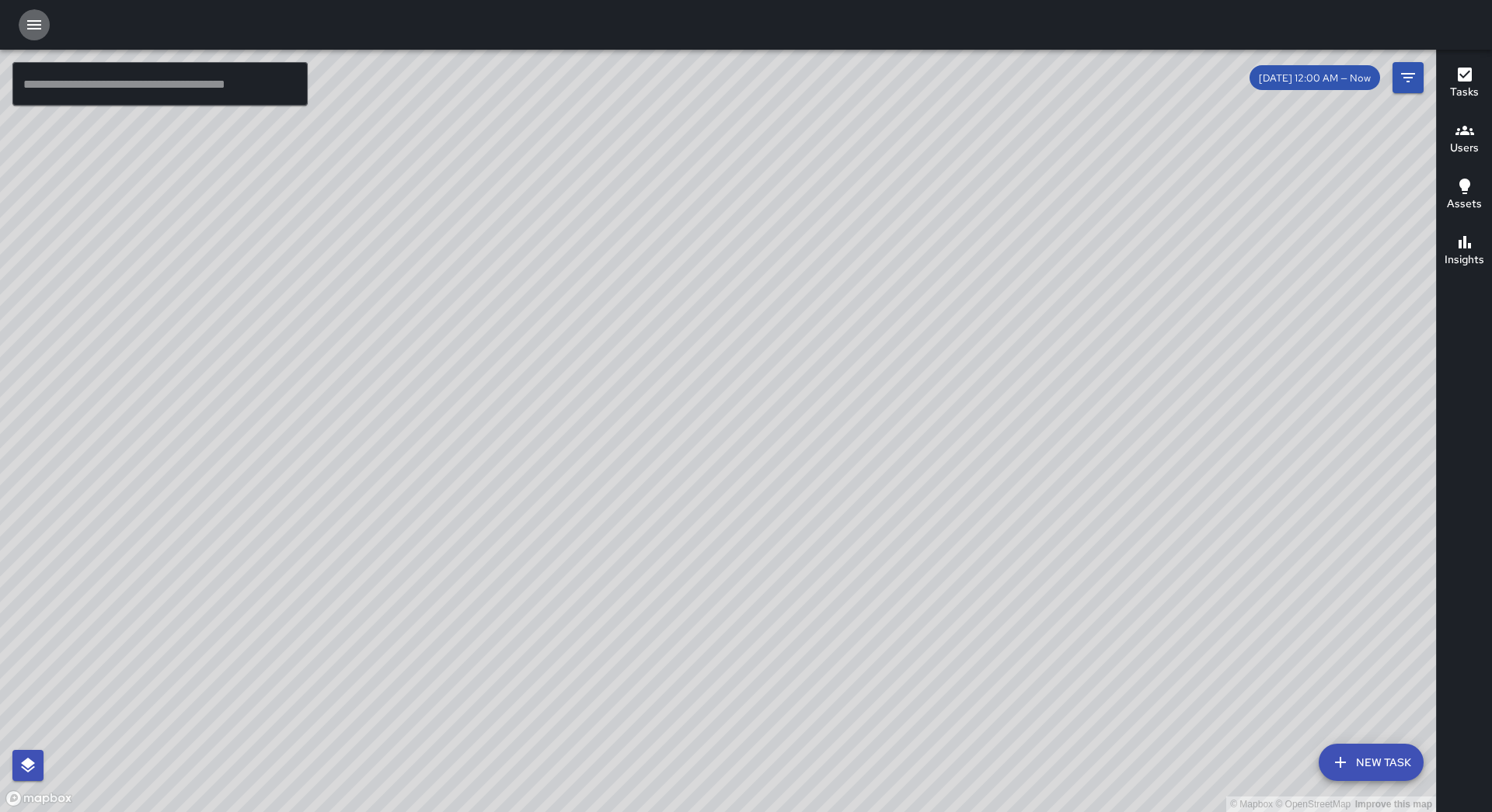
click at [36, 28] on icon "button" at bounding box center [34, 25] width 14 height 9
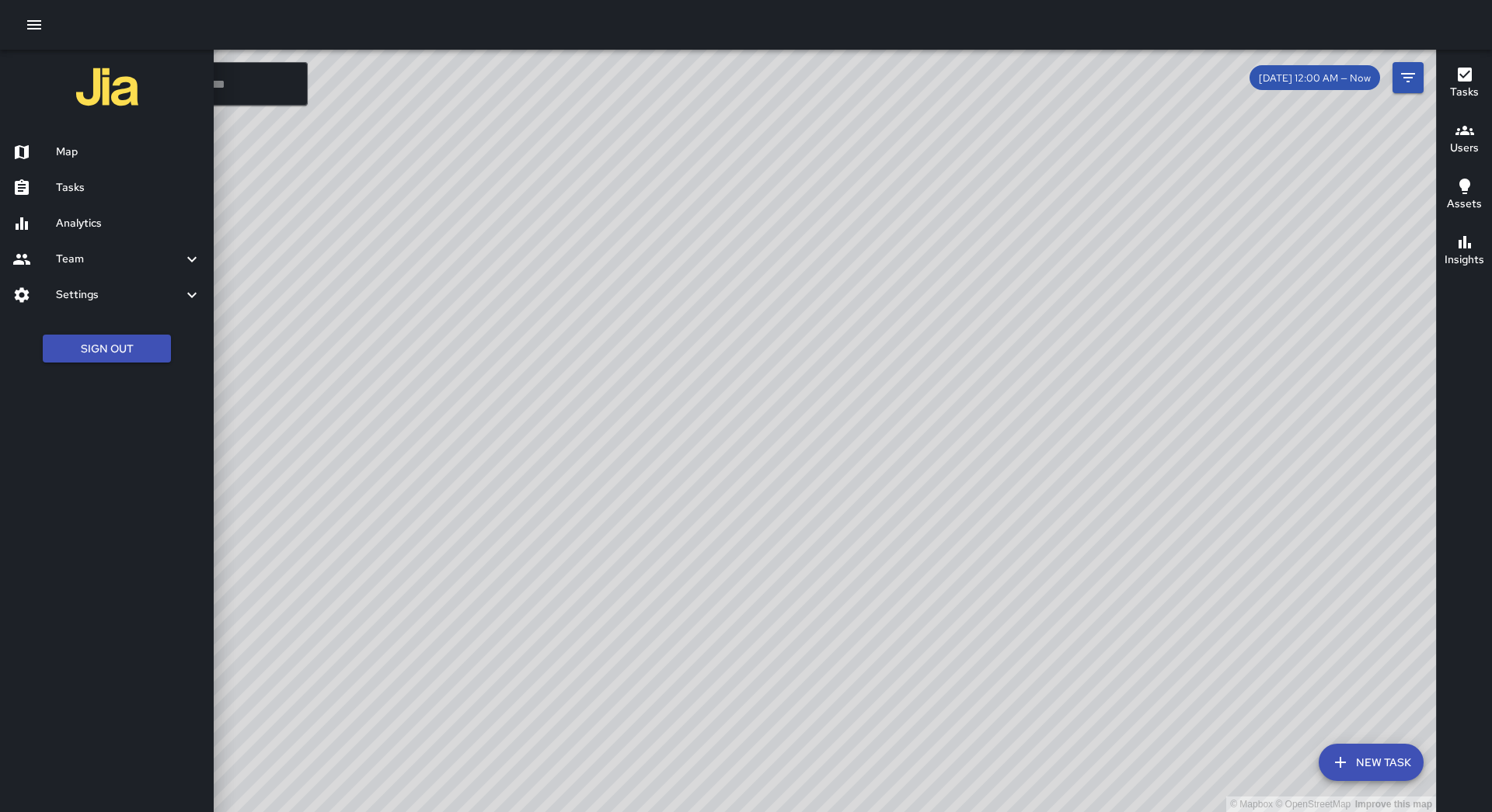
click at [134, 188] on h6 "Tasks" at bounding box center [128, 188] width 146 height 17
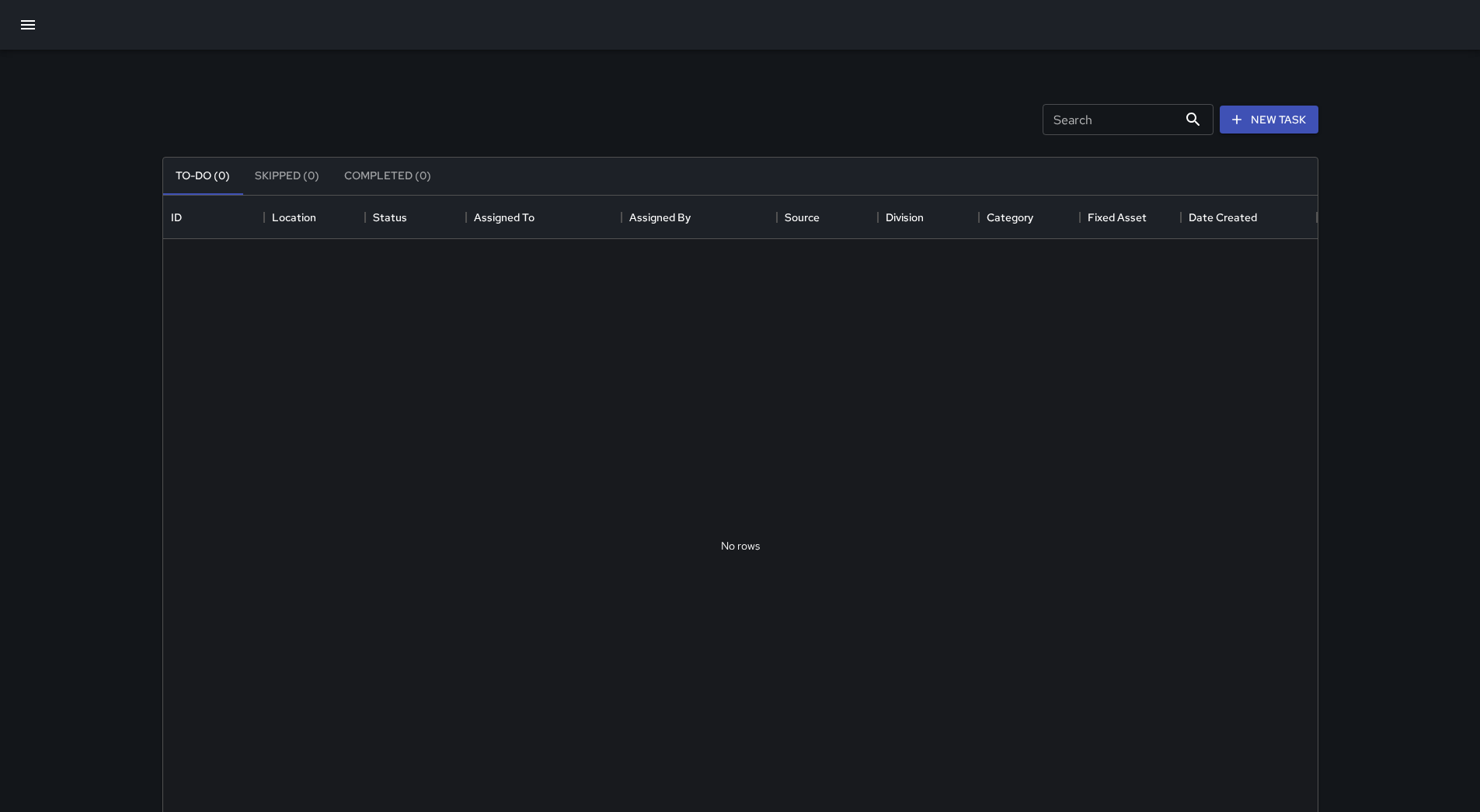
scroll to position [646, 1143]
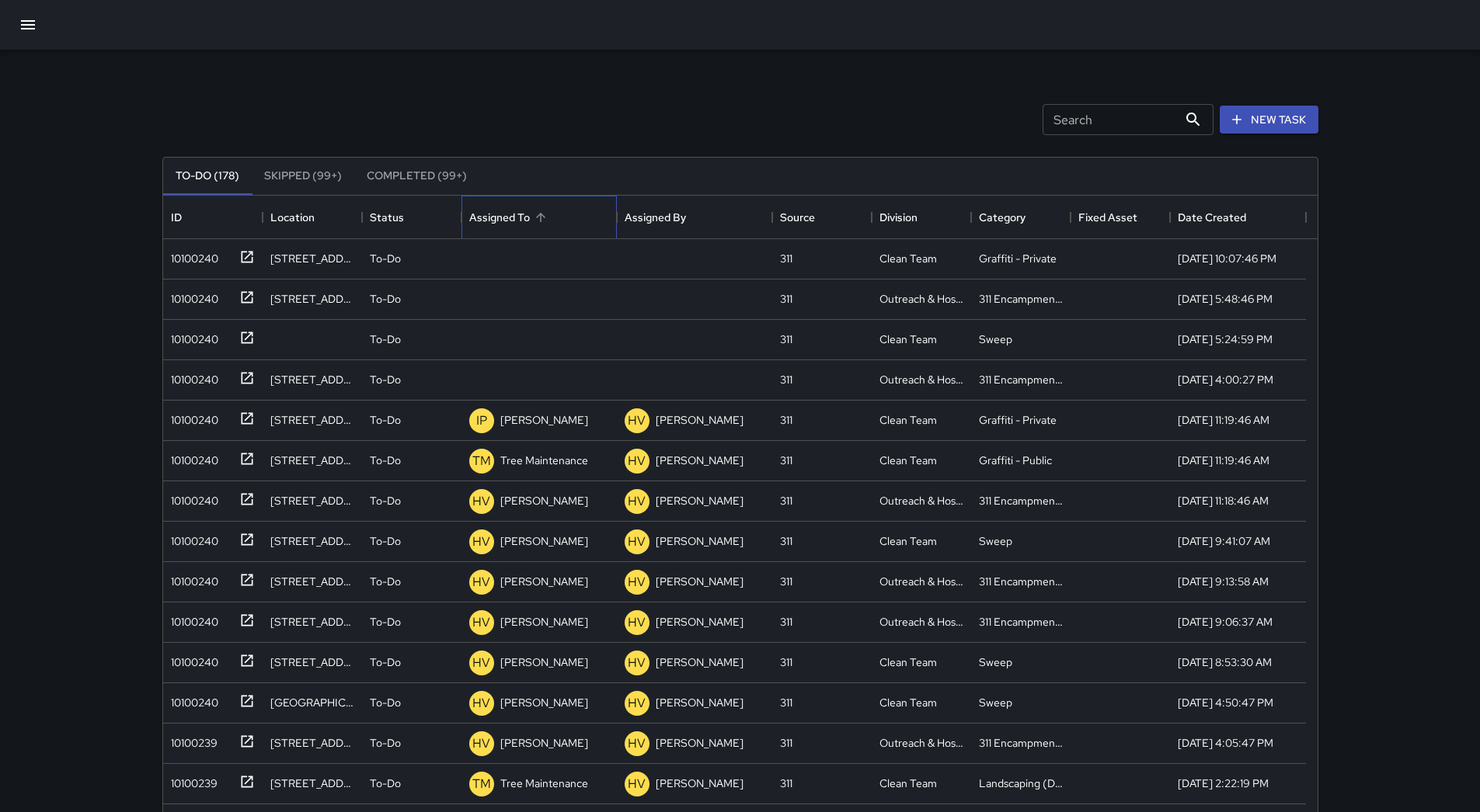
click at [526, 226] on div "Assigned To" at bounding box center [499, 217] width 61 height 44
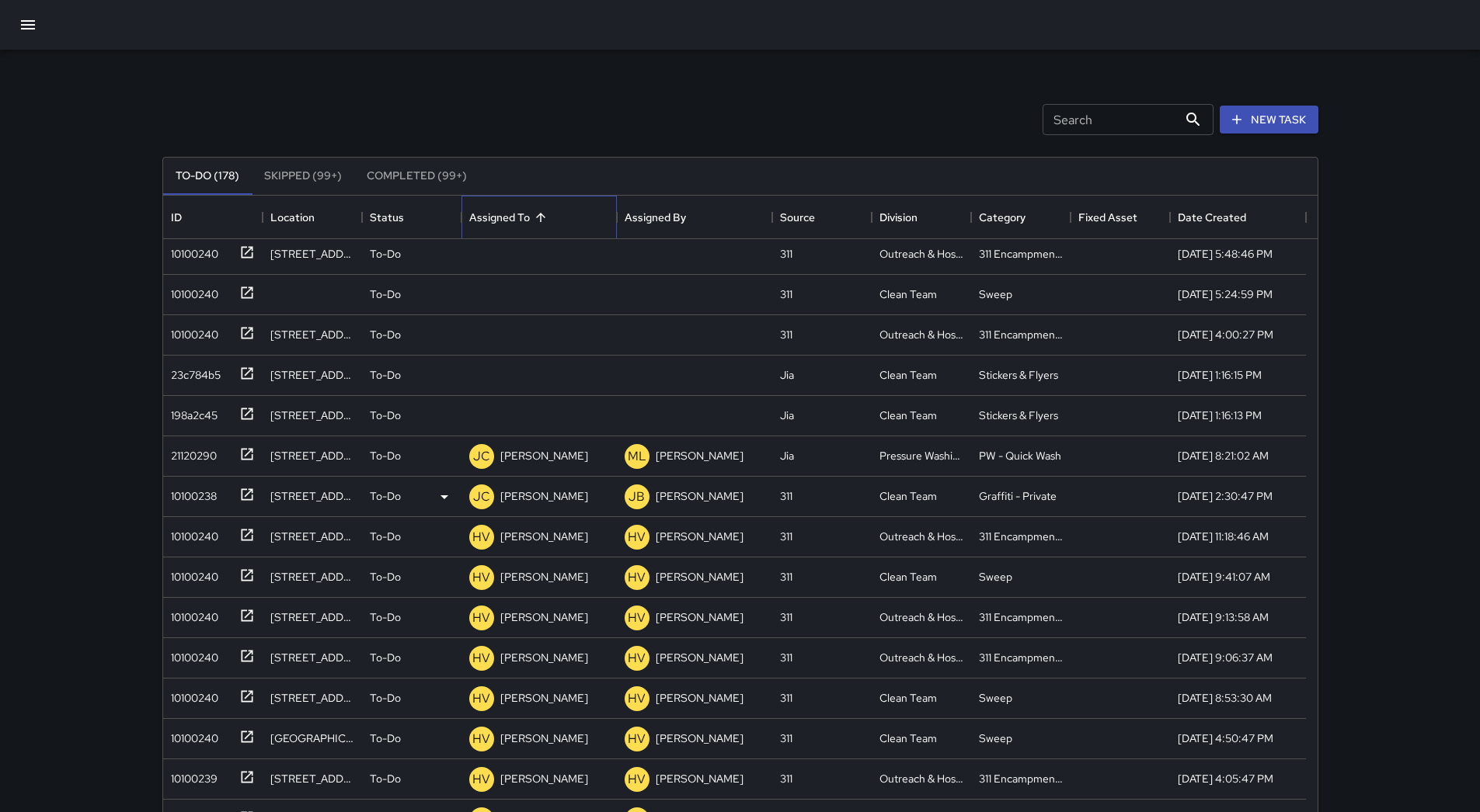
scroll to position [156, 0]
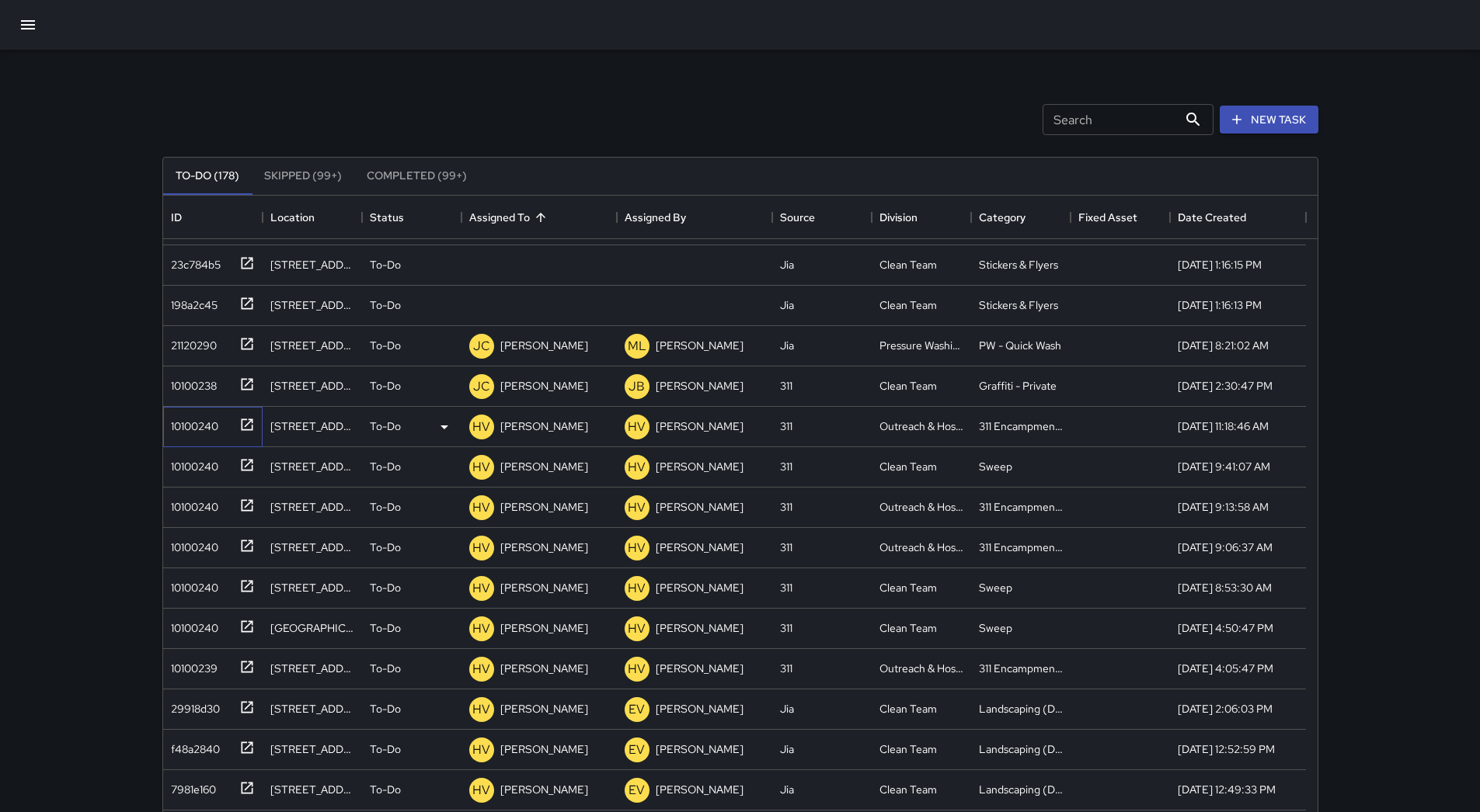
click at [192, 434] on div "10100240" at bounding box center [191, 423] width 54 height 21
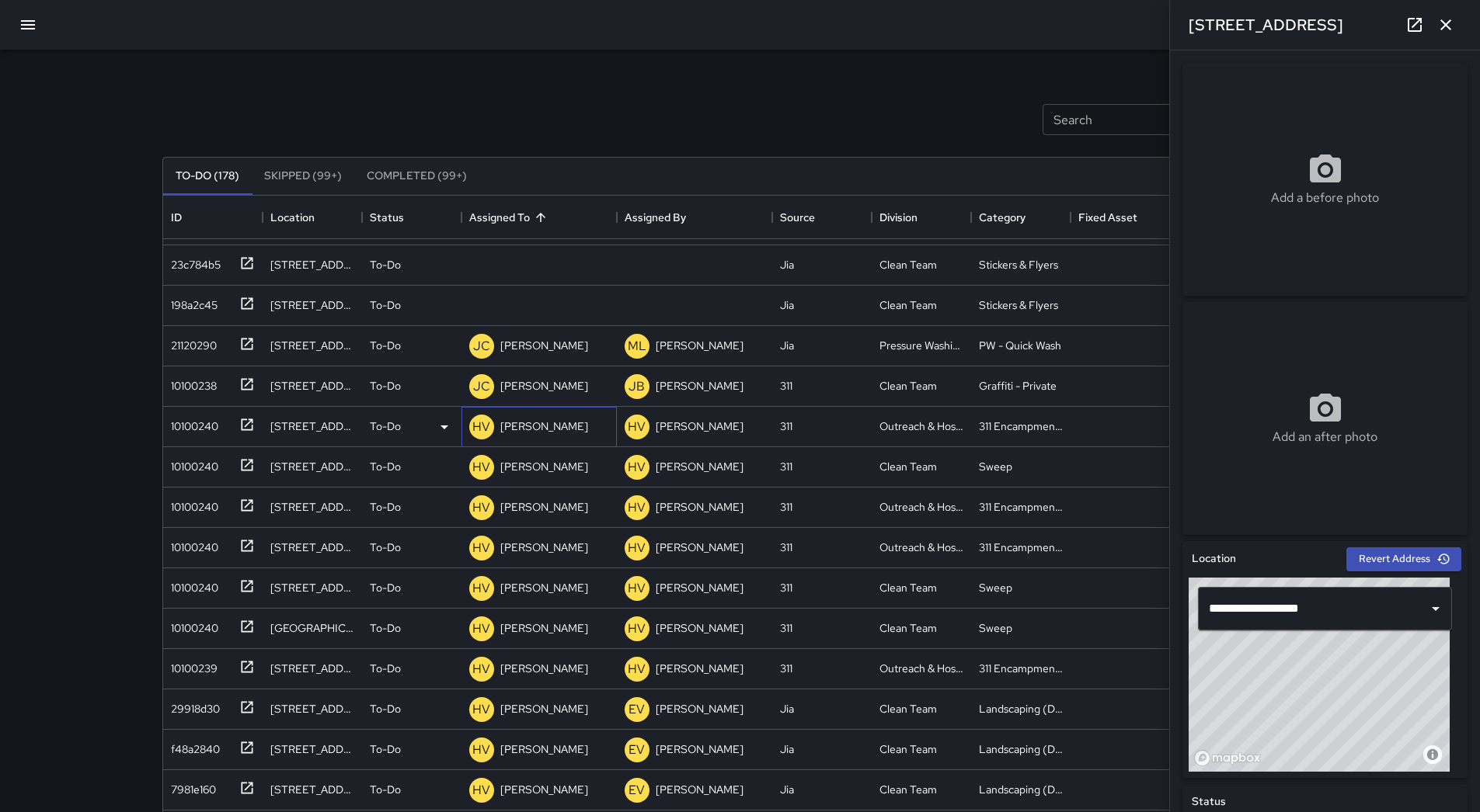
click at [559, 429] on p "[PERSON_NAME]" at bounding box center [544, 426] width 88 height 15
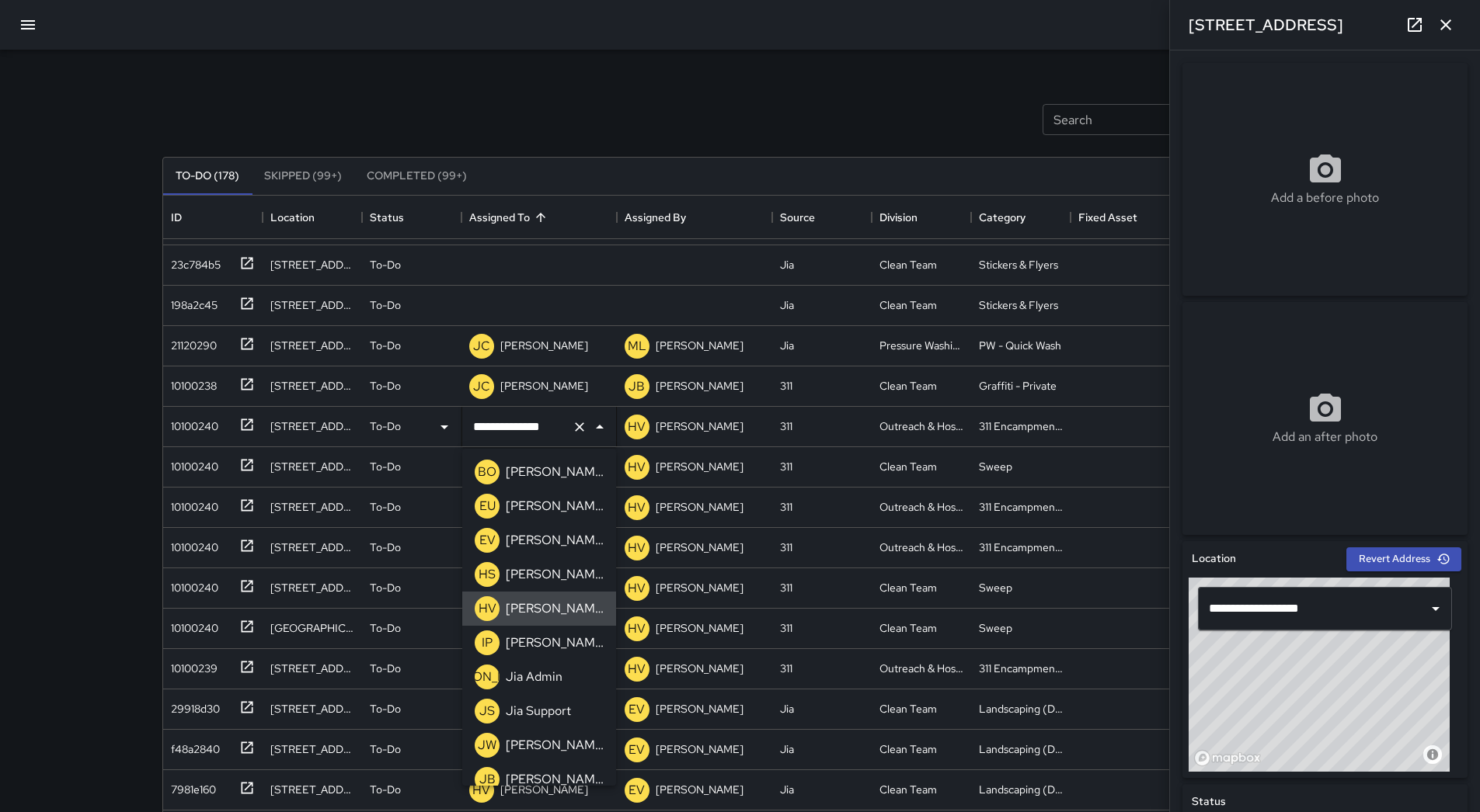
click at [2, 374] on div "**********" at bounding box center [740, 459] width 1480 height 917
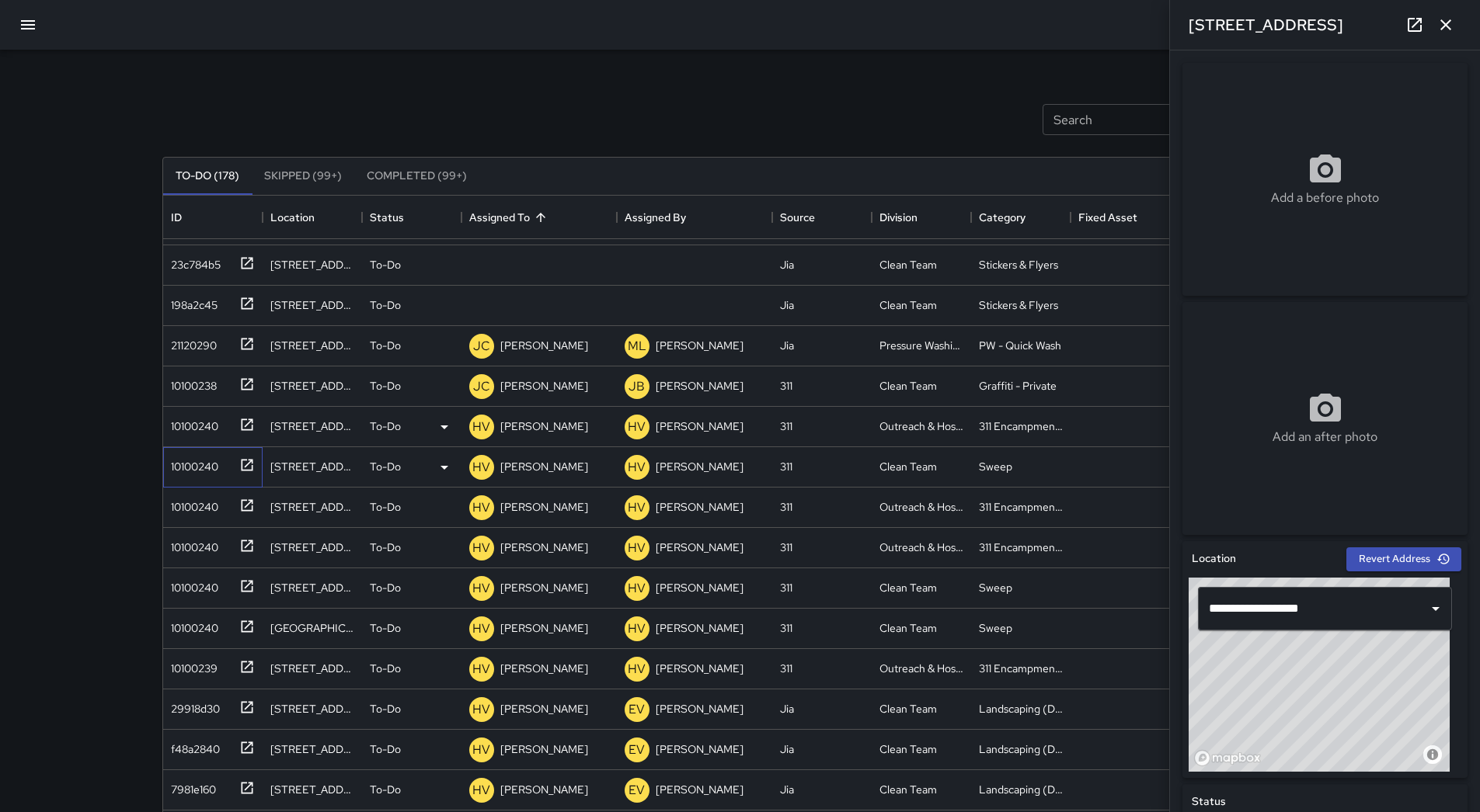
click at [217, 459] on div "10100240" at bounding box center [191, 463] width 54 height 21
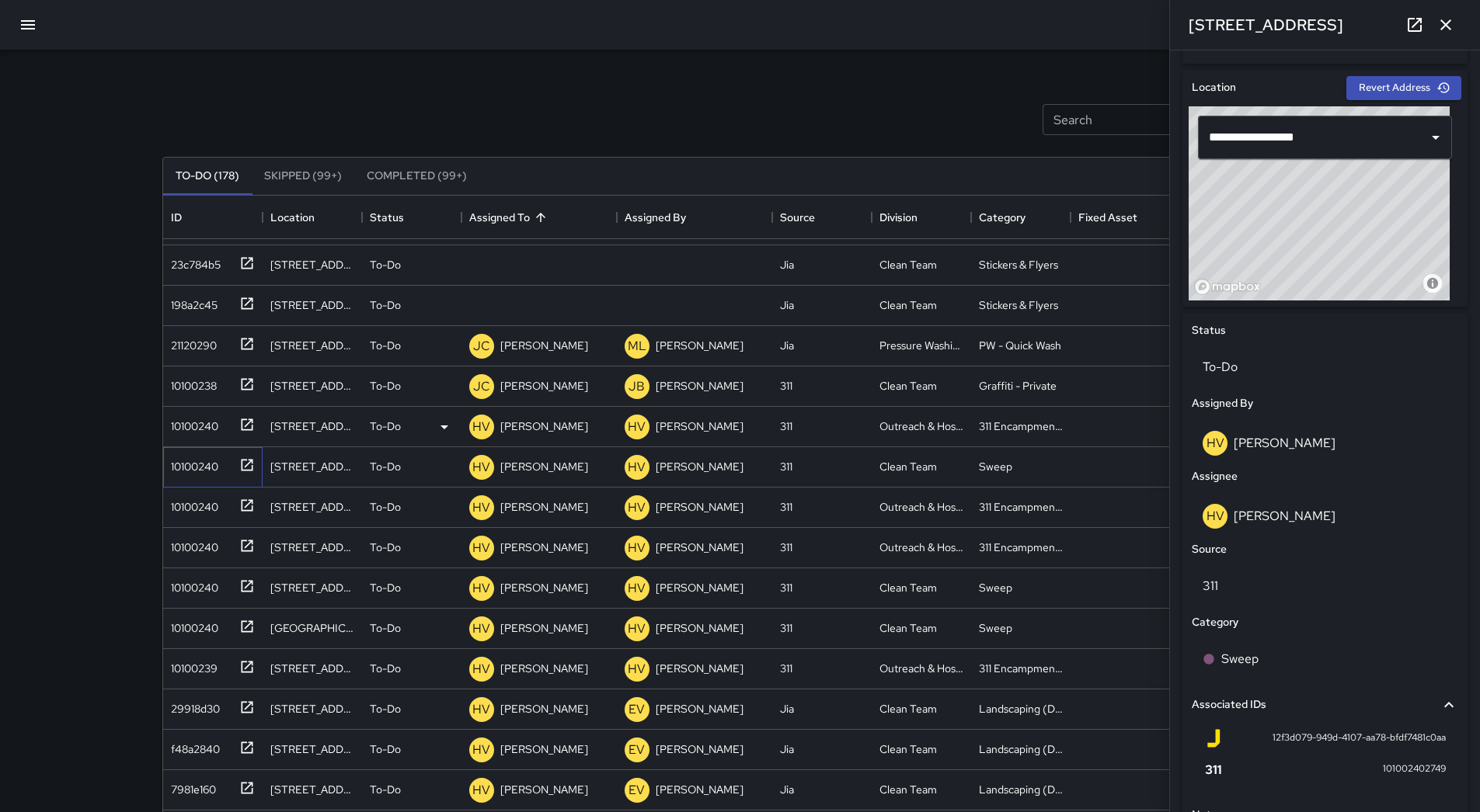
scroll to position [543, 0]
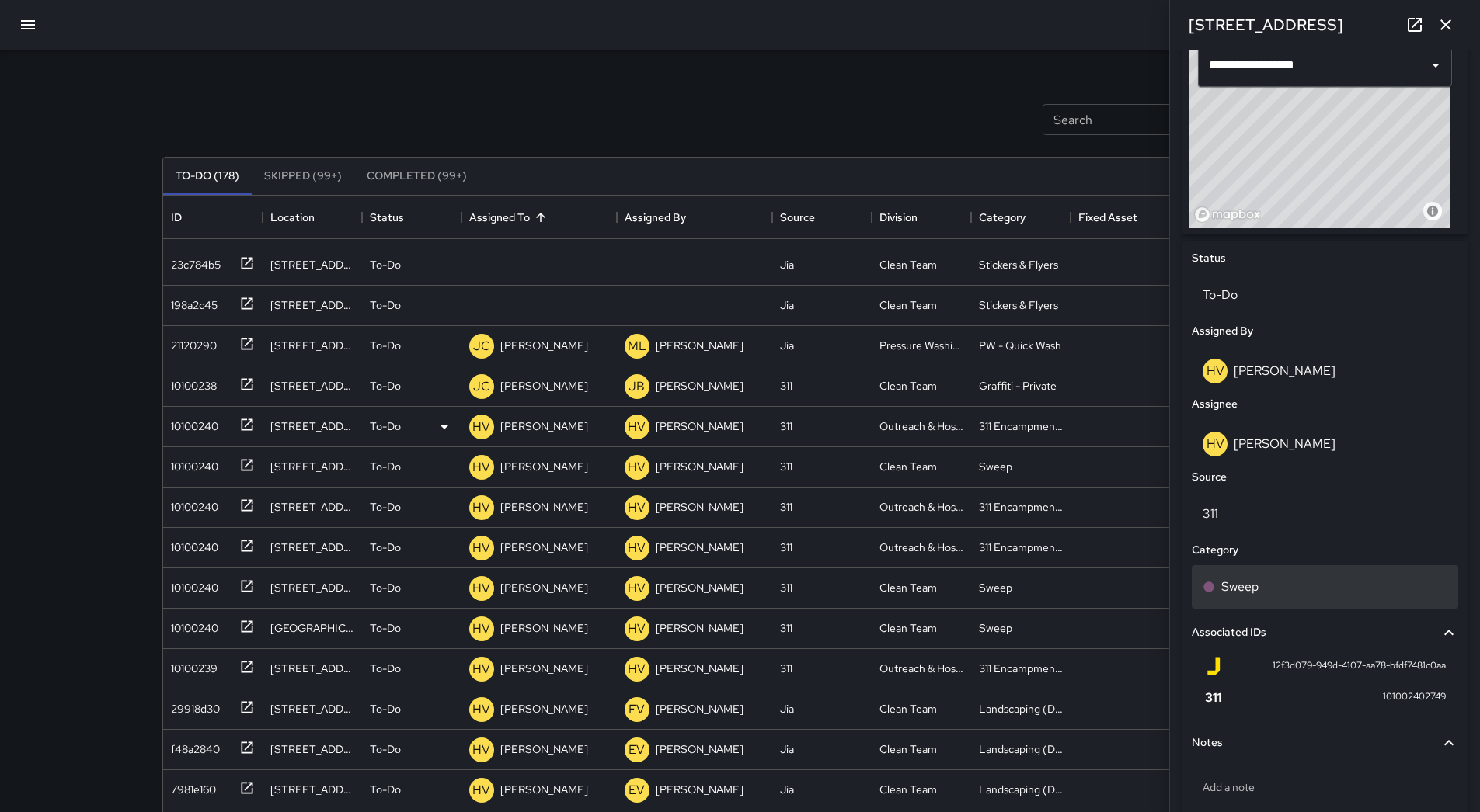
click at [1308, 570] on div "Sweep" at bounding box center [1324, 587] width 266 height 44
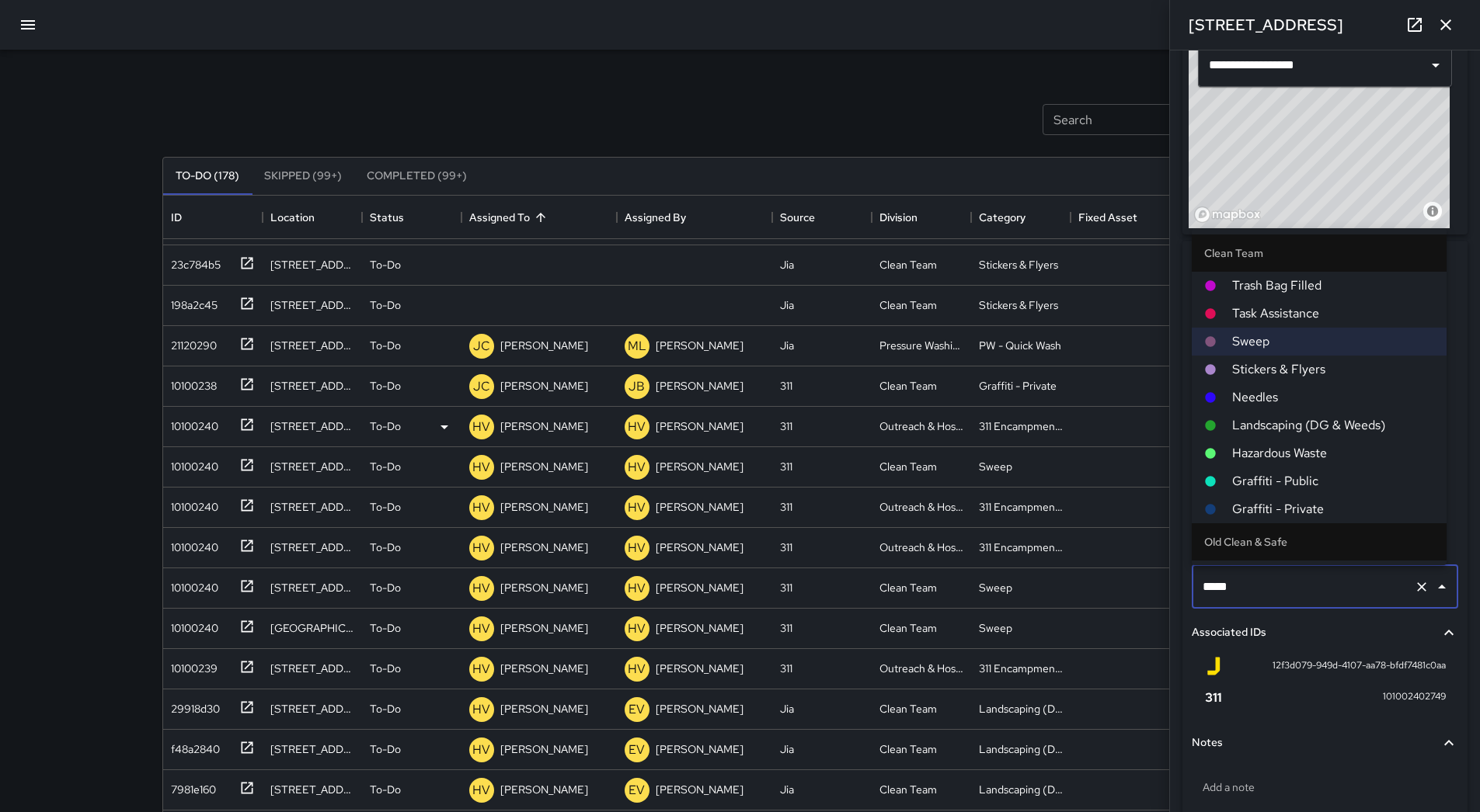
click at [1264, 459] on span "Hazardous Waste" at bounding box center [1334, 453] width 202 height 19
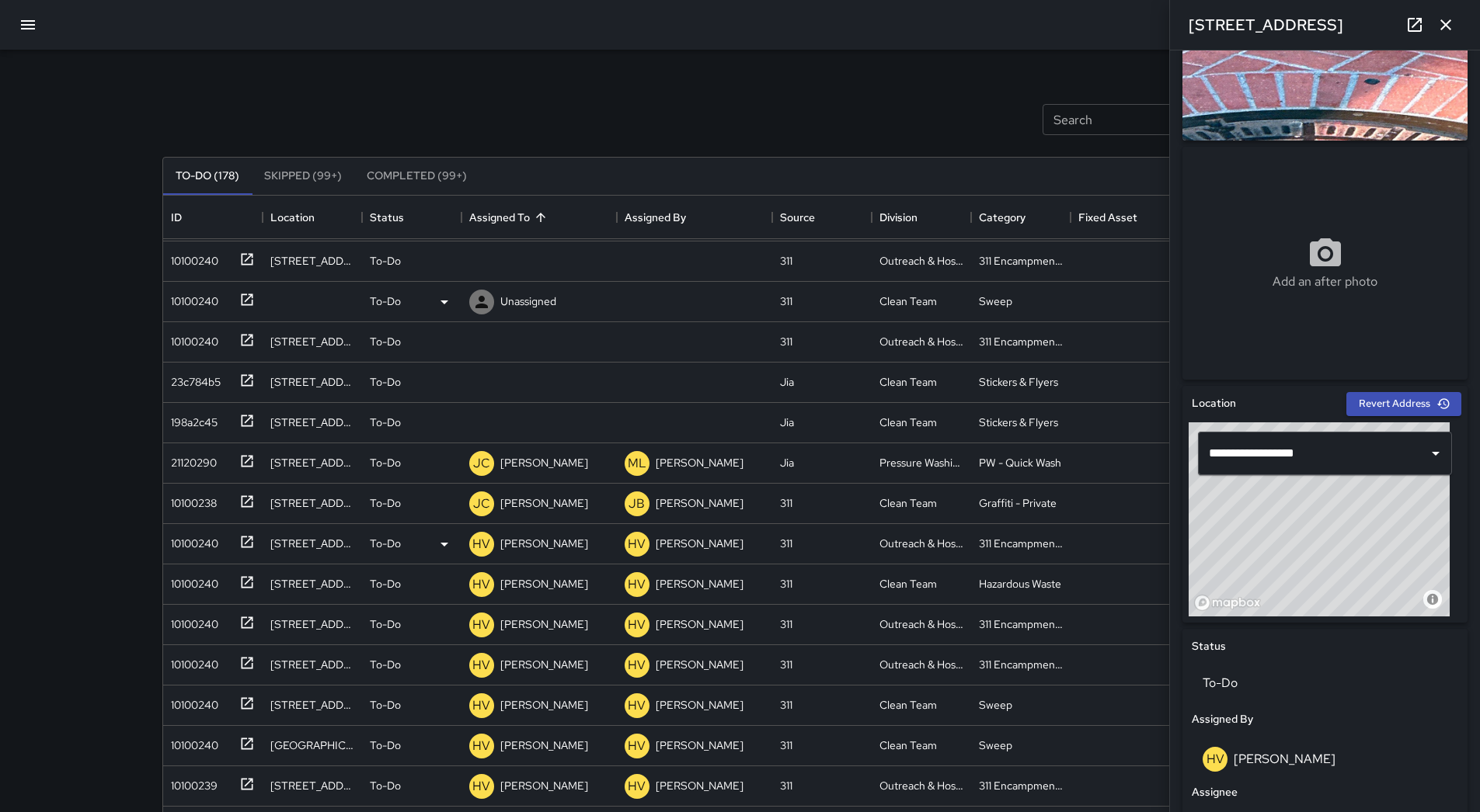
scroll to position [0, 0]
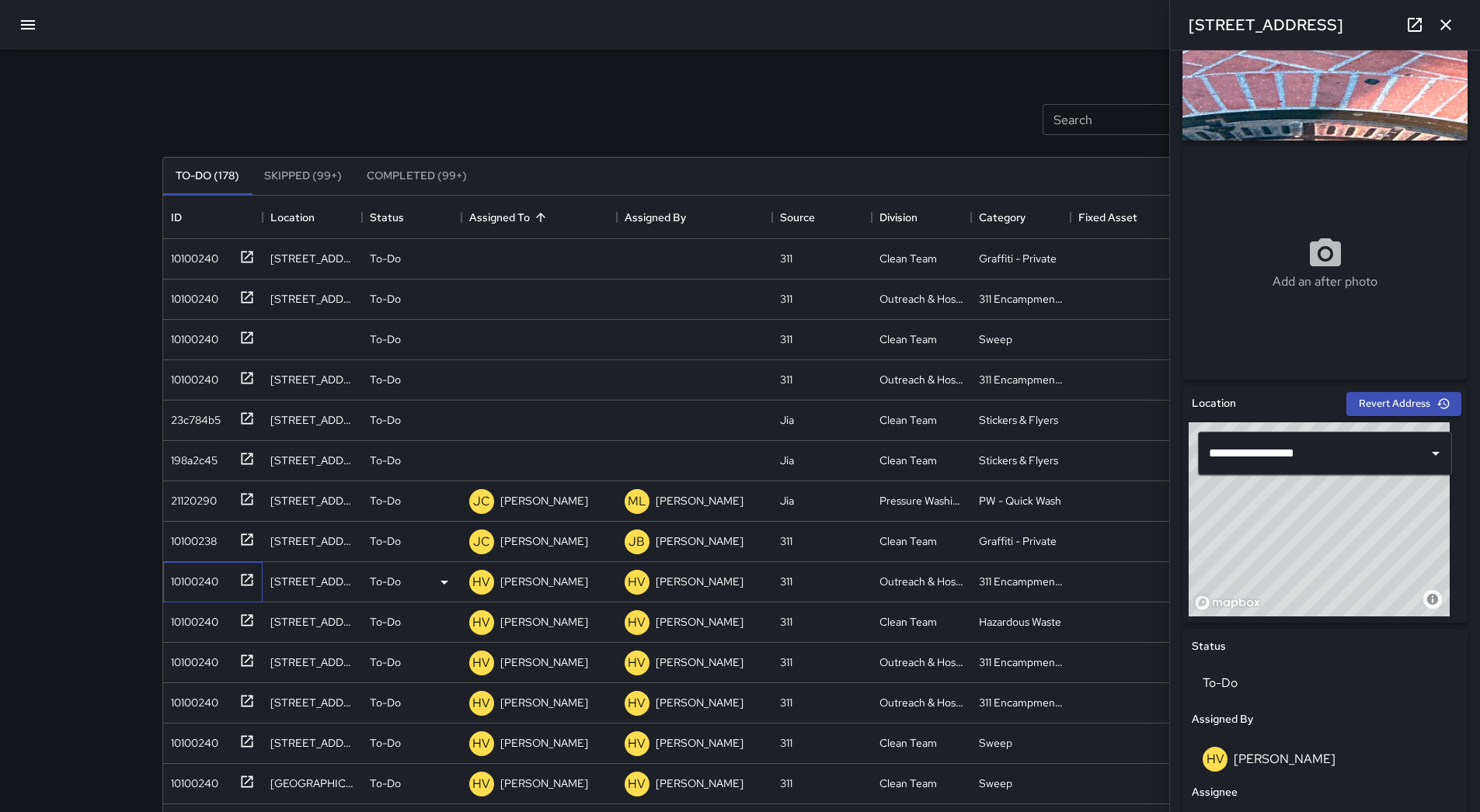
click at [222, 585] on div "10100240" at bounding box center [209, 579] width 90 height 26
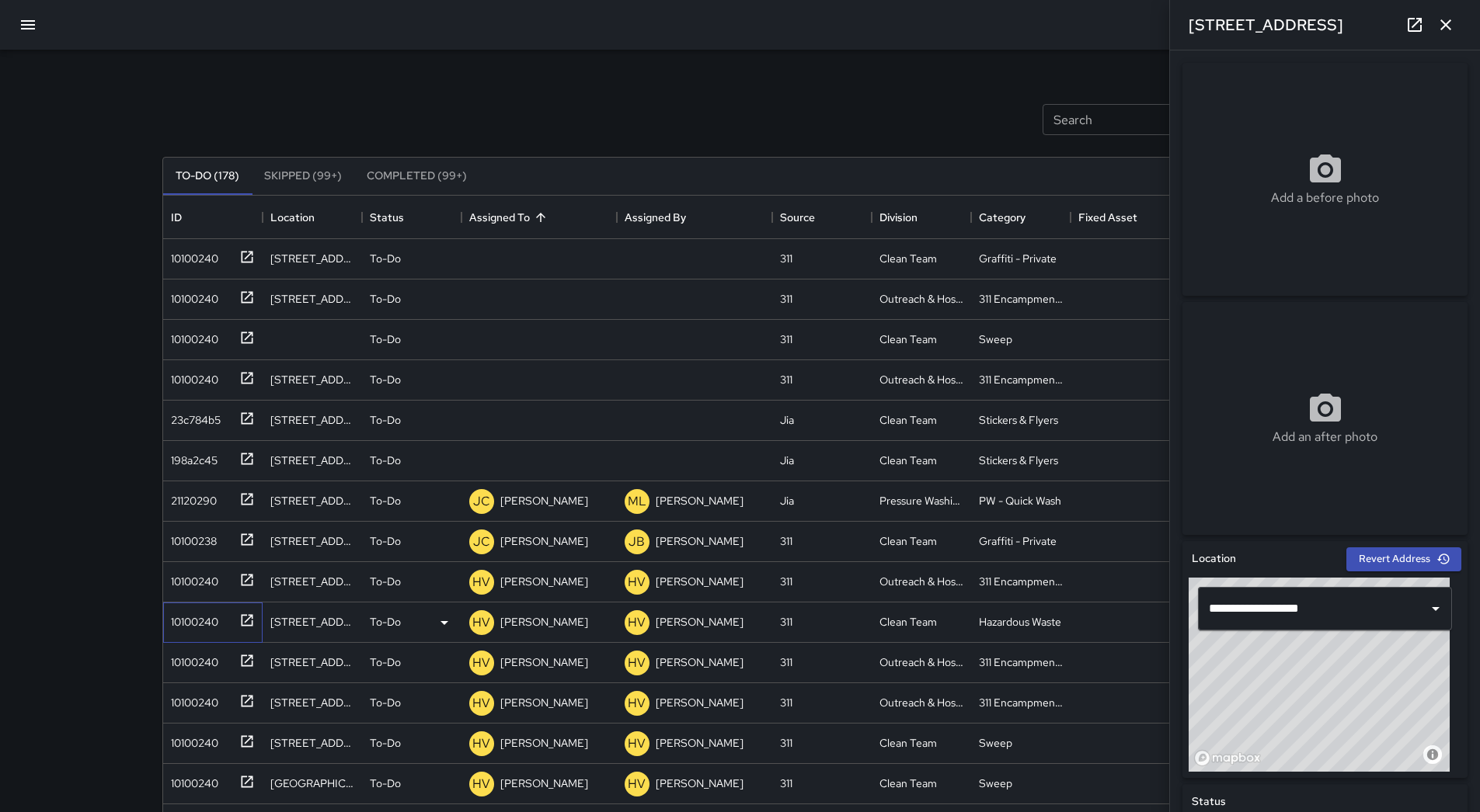
click at [217, 623] on div "10100240" at bounding box center [191, 619] width 54 height 21
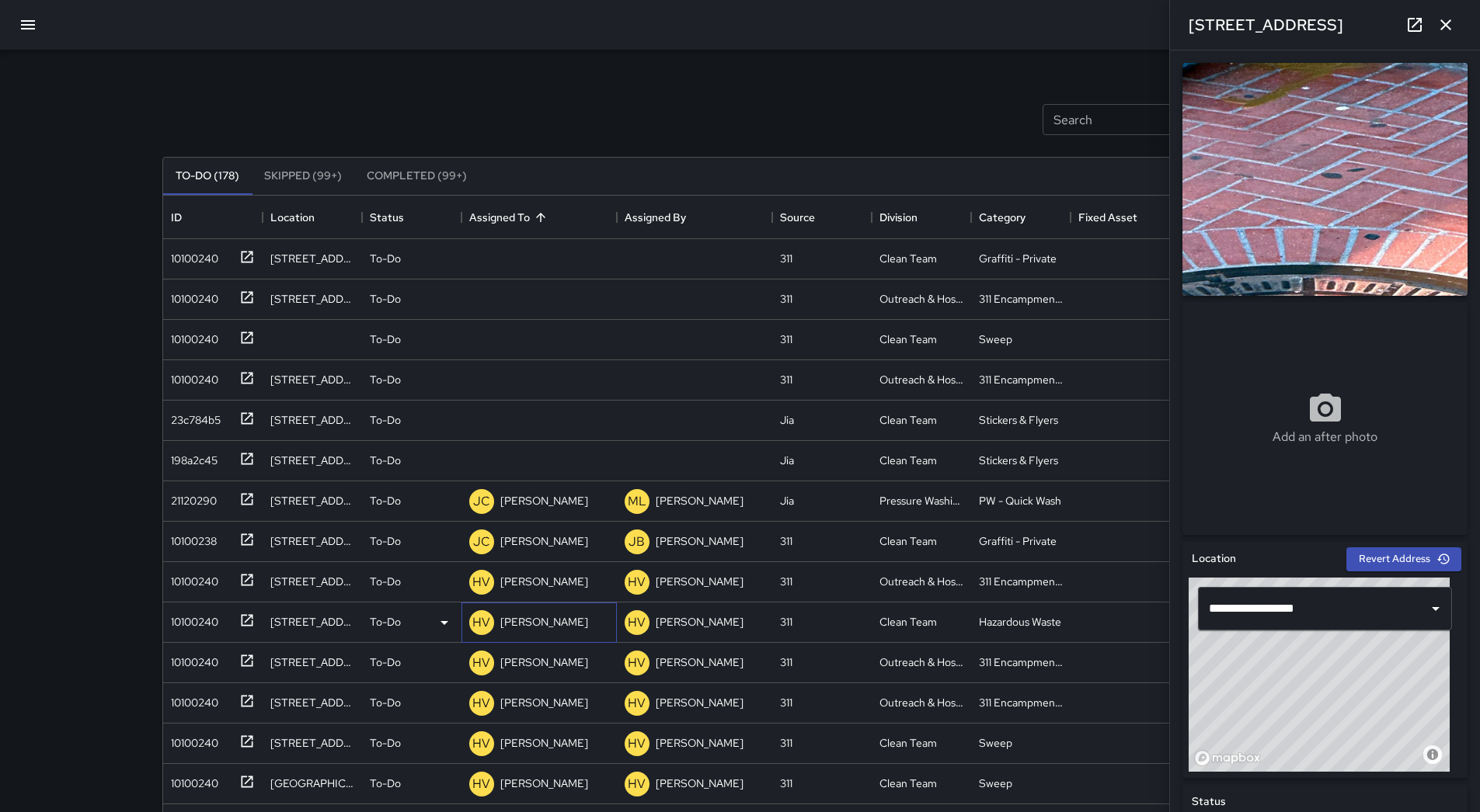
click at [556, 608] on div "HV [PERSON_NAME]" at bounding box center [529, 623] width 125 height 31
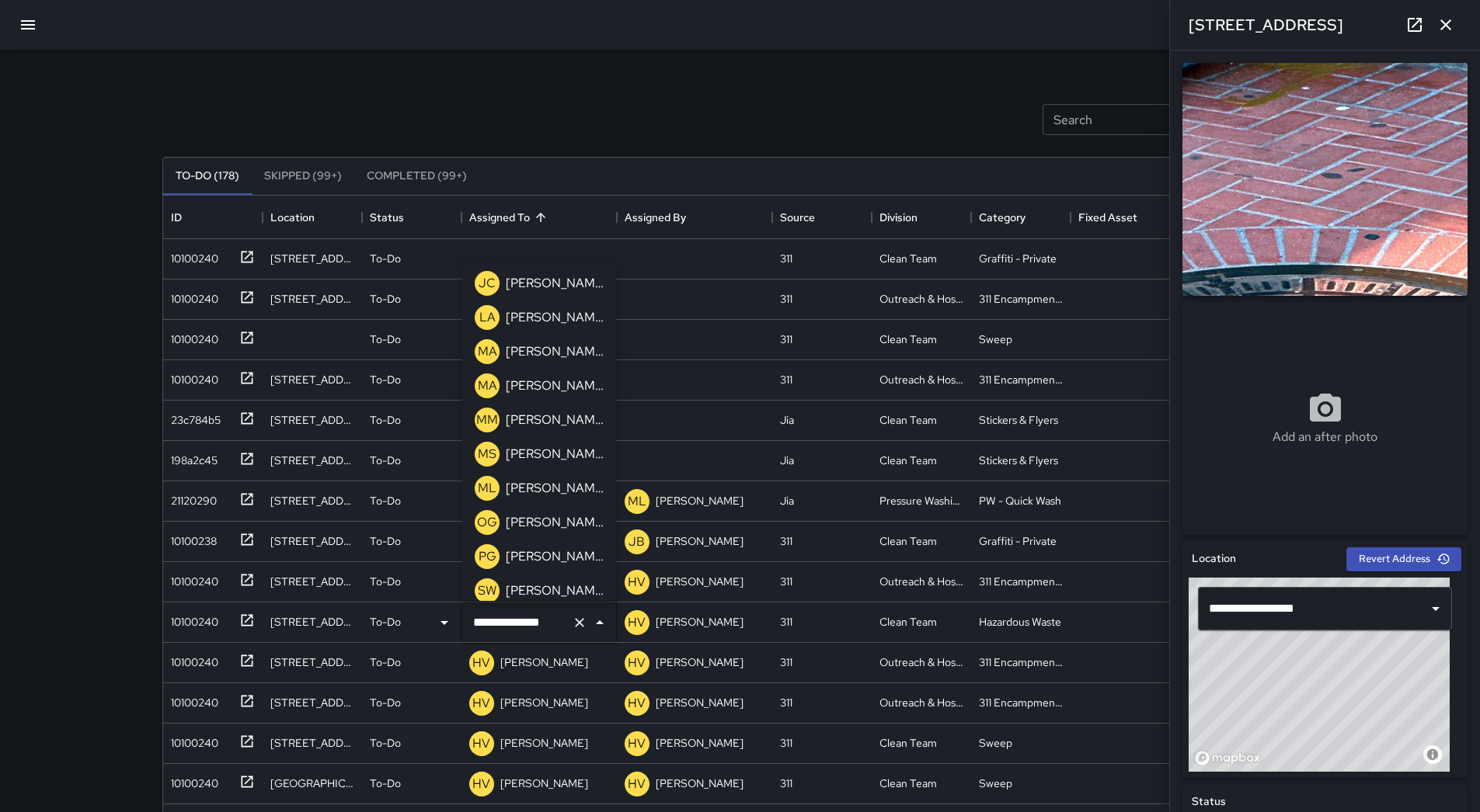
scroll to position [495, 0]
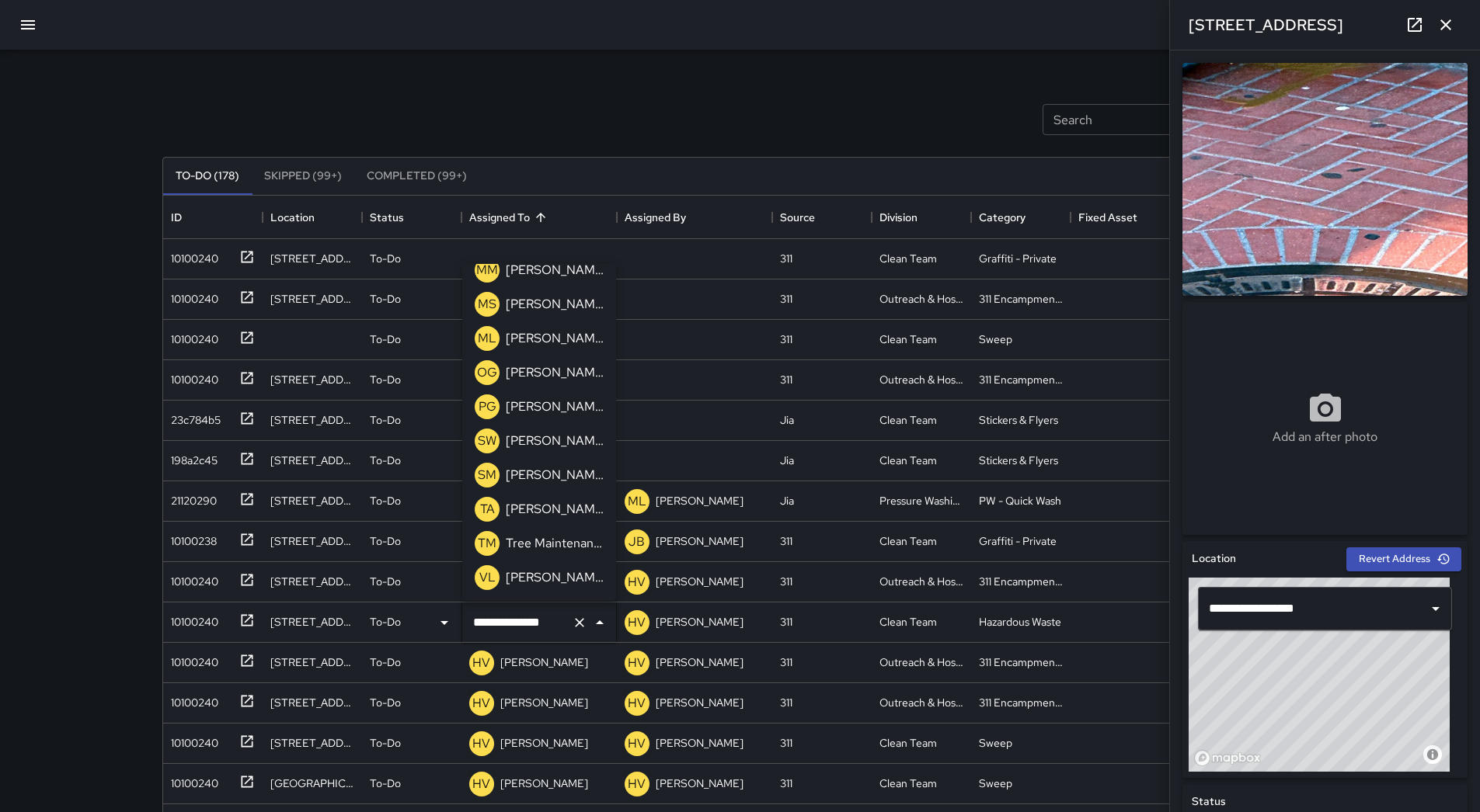
click at [562, 509] on p "[PERSON_NAME]" at bounding box center [555, 510] width 98 height 19
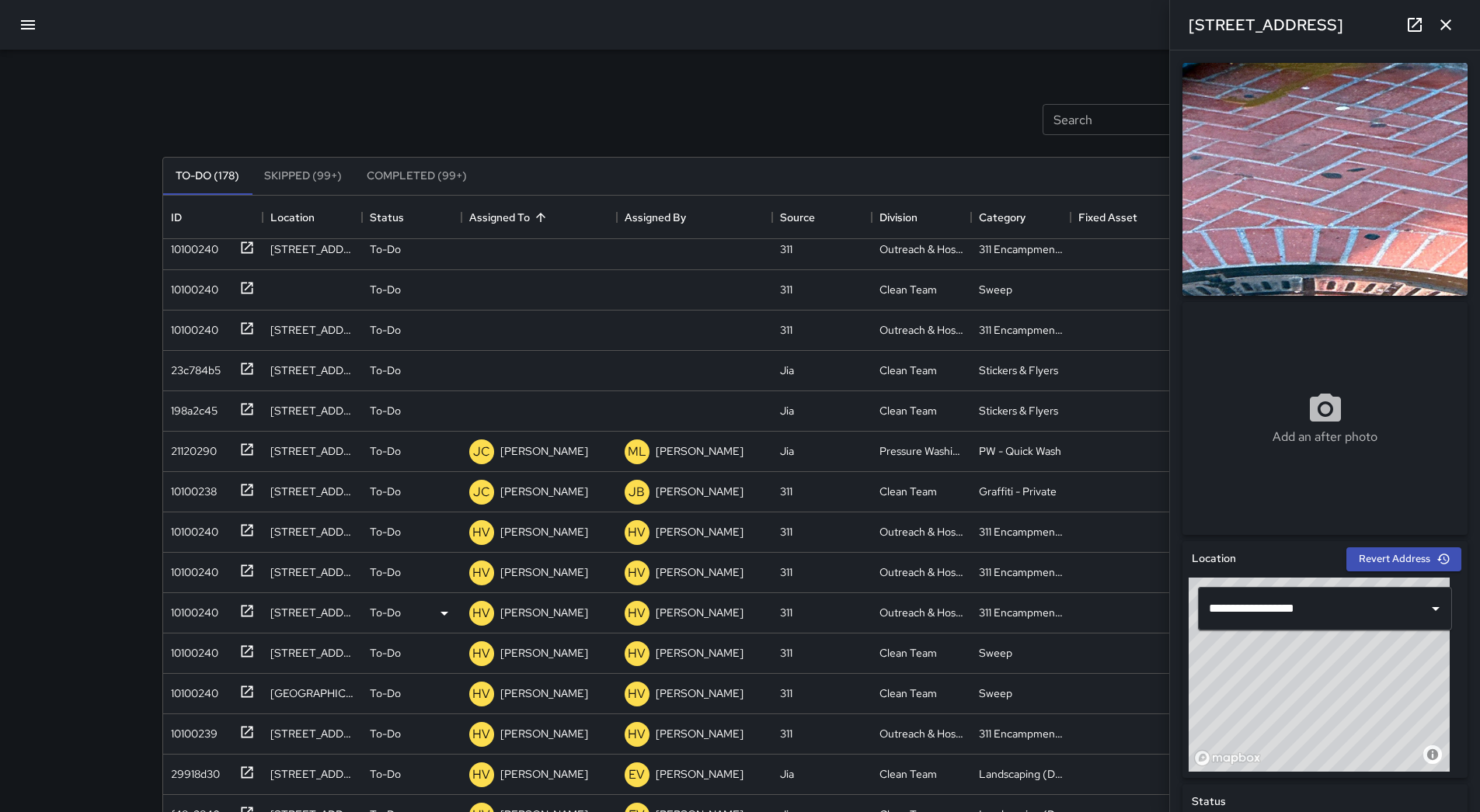
scroll to position [78, 0]
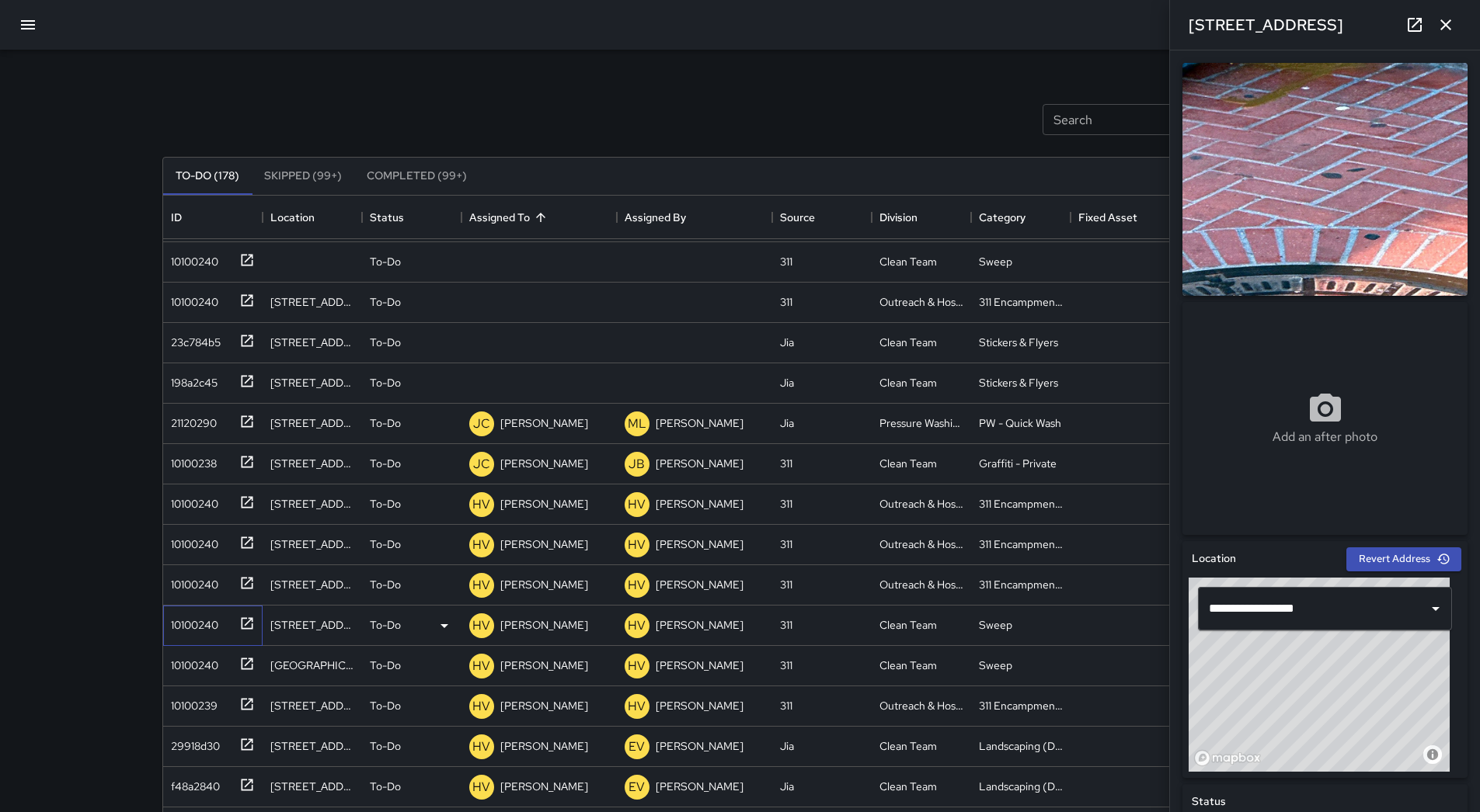
click at [206, 623] on div "10100240" at bounding box center [191, 621] width 54 height 21
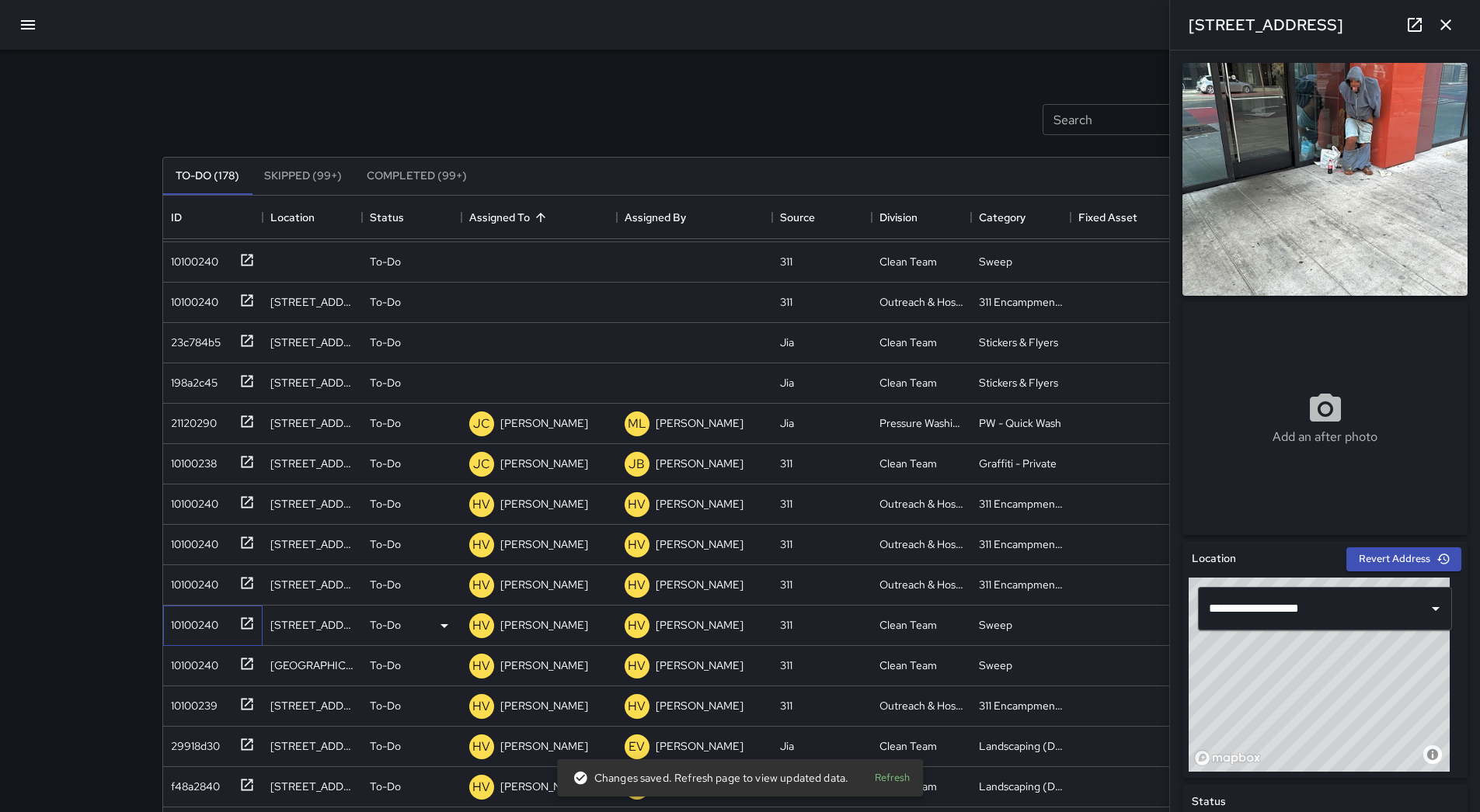
click at [203, 611] on div "10100240" at bounding box center [209, 623] width 90 height 26
click at [223, 621] on div "10100240" at bounding box center [209, 623] width 90 height 26
click at [218, 665] on div "10100240" at bounding box center [191, 662] width 54 height 21
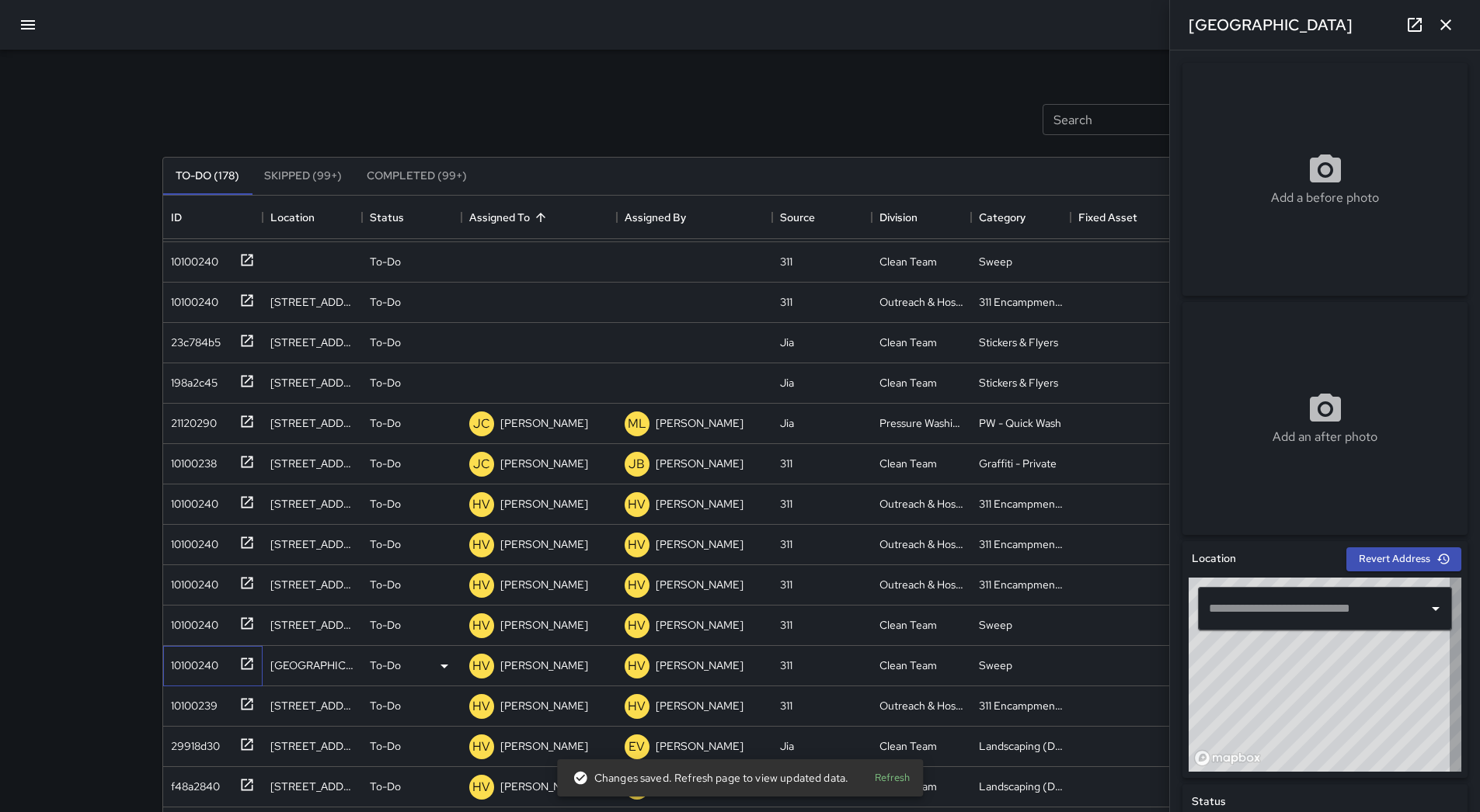
type input "**********"
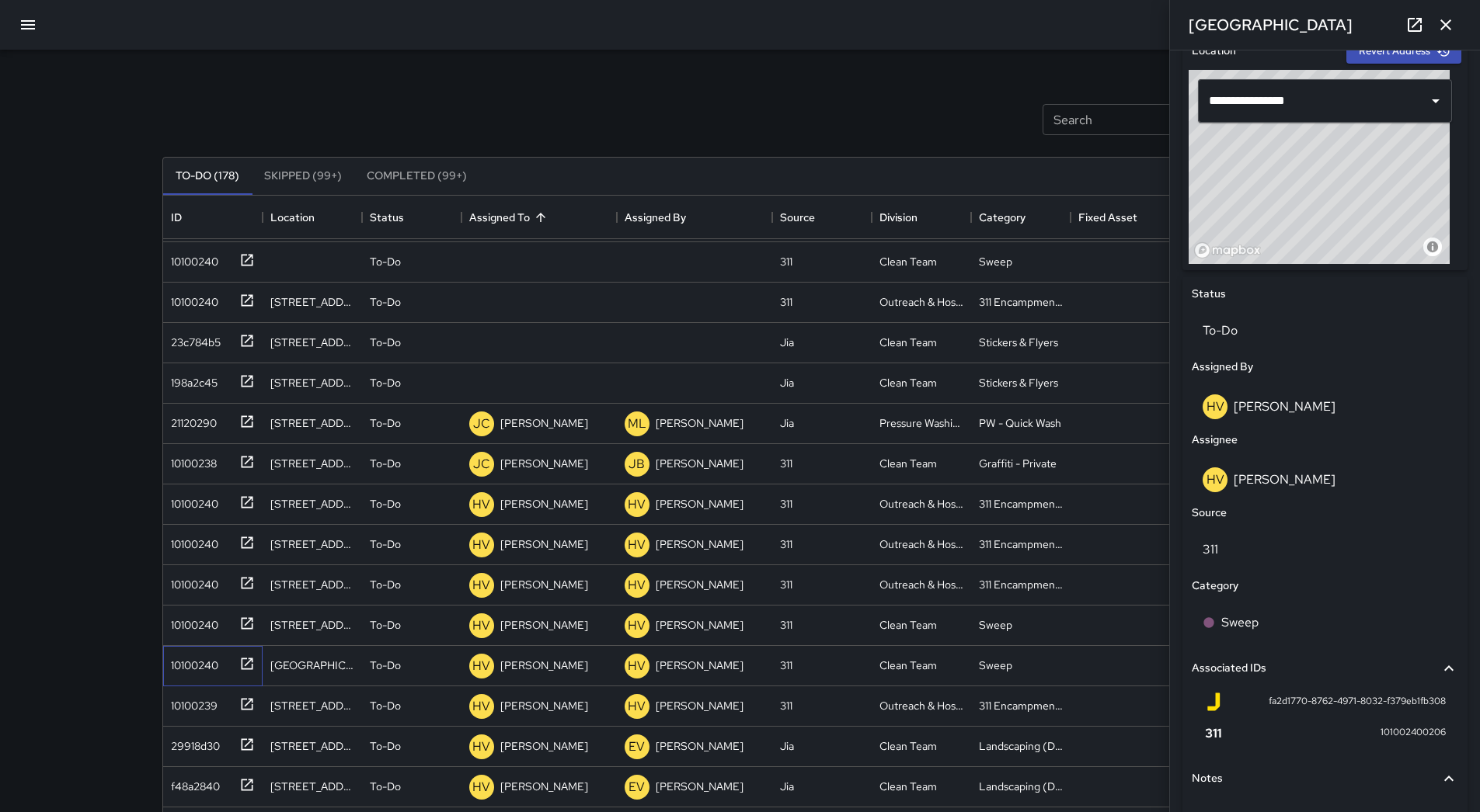
scroll to position [388, 0]
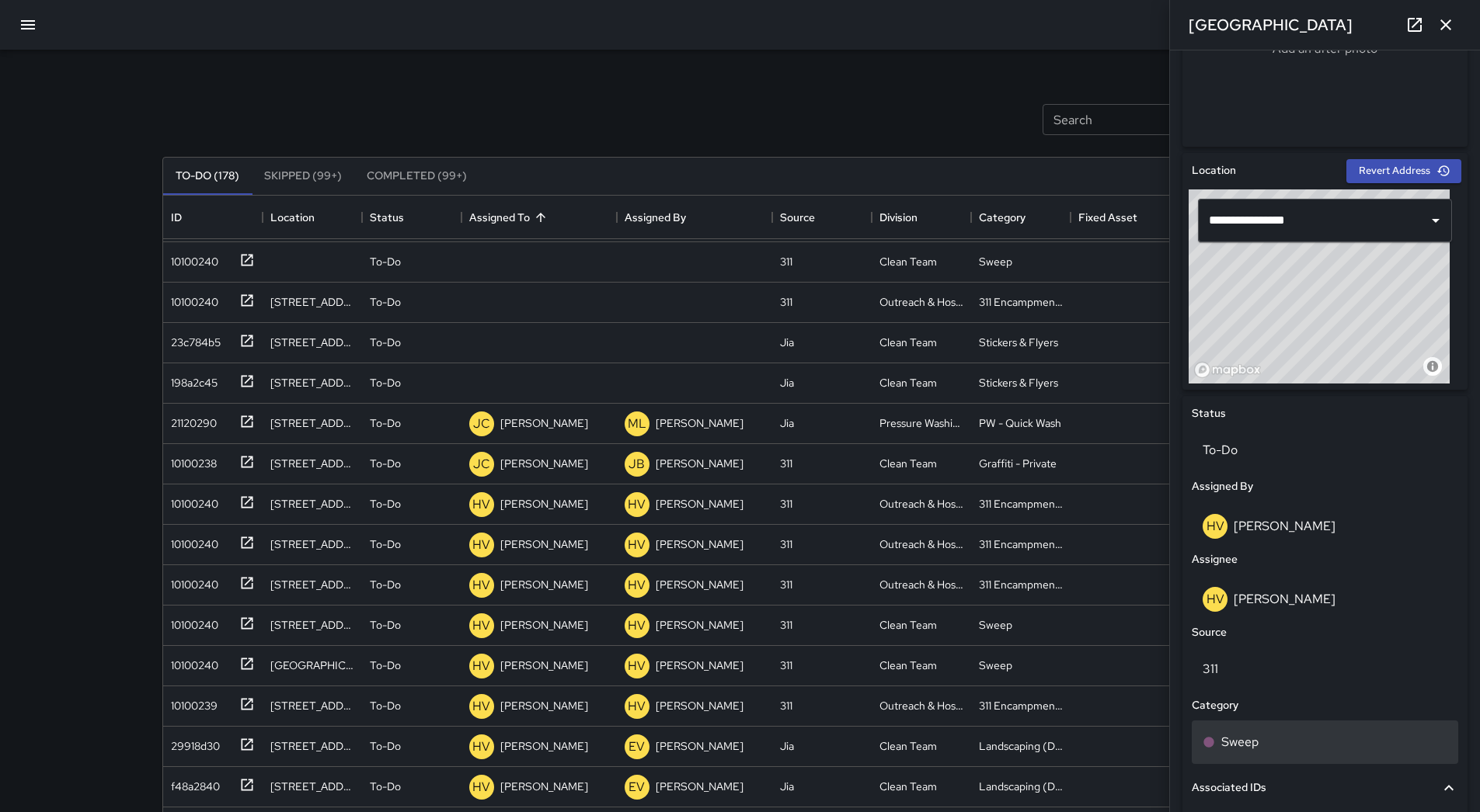
click at [1311, 730] on div "Sweep" at bounding box center [1324, 742] width 266 height 44
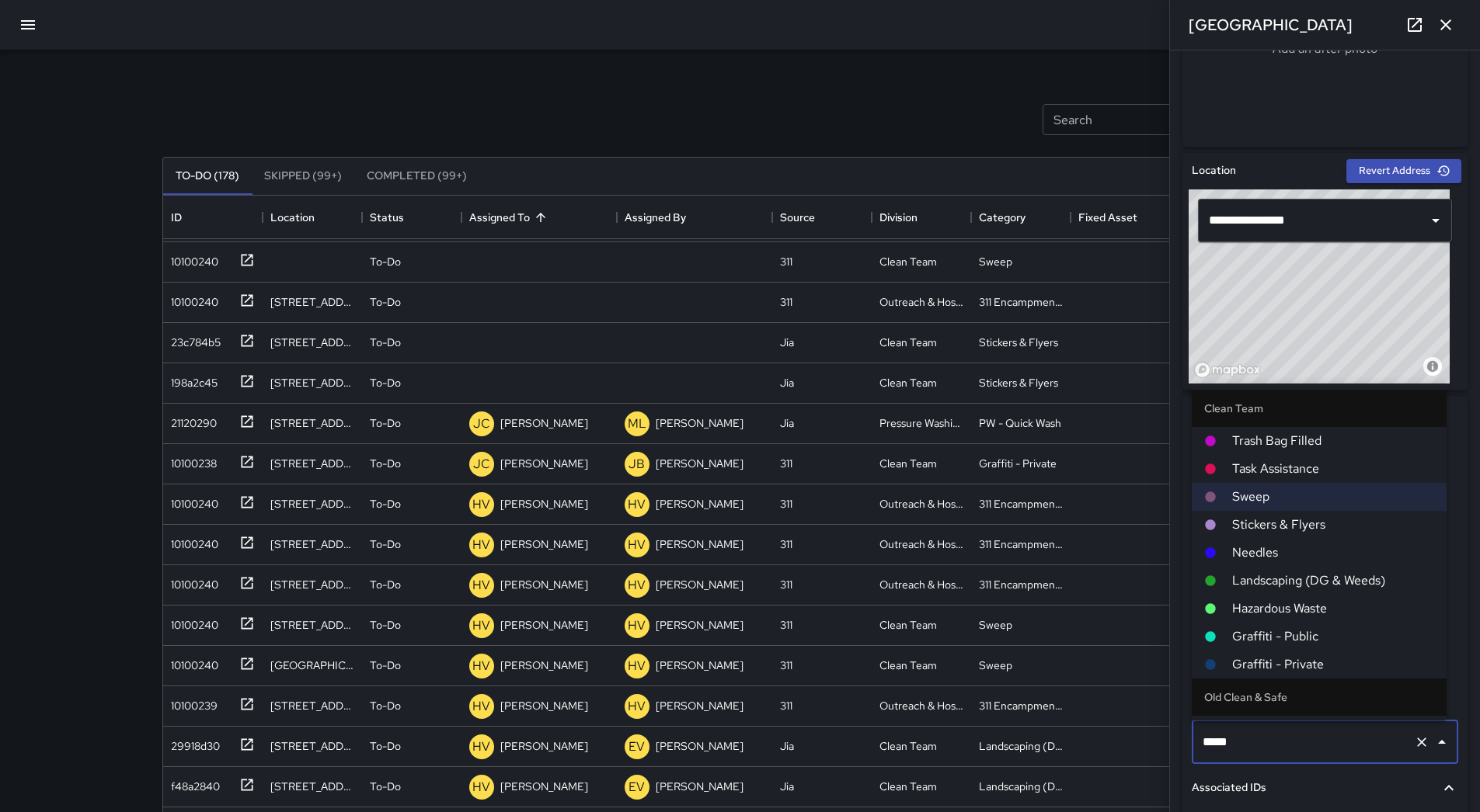
click at [1293, 611] on span "Hazardous Waste" at bounding box center [1334, 609] width 202 height 19
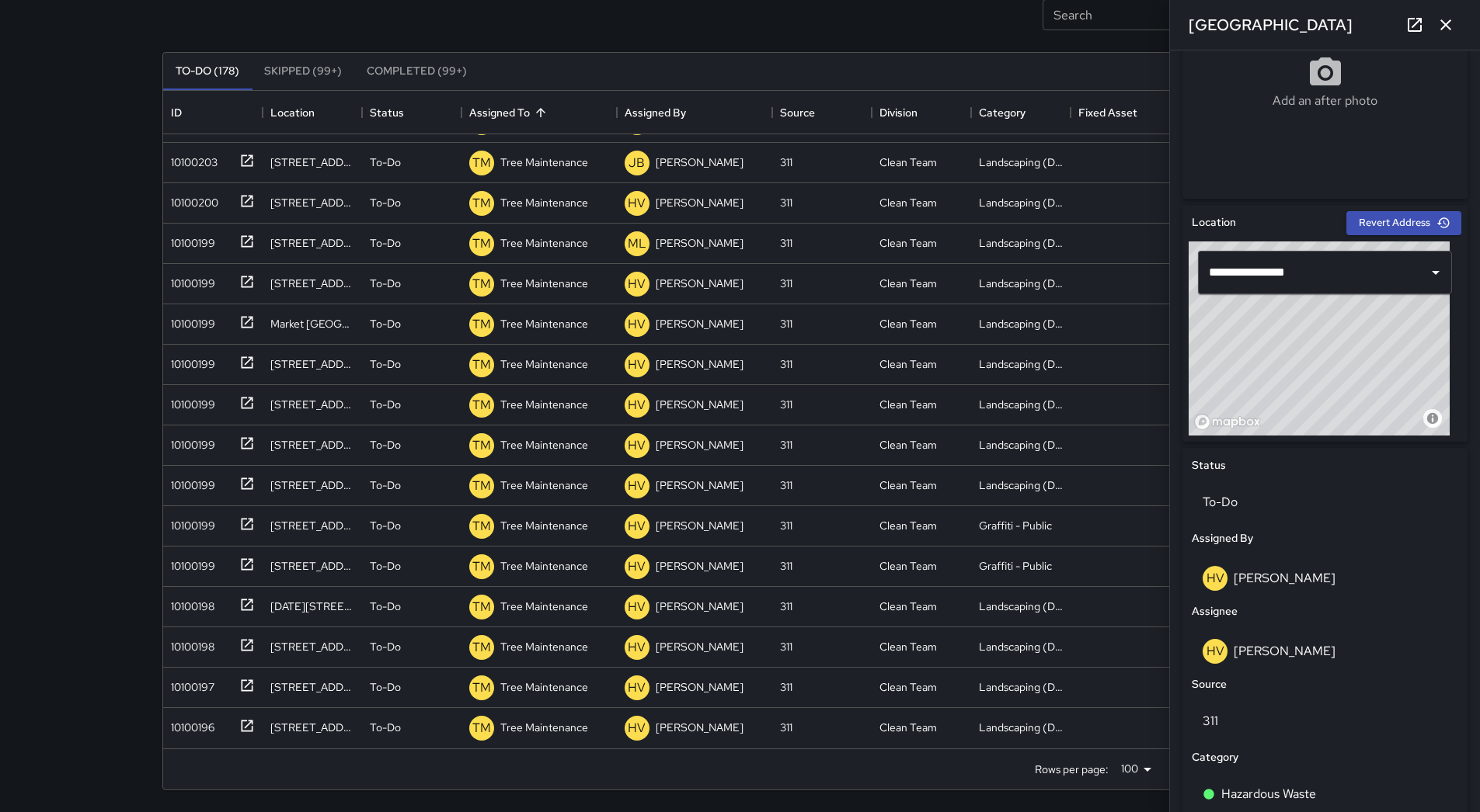
scroll to position [311, 0]
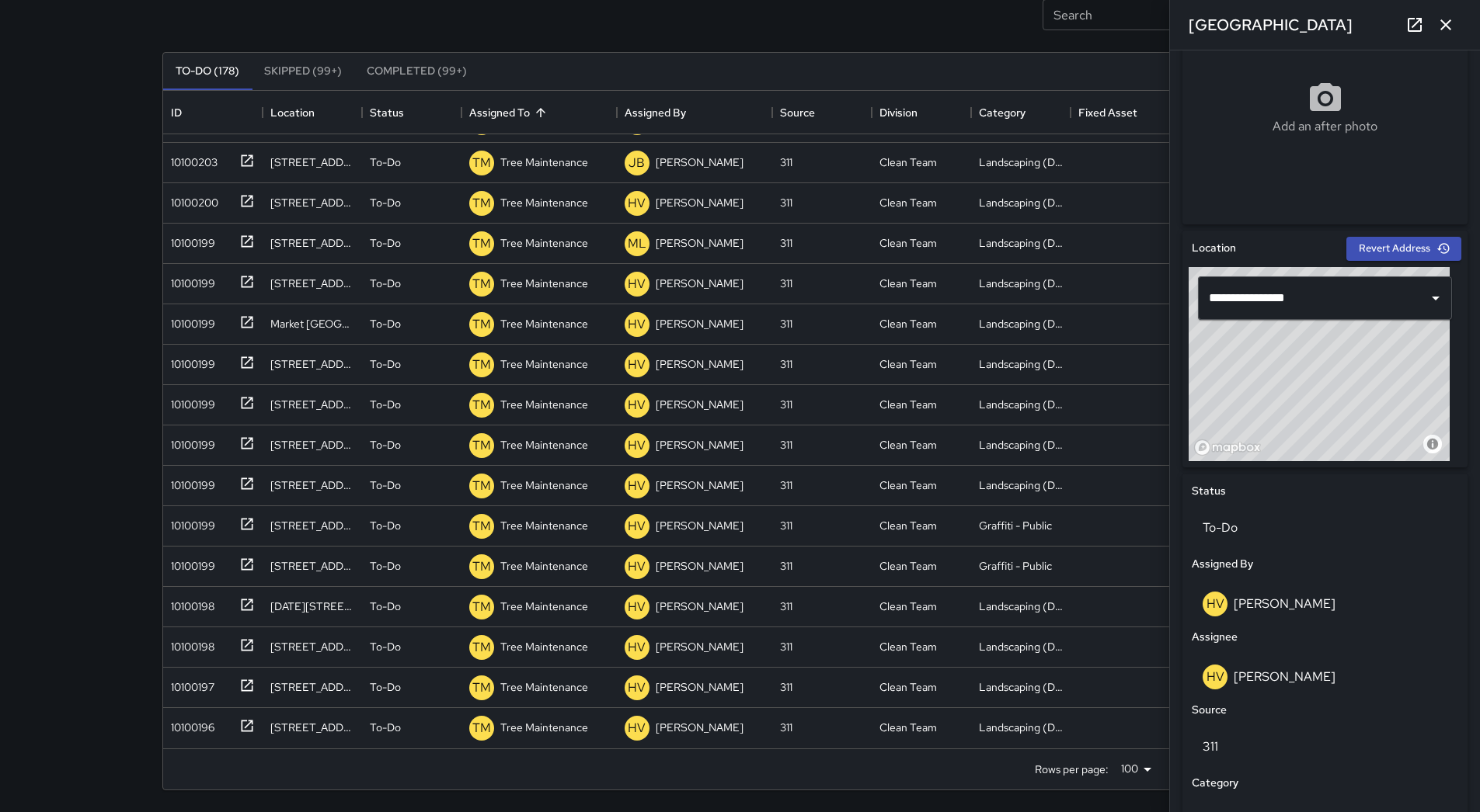
drag, startPoint x: 1454, startPoint y: 27, endPoint x: 1433, endPoint y: 50, distance: 31.1
click at [1453, 27] on icon "button" at bounding box center [1446, 25] width 19 height 19
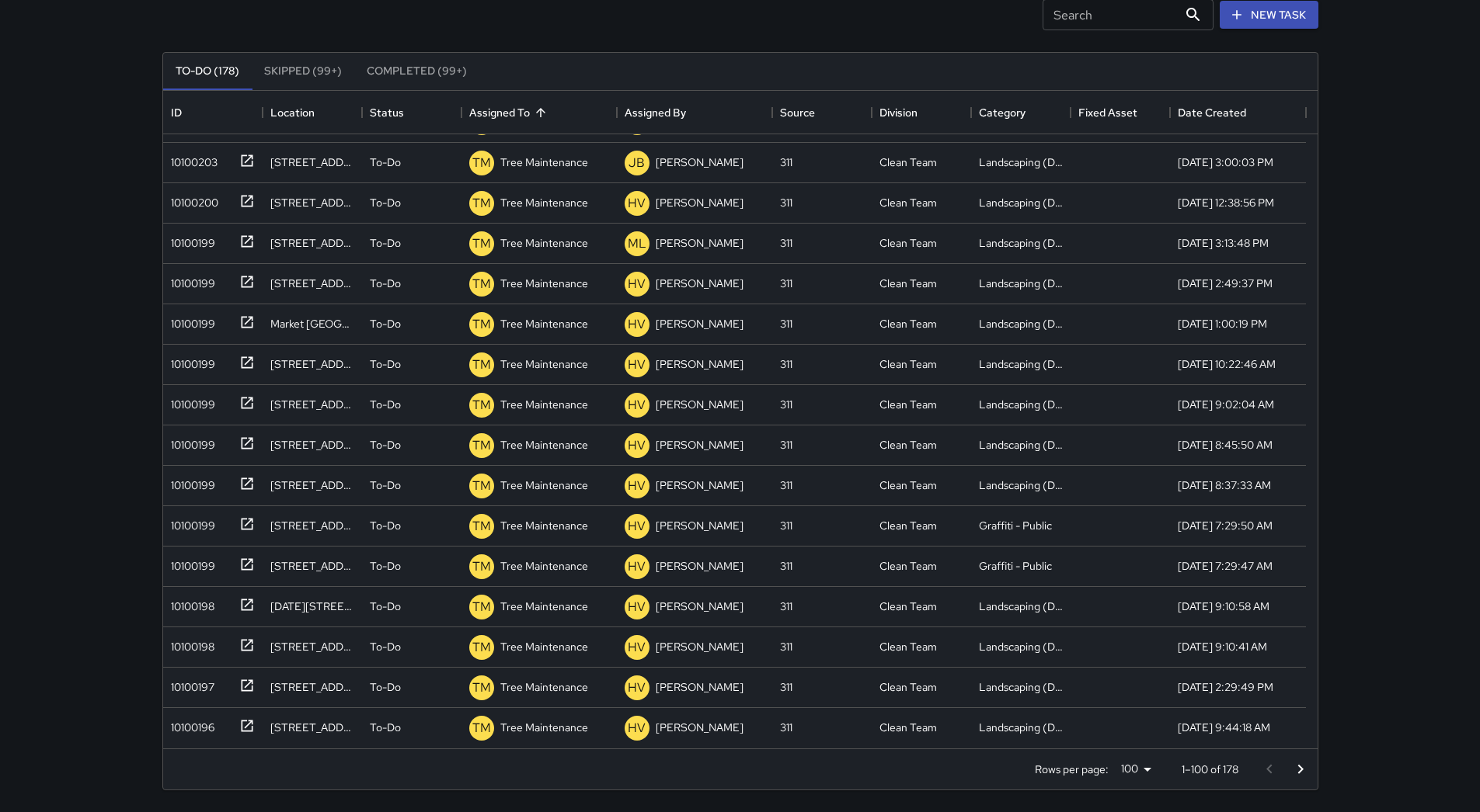
click at [1299, 769] on icon "Go to next page" at bounding box center [1301, 770] width 19 height 19
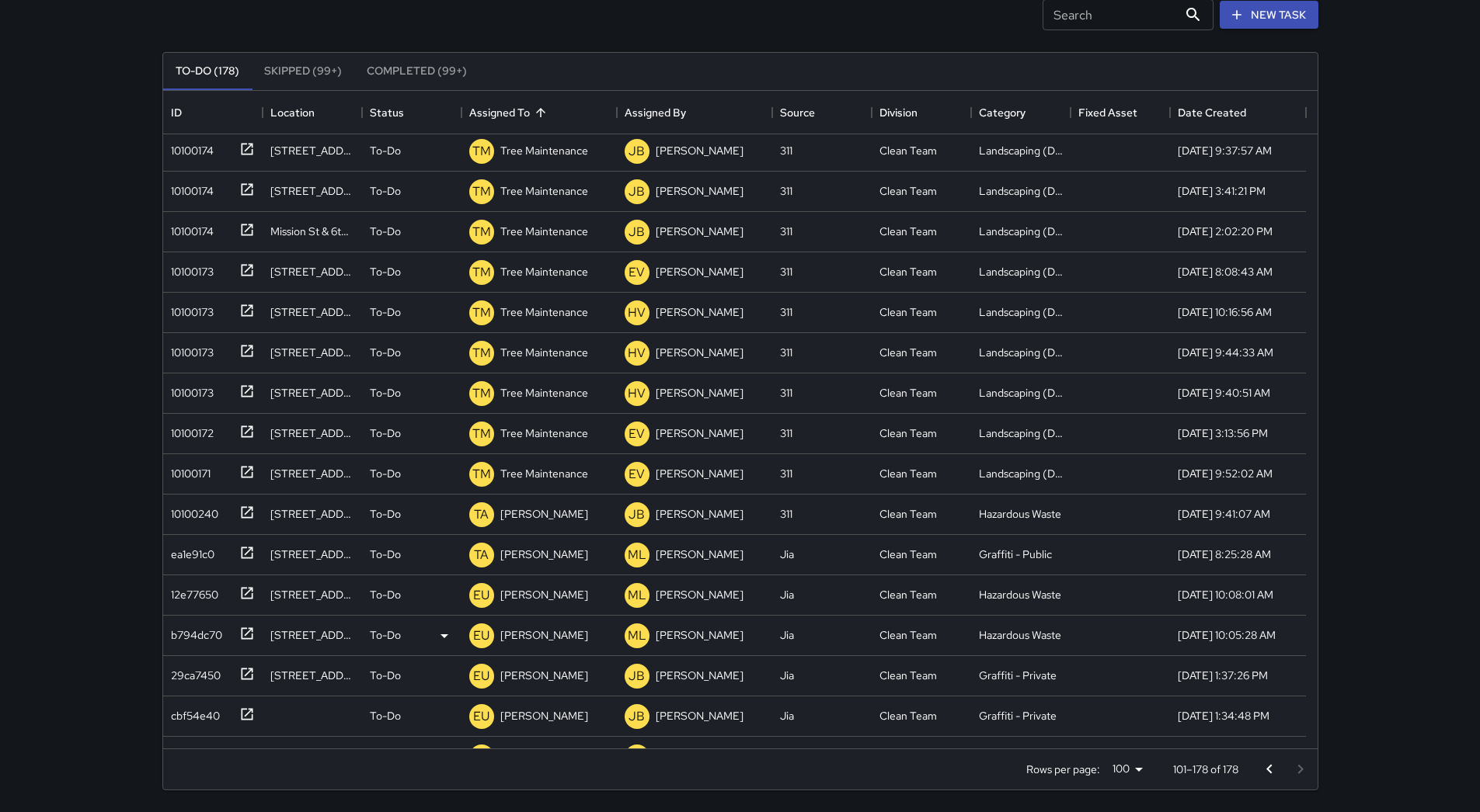
scroll to position [1526, 0]
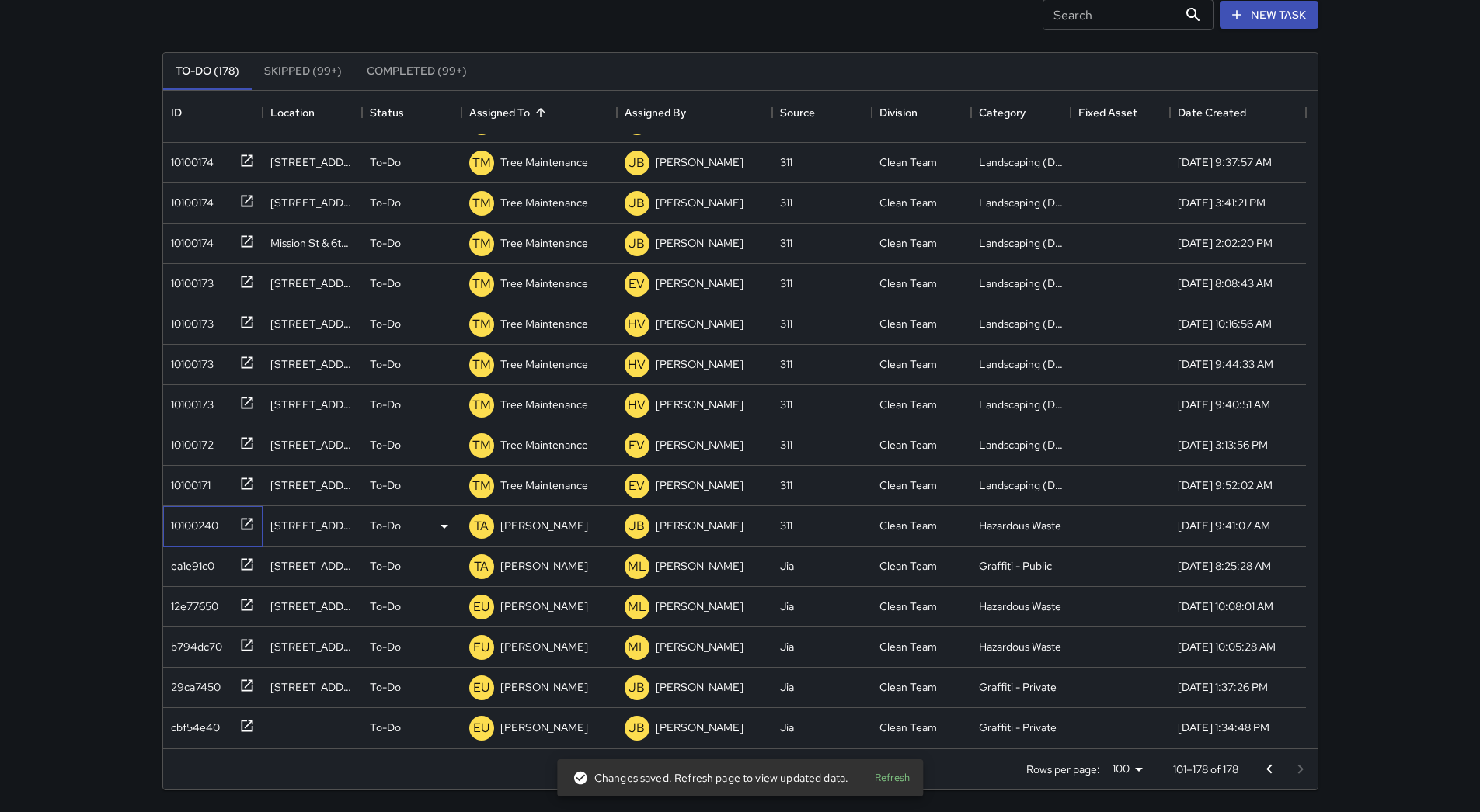
click at [181, 519] on div "10100240" at bounding box center [191, 522] width 54 height 21
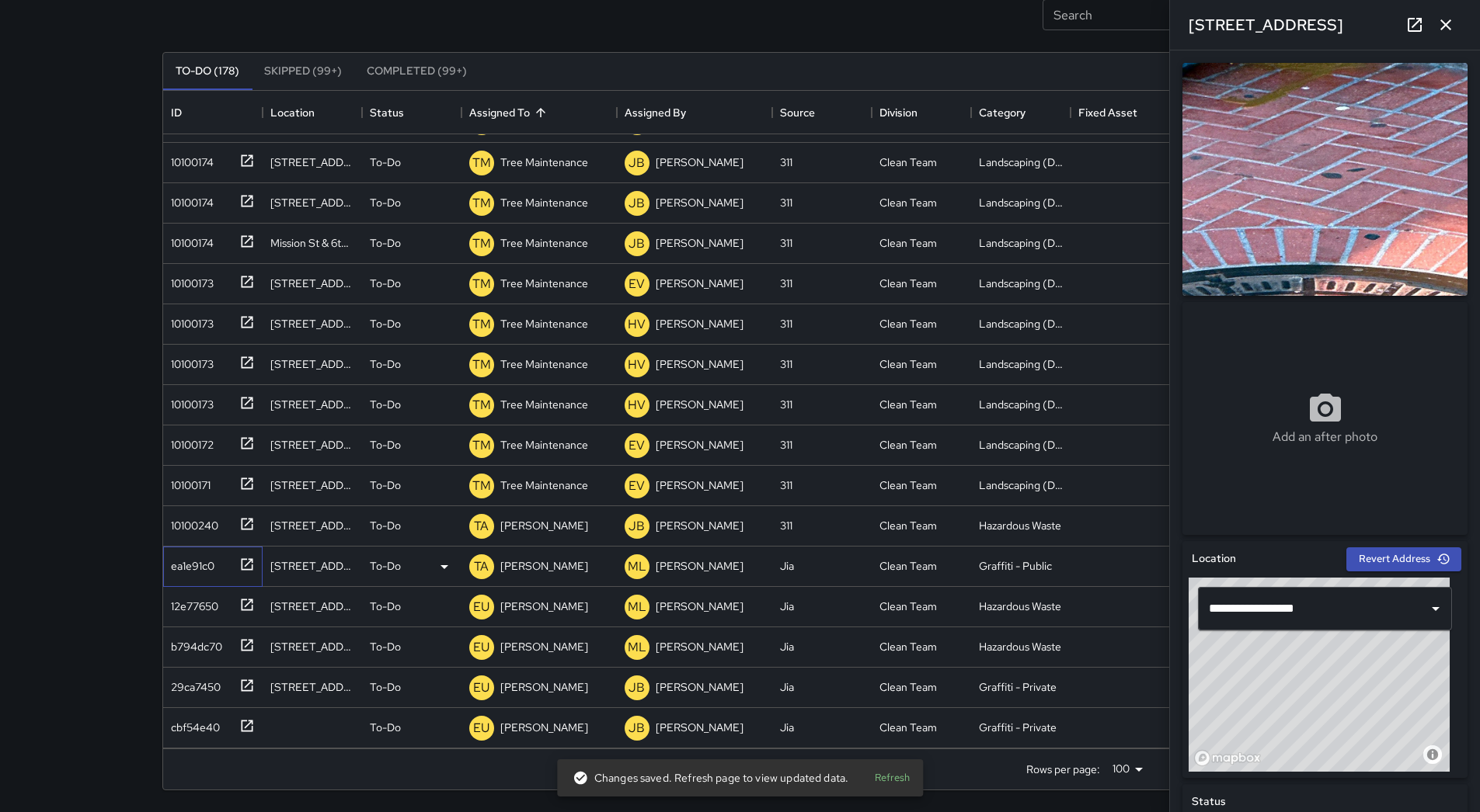
click at [213, 560] on div "ea1e91c0" at bounding box center [189, 562] width 50 height 21
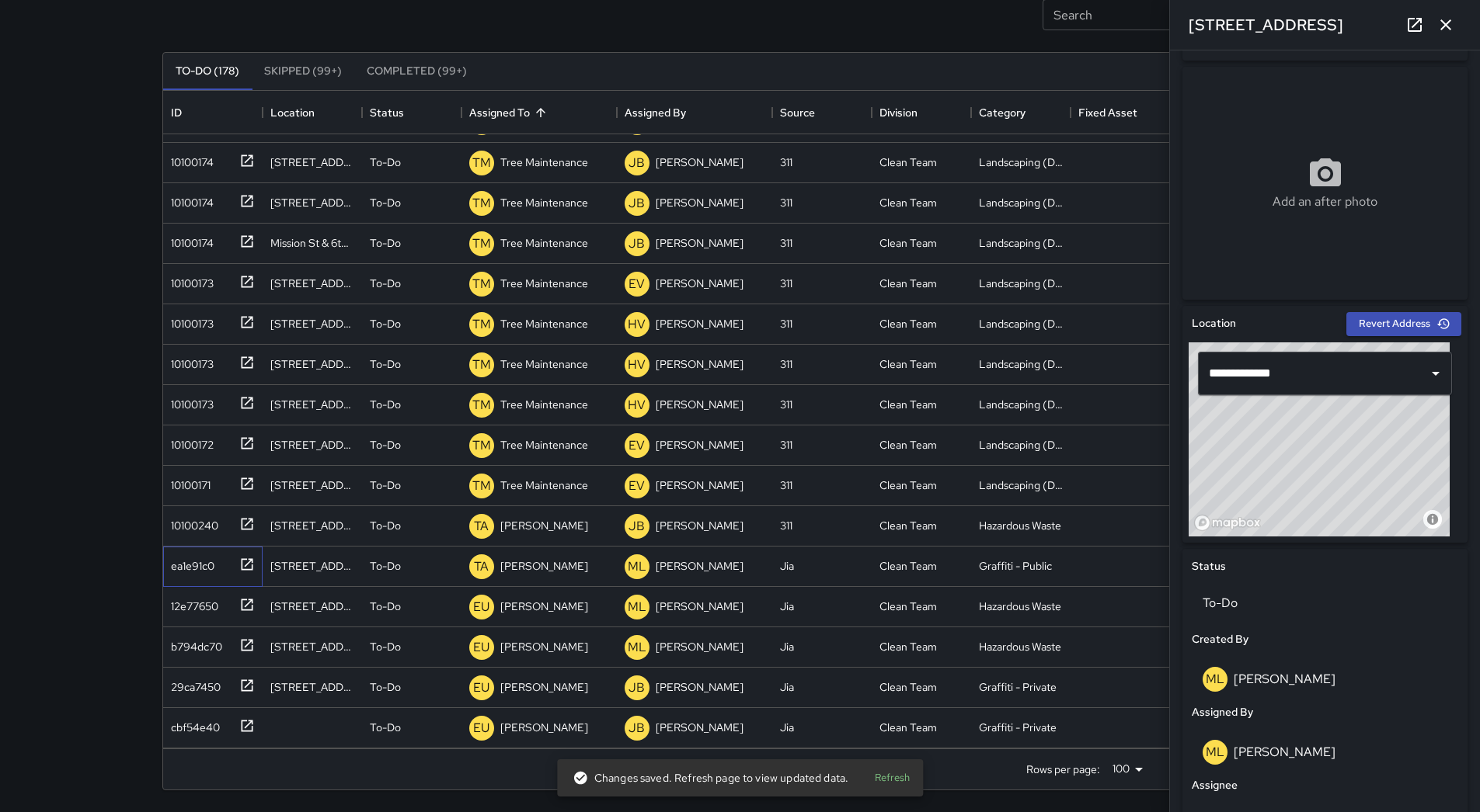
scroll to position [233, 0]
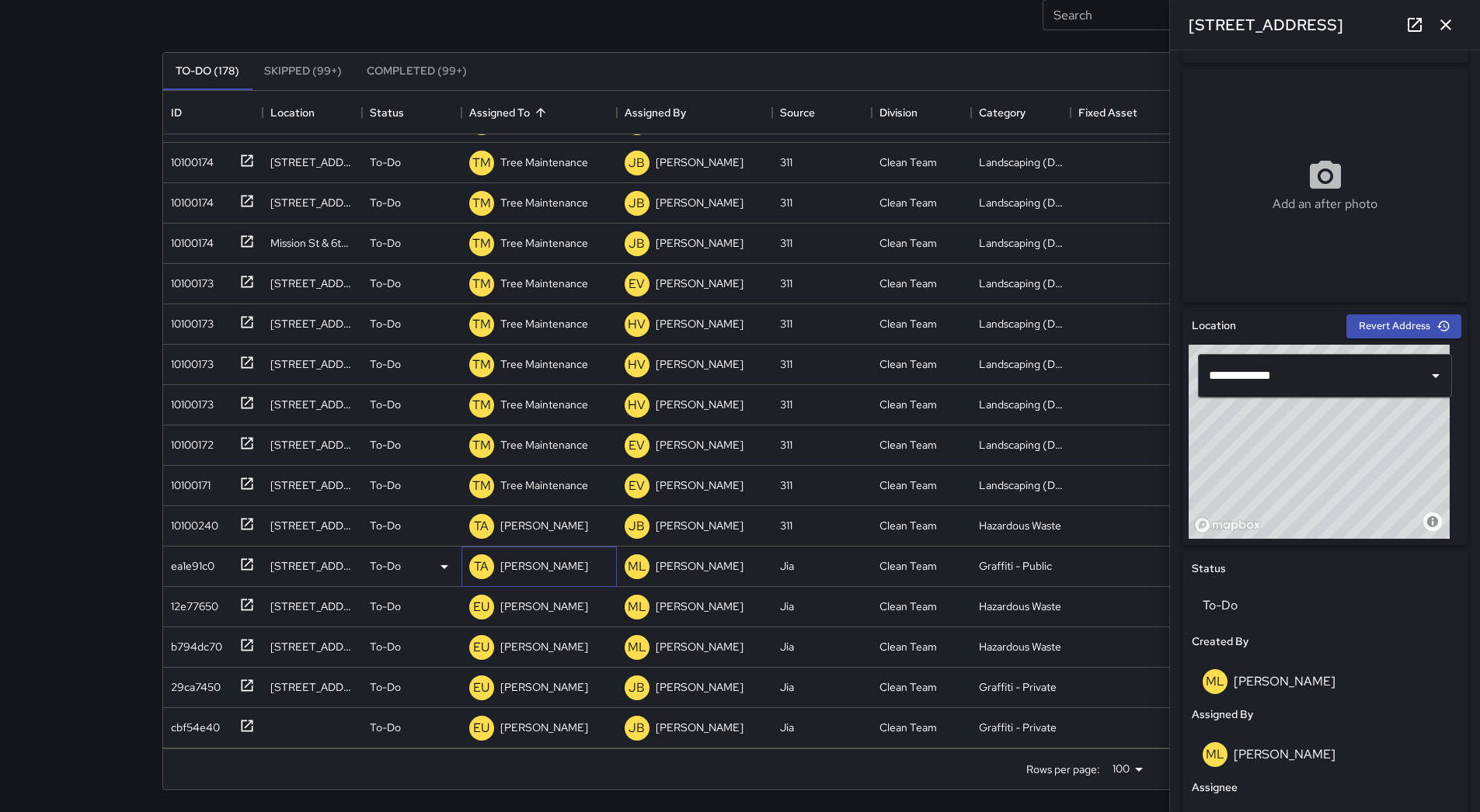
click at [544, 560] on p "[PERSON_NAME]" at bounding box center [544, 566] width 88 height 15
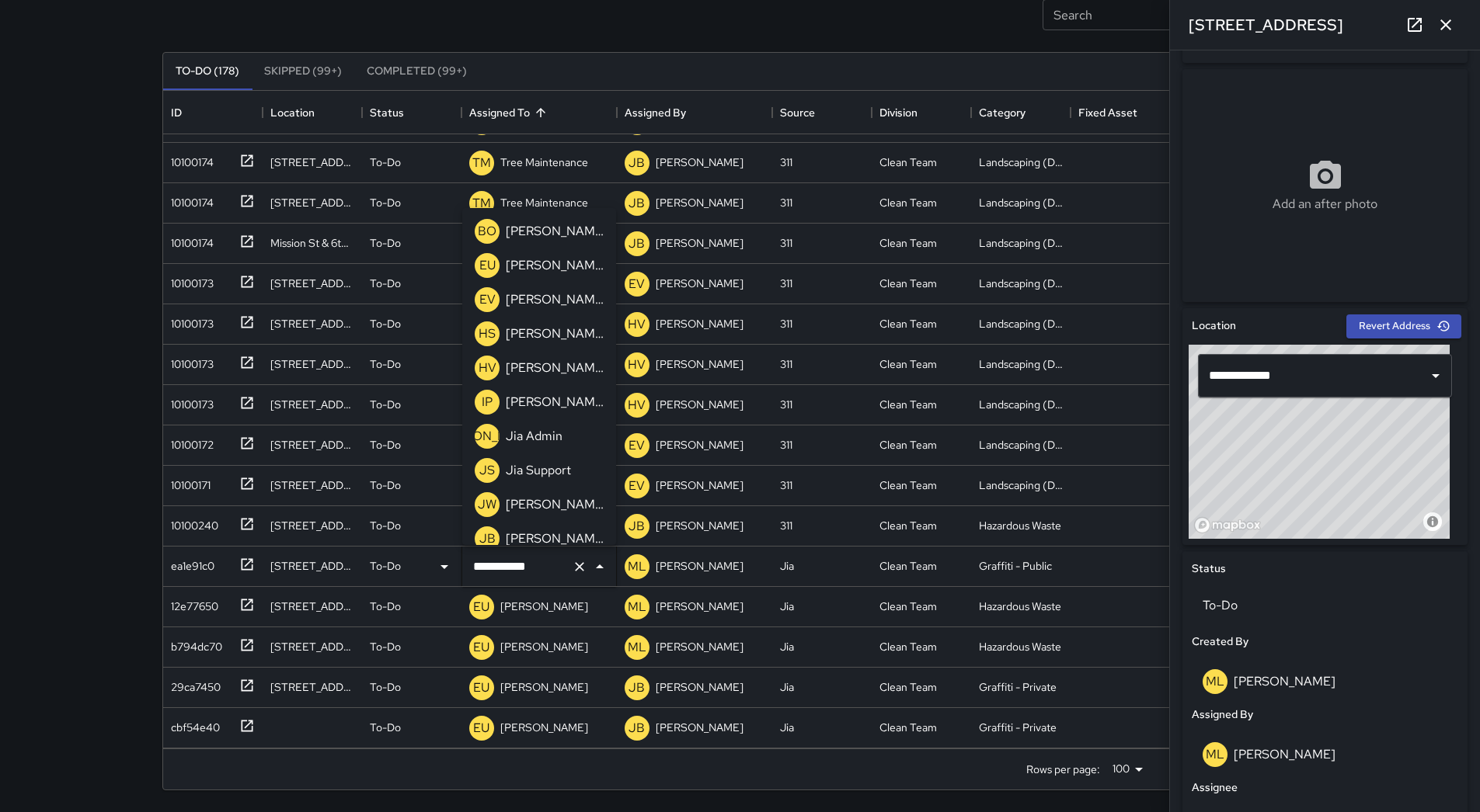
scroll to position [421, 0]
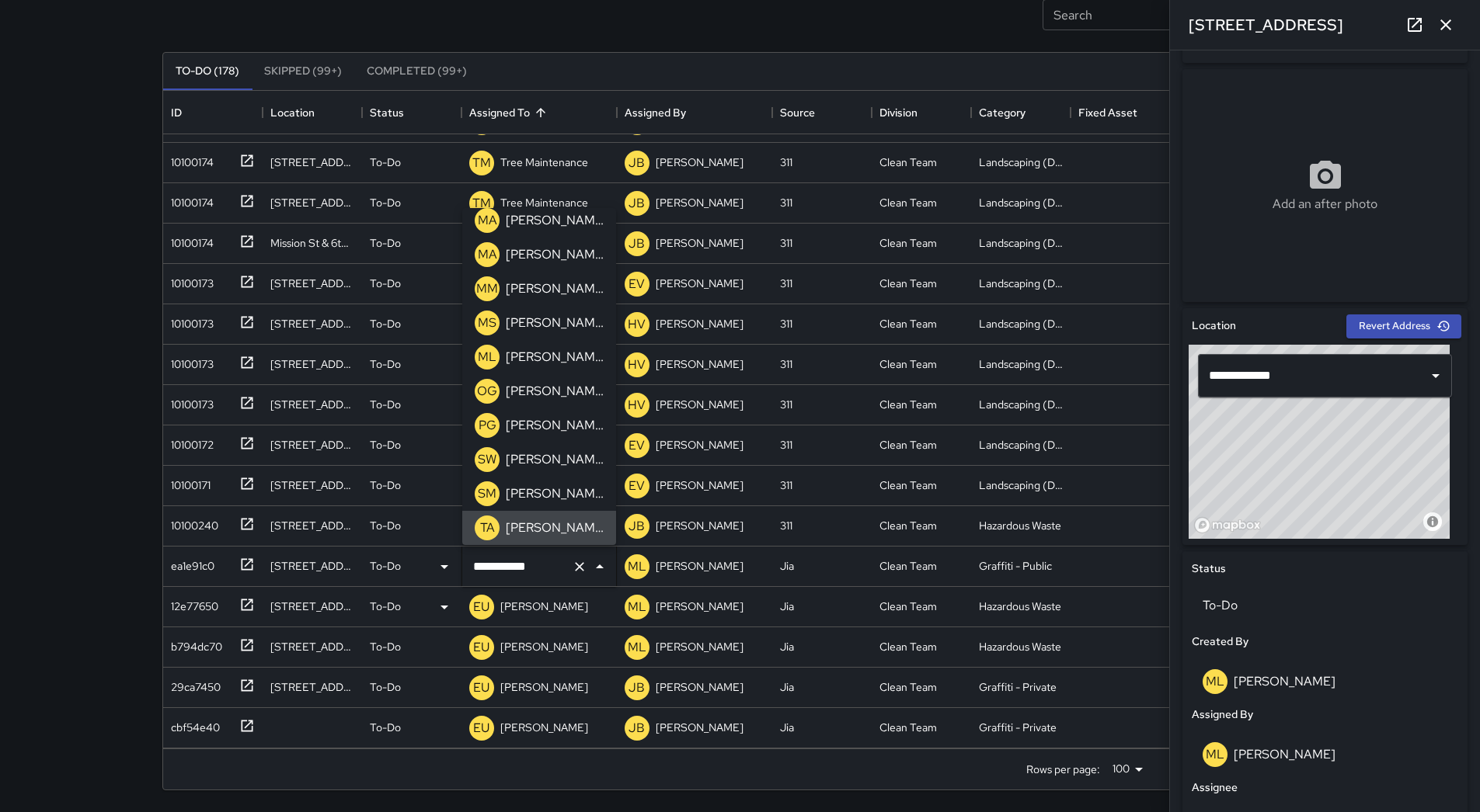
click at [581, 569] on icon "Clear" at bounding box center [580, 566] width 9 height 9
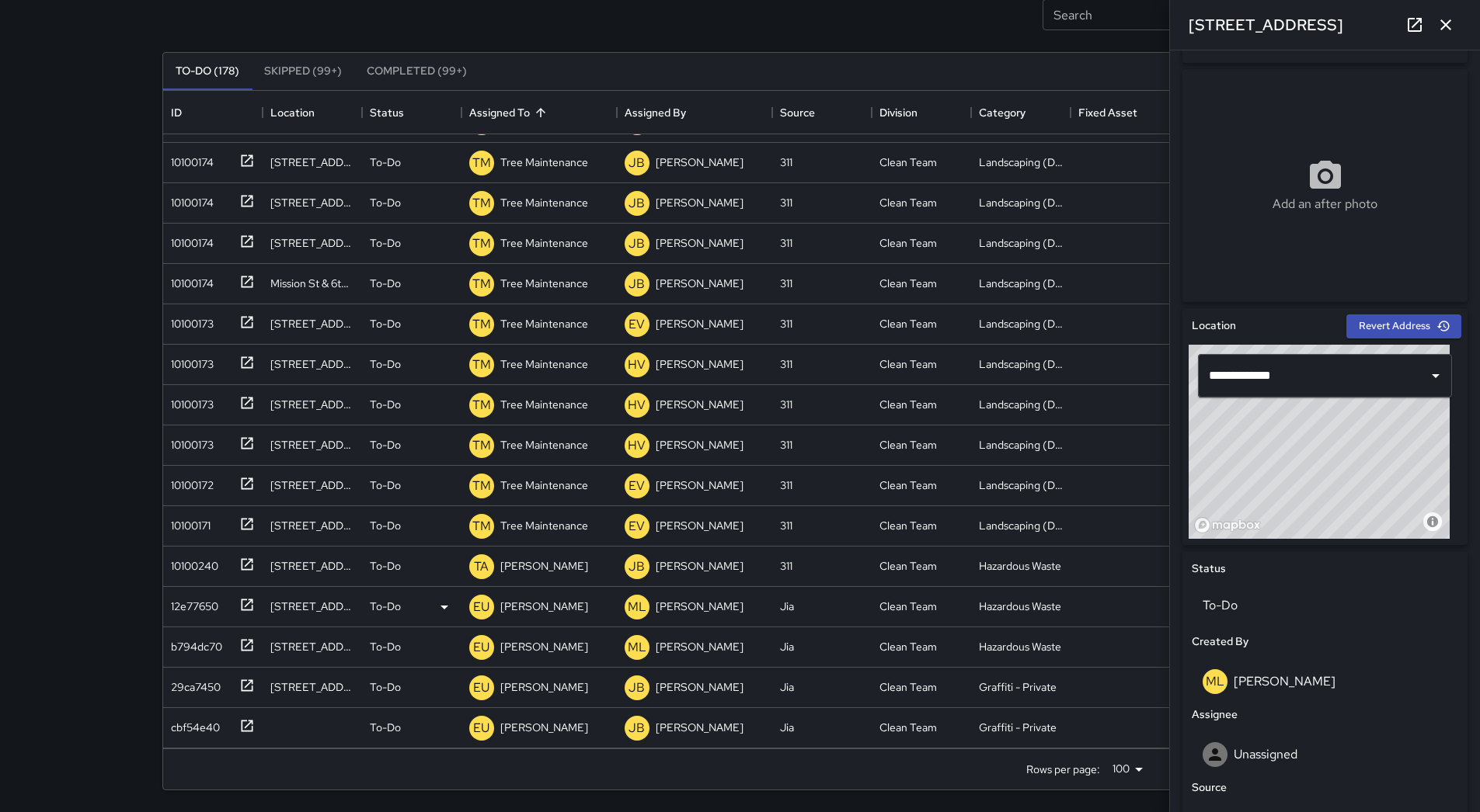
scroll to position [1567, 0]
click at [203, 561] on div "12e77650" at bounding box center [191, 562] width 54 height 21
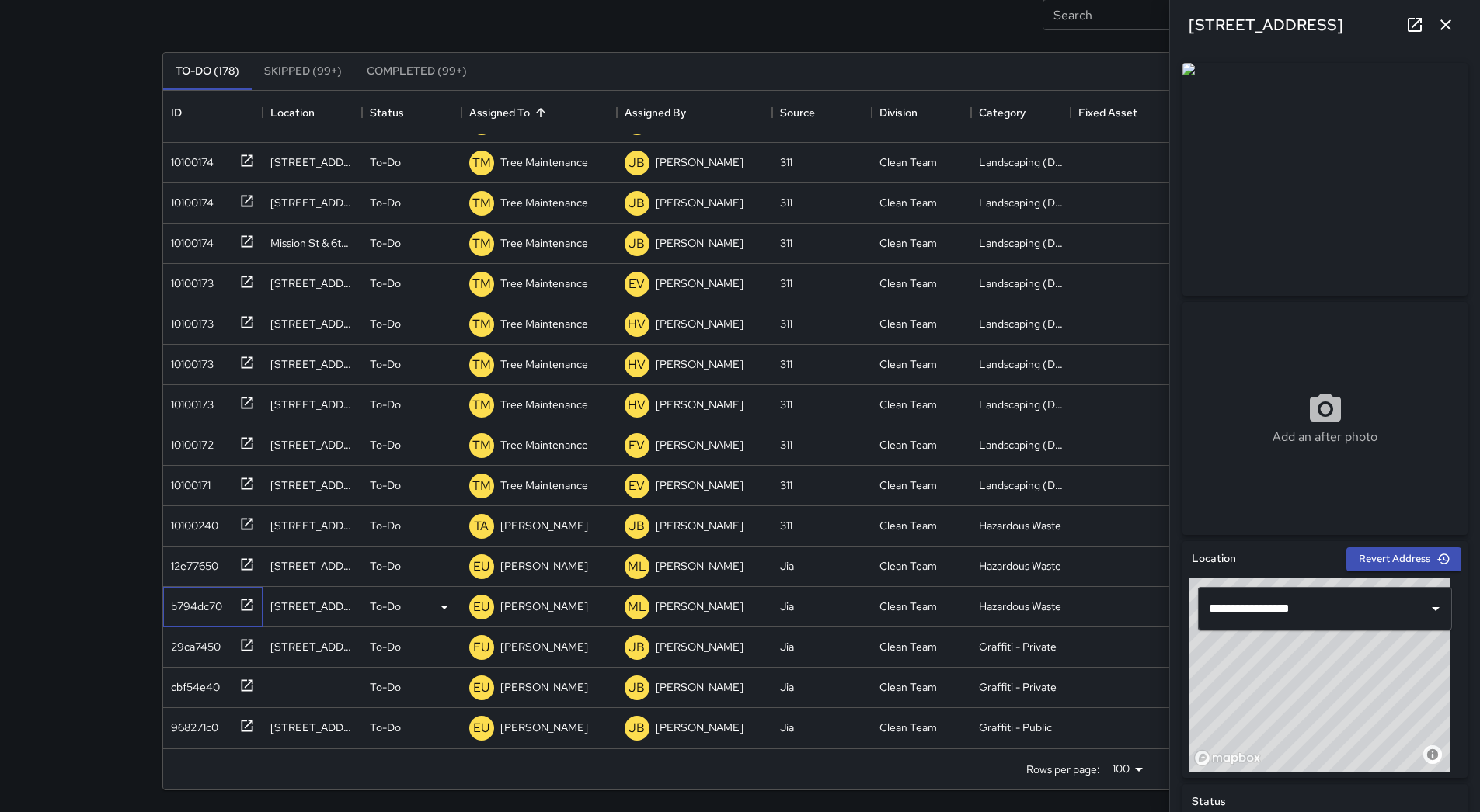
click at [215, 599] on div "b794dc70" at bounding box center [193, 603] width 57 height 21
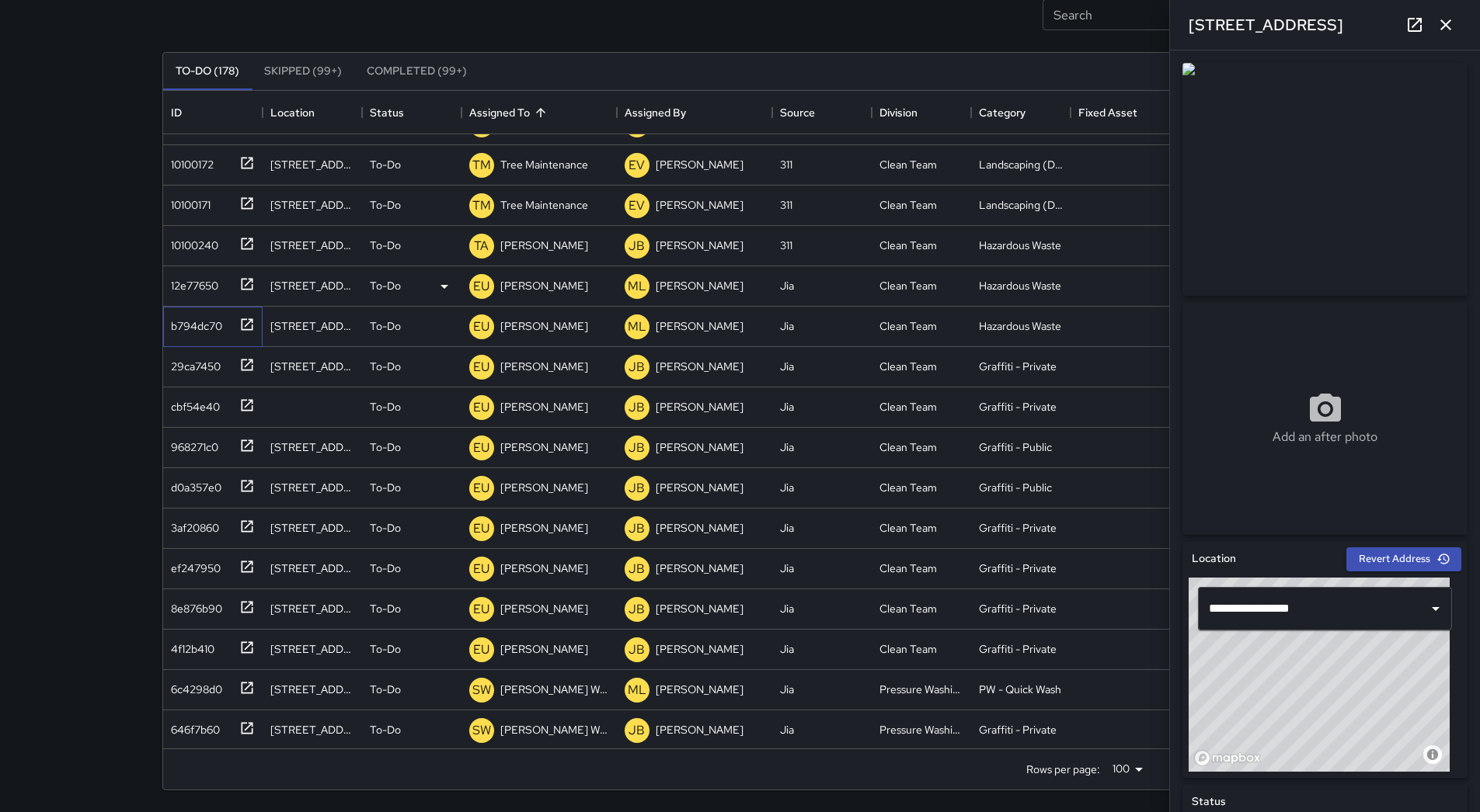
scroll to position [1877, 0]
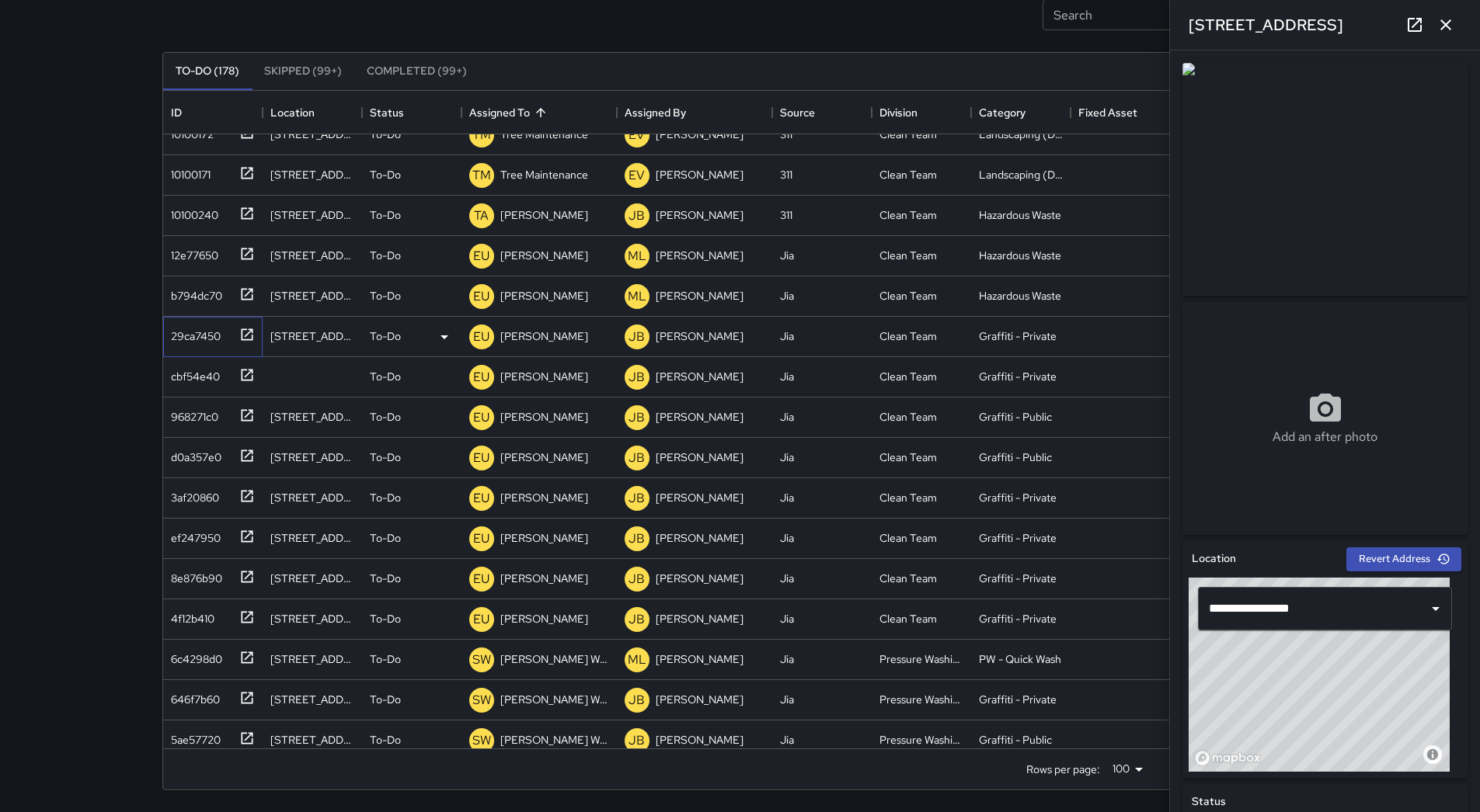
drag, startPoint x: 173, startPoint y: 330, endPoint x: 186, endPoint y: 330, distance: 13.0
click at [173, 330] on div "29ca7450" at bounding box center [192, 333] width 56 height 21
type input "**********"
click at [215, 374] on div "cbf54e40" at bounding box center [192, 373] width 55 height 21
click at [226, 425] on div "968271c0" at bounding box center [209, 414] width 90 height 26
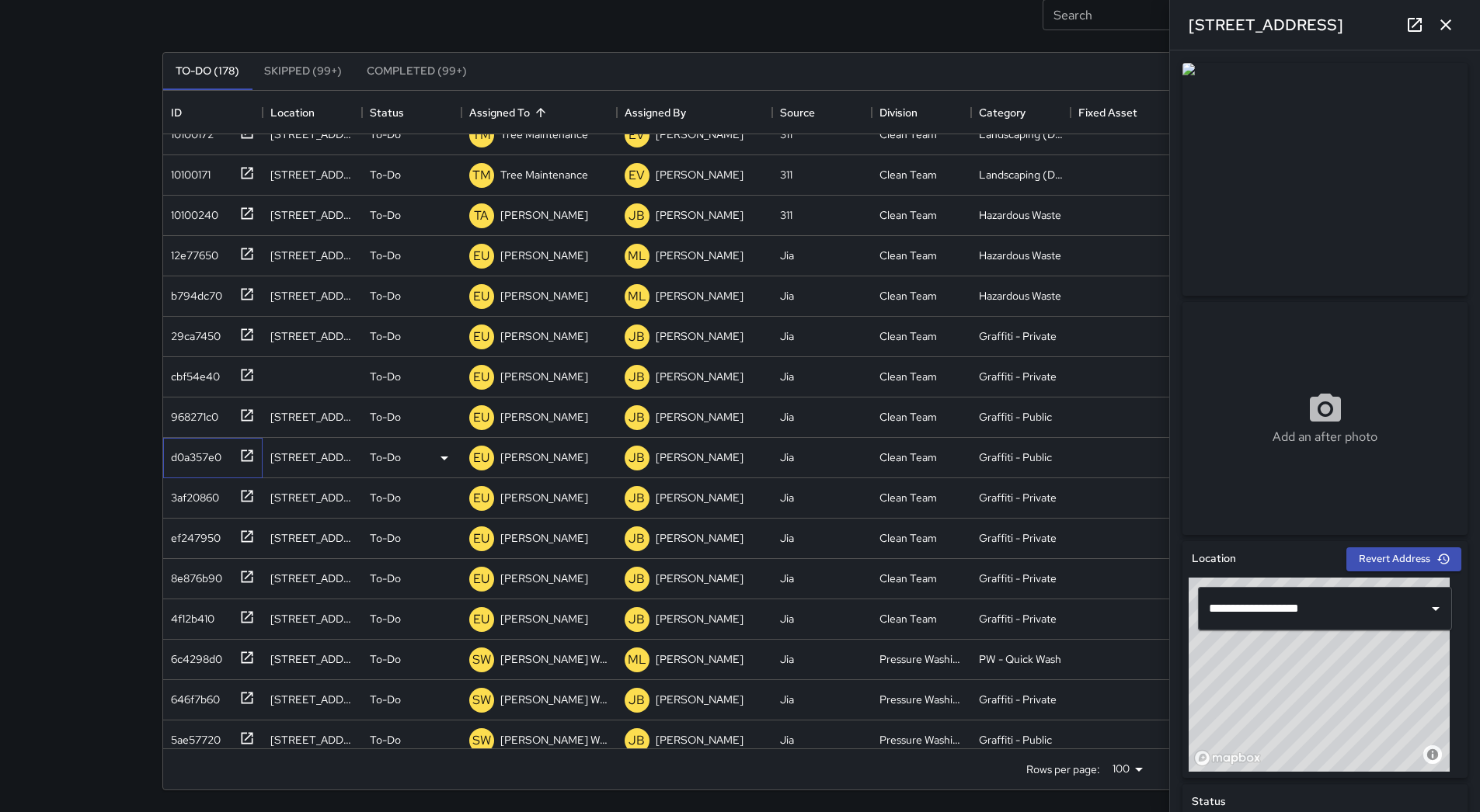
click at [235, 467] on div at bounding box center [243, 454] width 21 height 26
click at [243, 505] on div at bounding box center [243, 495] width 21 height 26
type input "**********"
click at [223, 547] on div "ef247950" at bounding box center [209, 536] width 90 height 26
click at [223, 577] on div "8e876b90" at bounding box center [193, 575] width 57 height 21
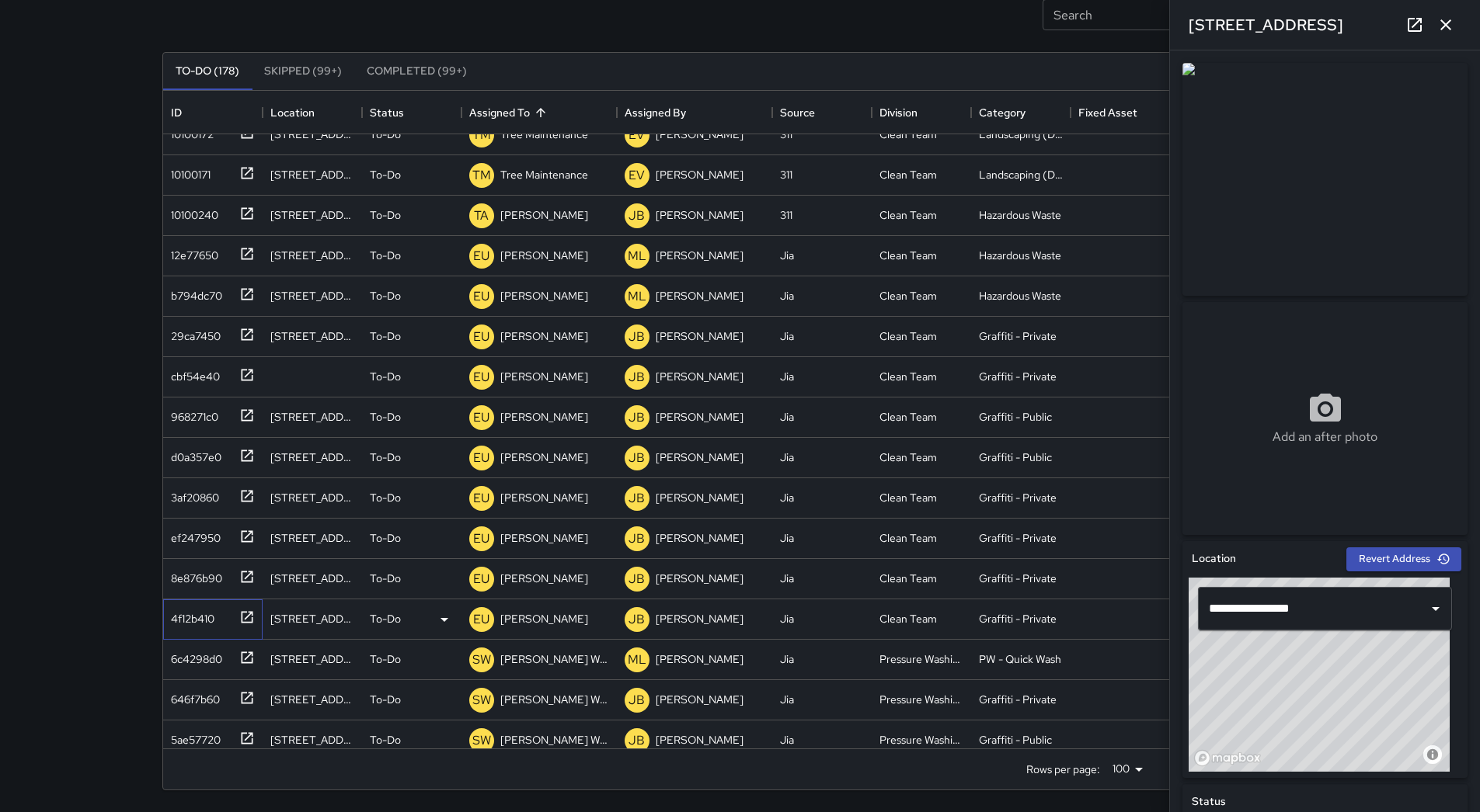
click at [207, 614] on div "4f12b410" at bounding box center [189, 615] width 50 height 21
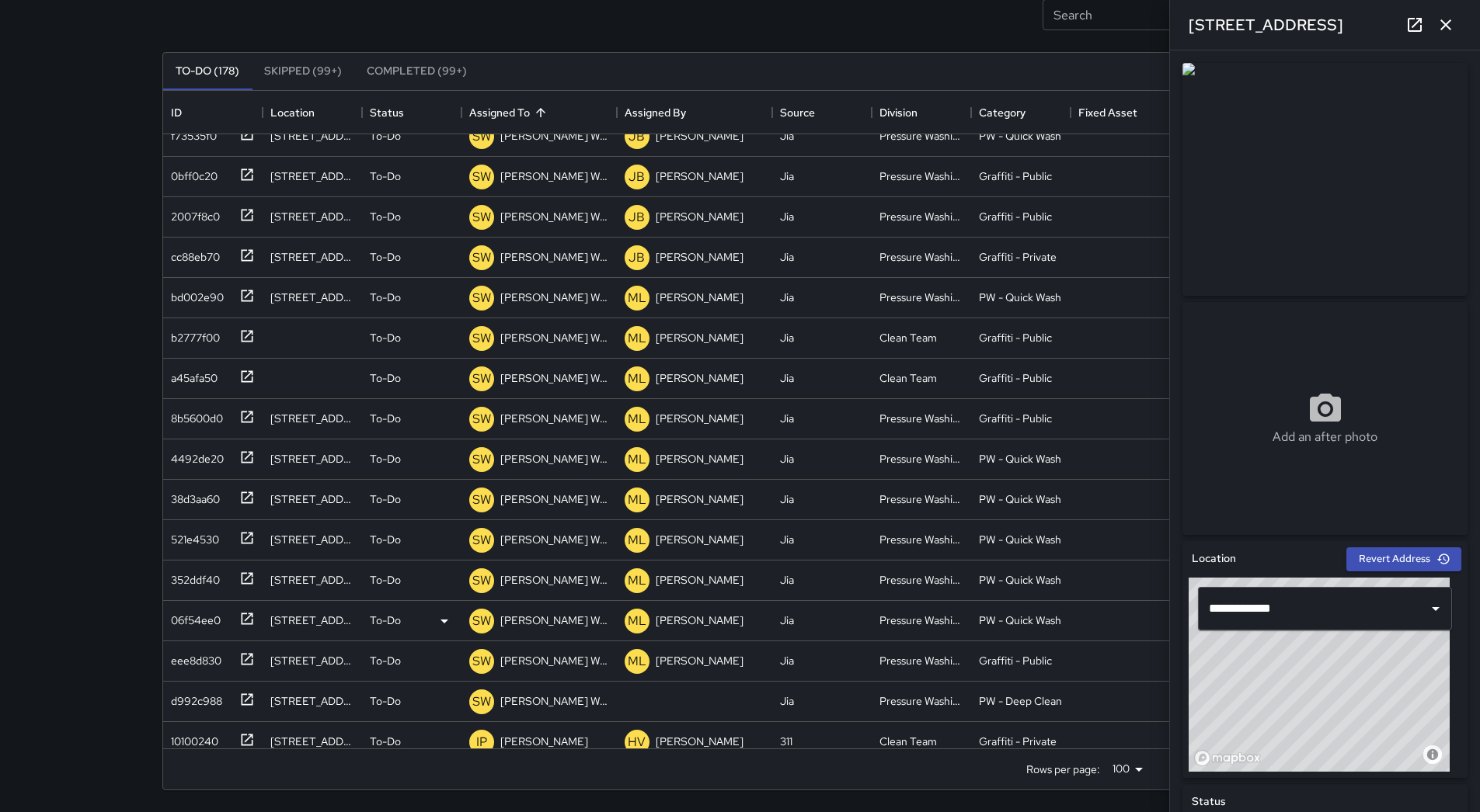
scroll to position [2536, 0]
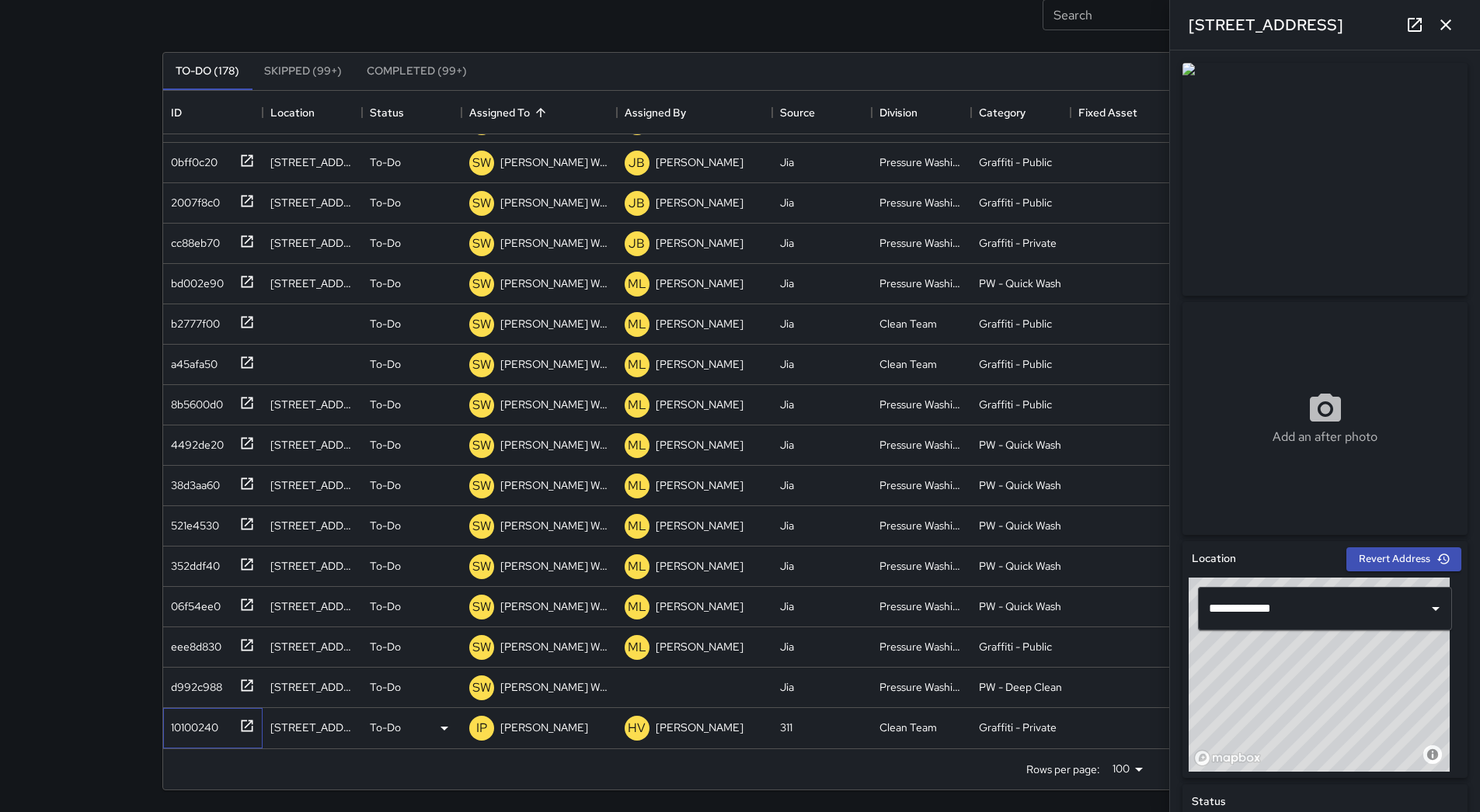
click at [210, 727] on div "10100240" at bounding box center [191, 724] width 54 height 21
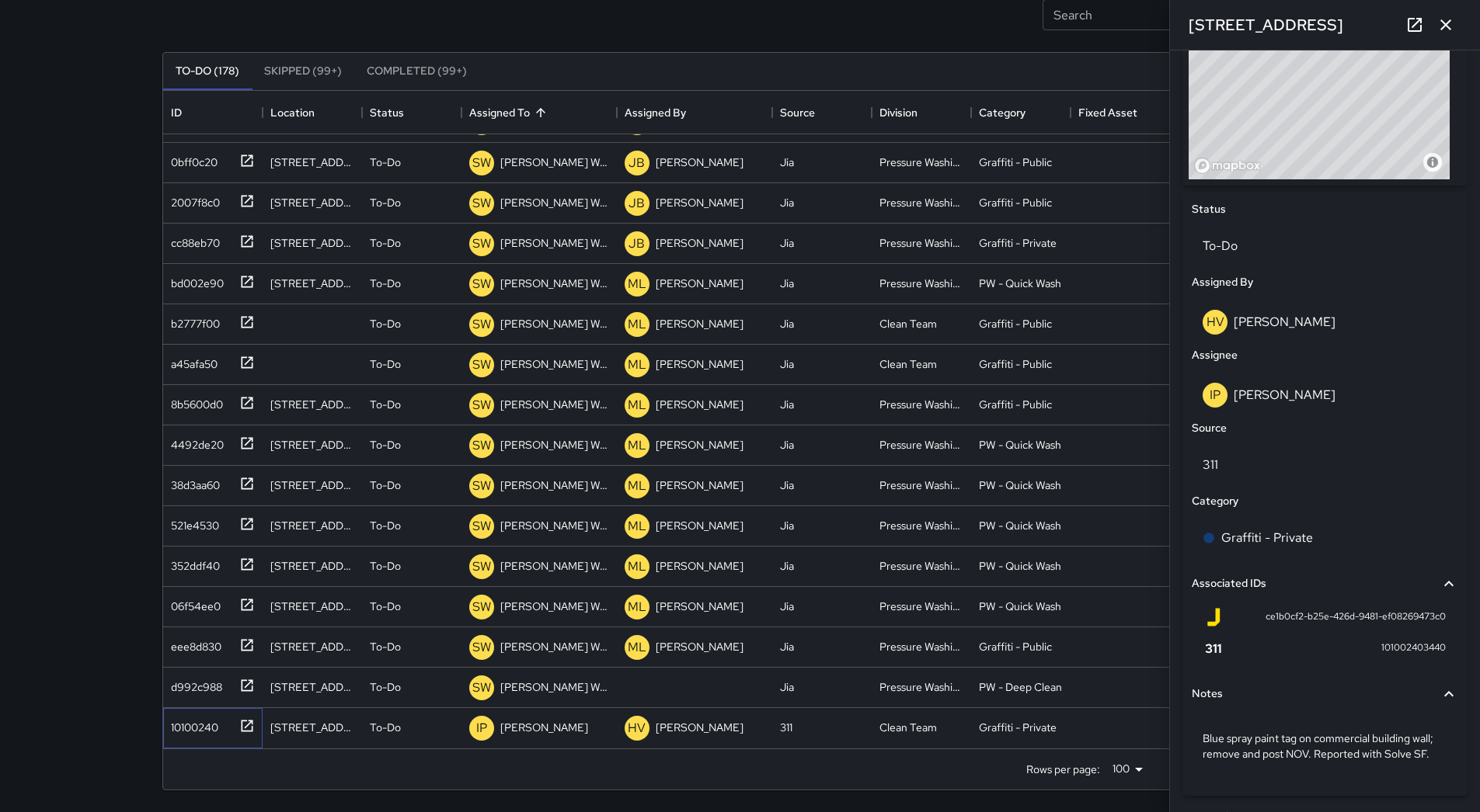
scroll to position [638, 0]
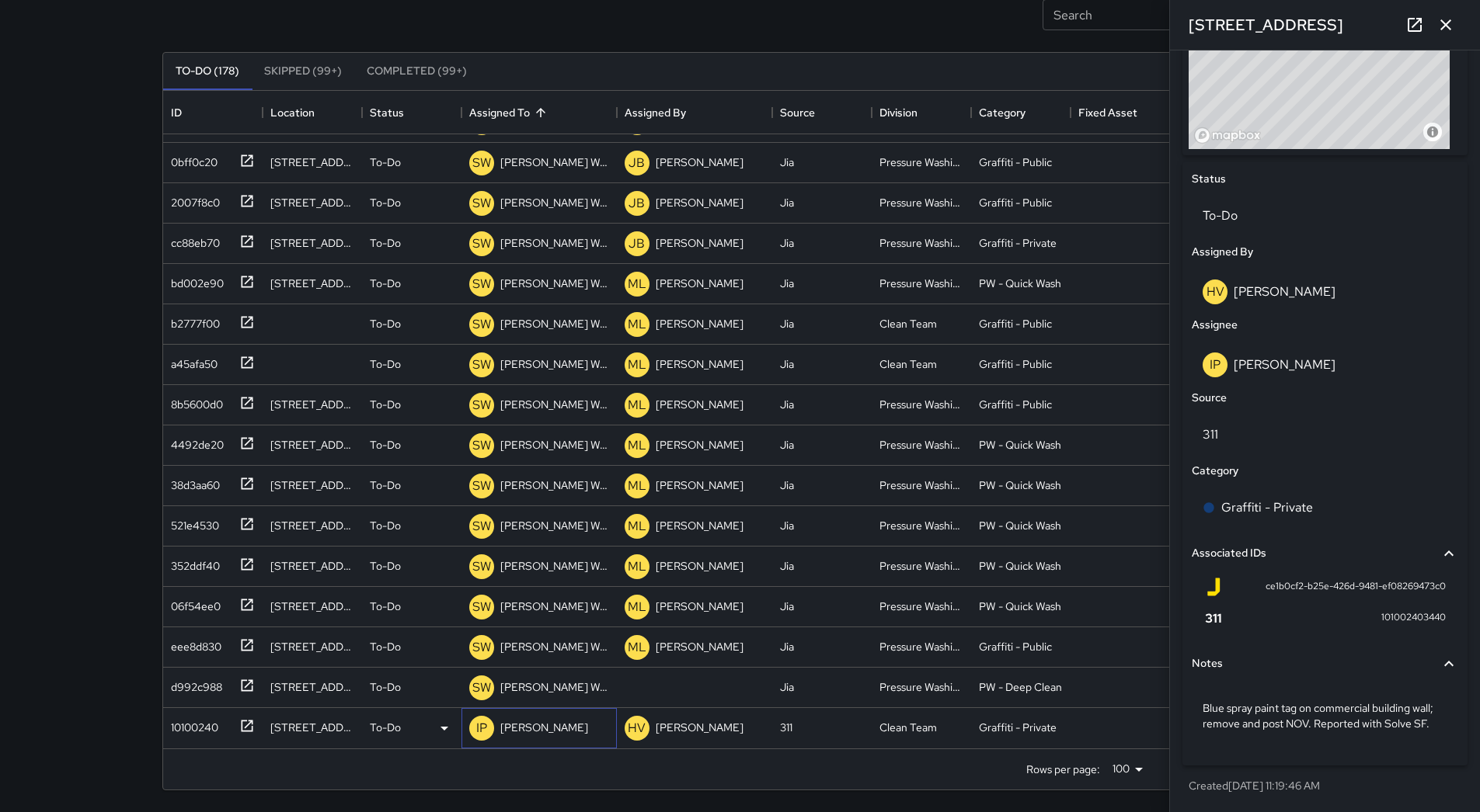
click at [559, 726] on p "[PERSON_NAME]" at bounding box center [544, 727] width 88 height 15
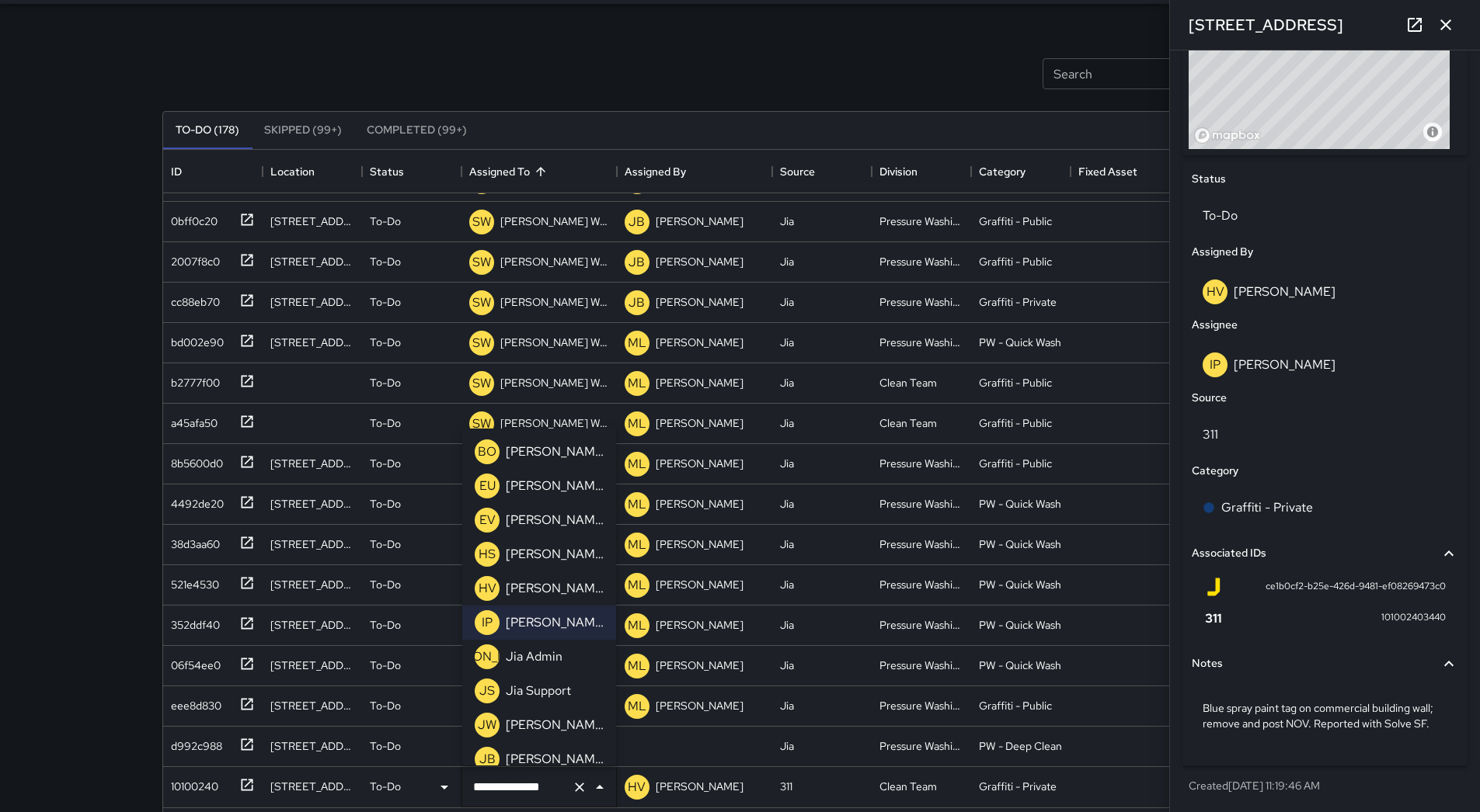
scroll to position [0, 0]
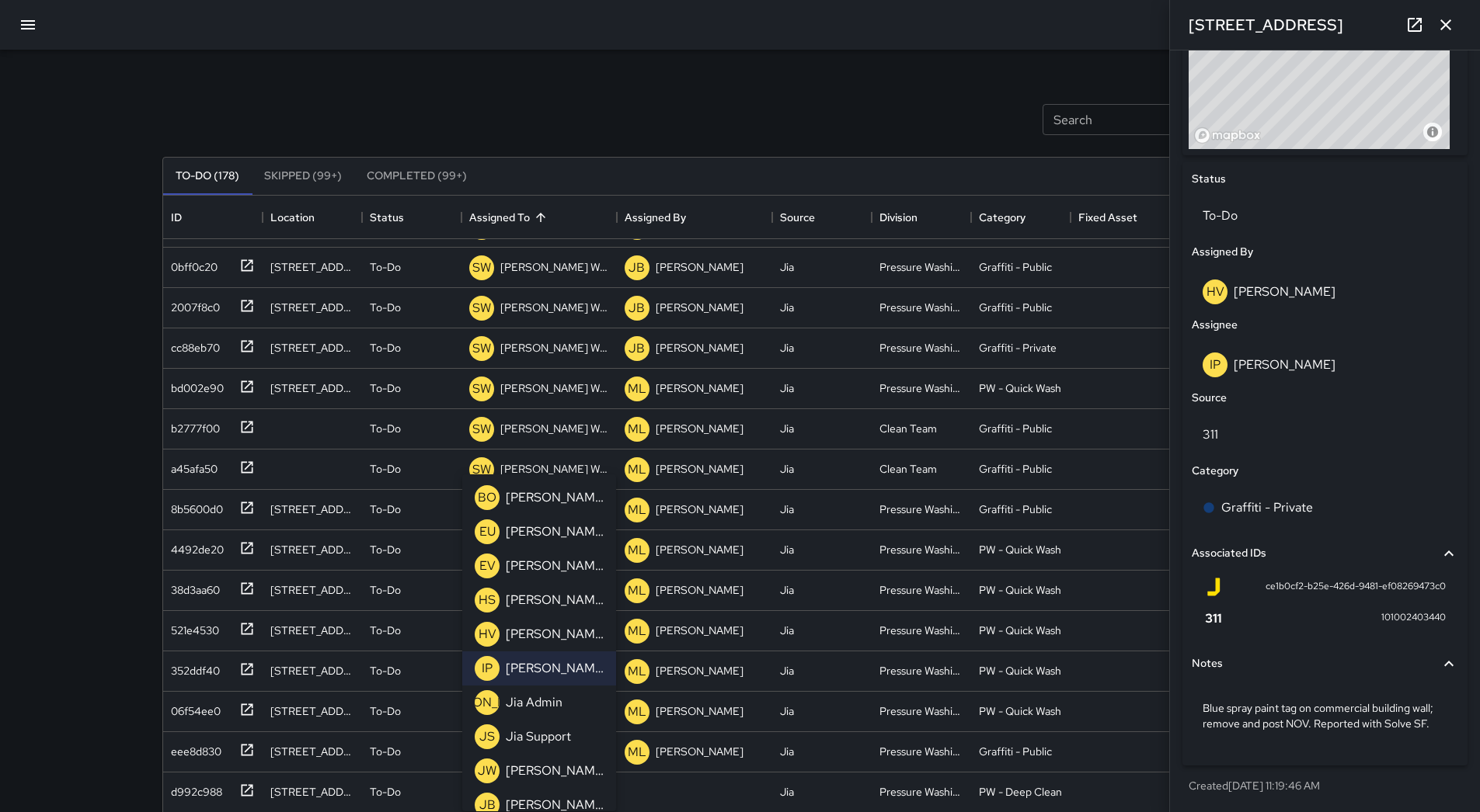
click at [546, 531] on p "[PERSON_NAME]" at bounding box center [555, 532] width 98 height 19
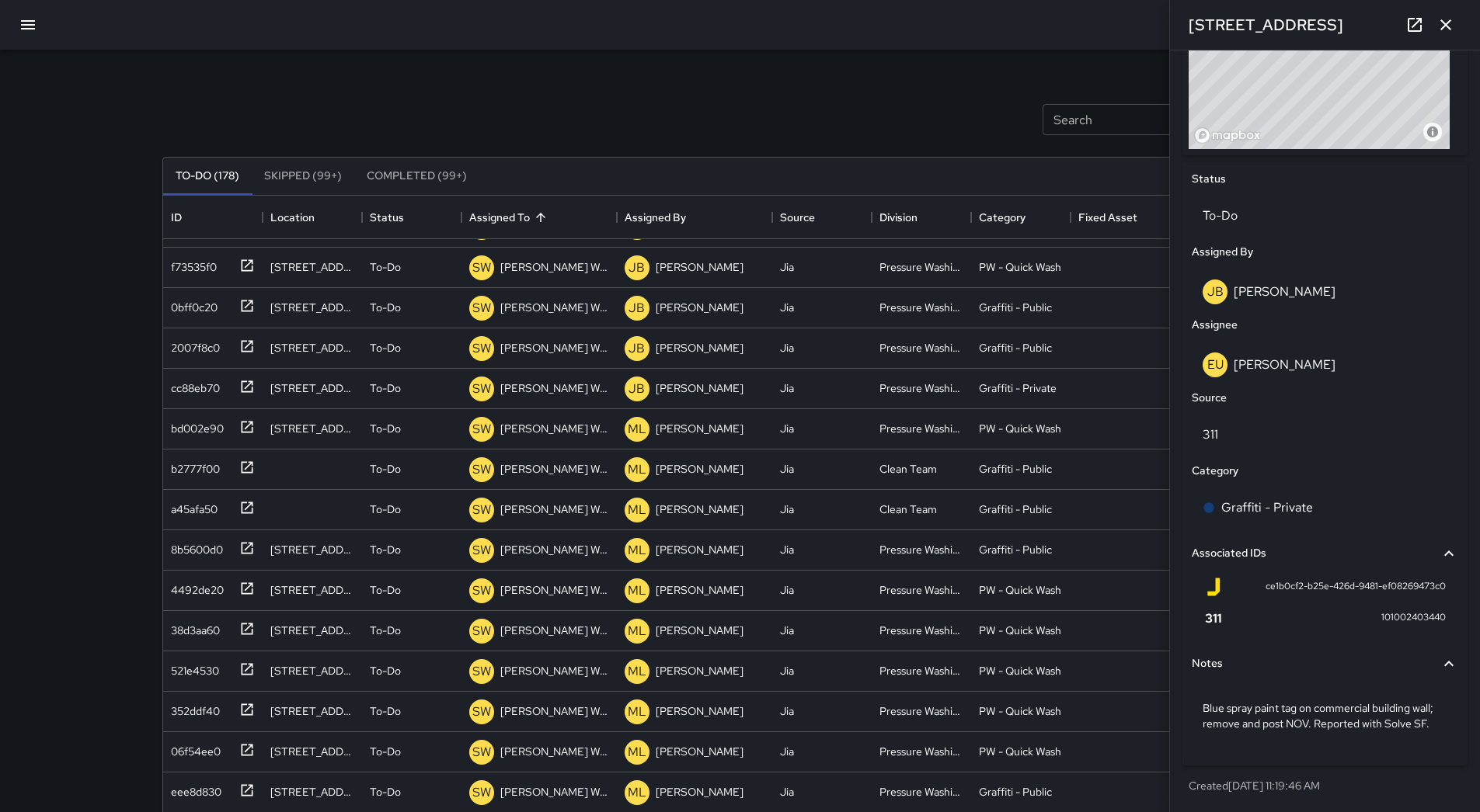
click at [1451, 21] on icon "button" at bounding box center [1446, 25] width 11 height 11
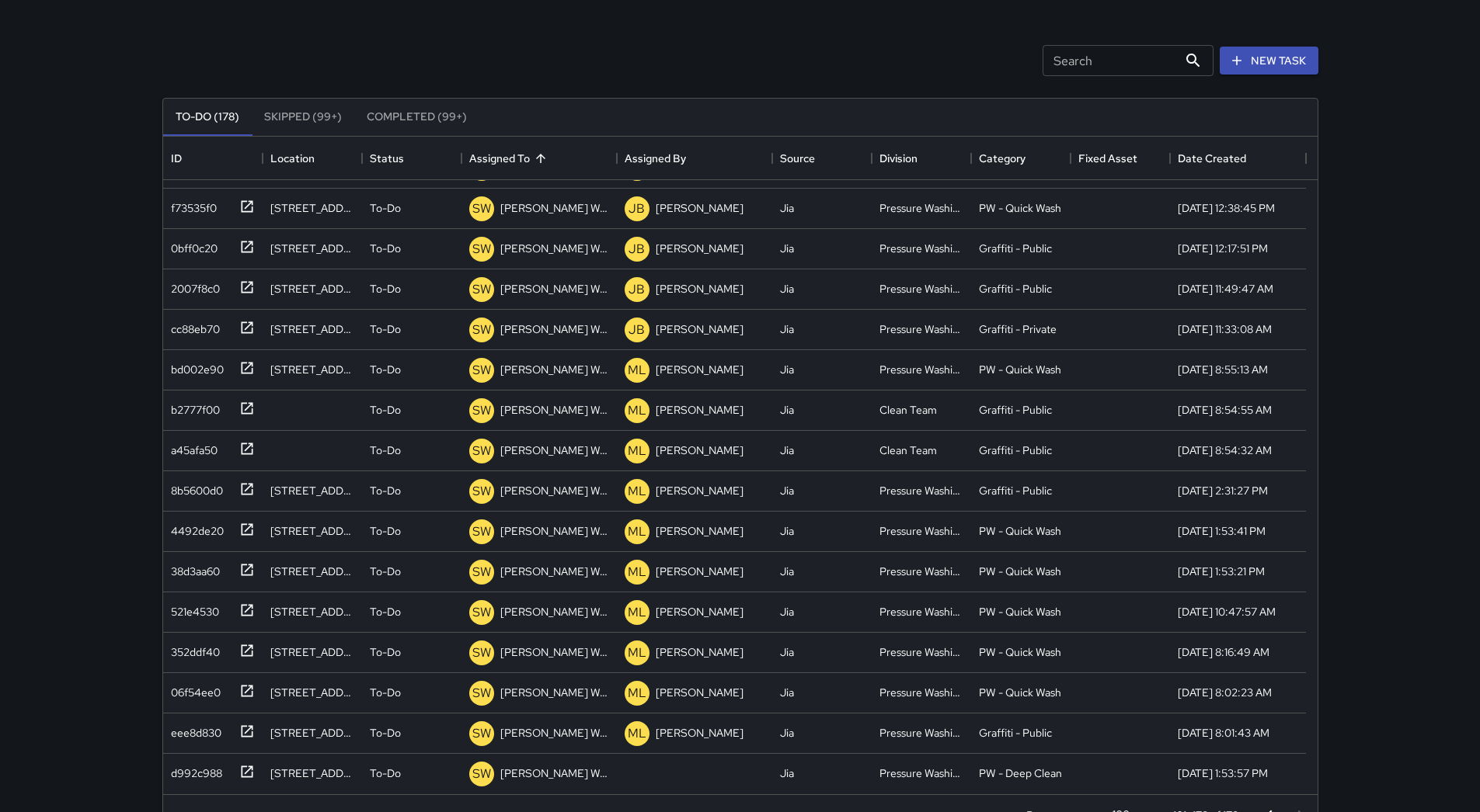
scroll to position [105, 0]
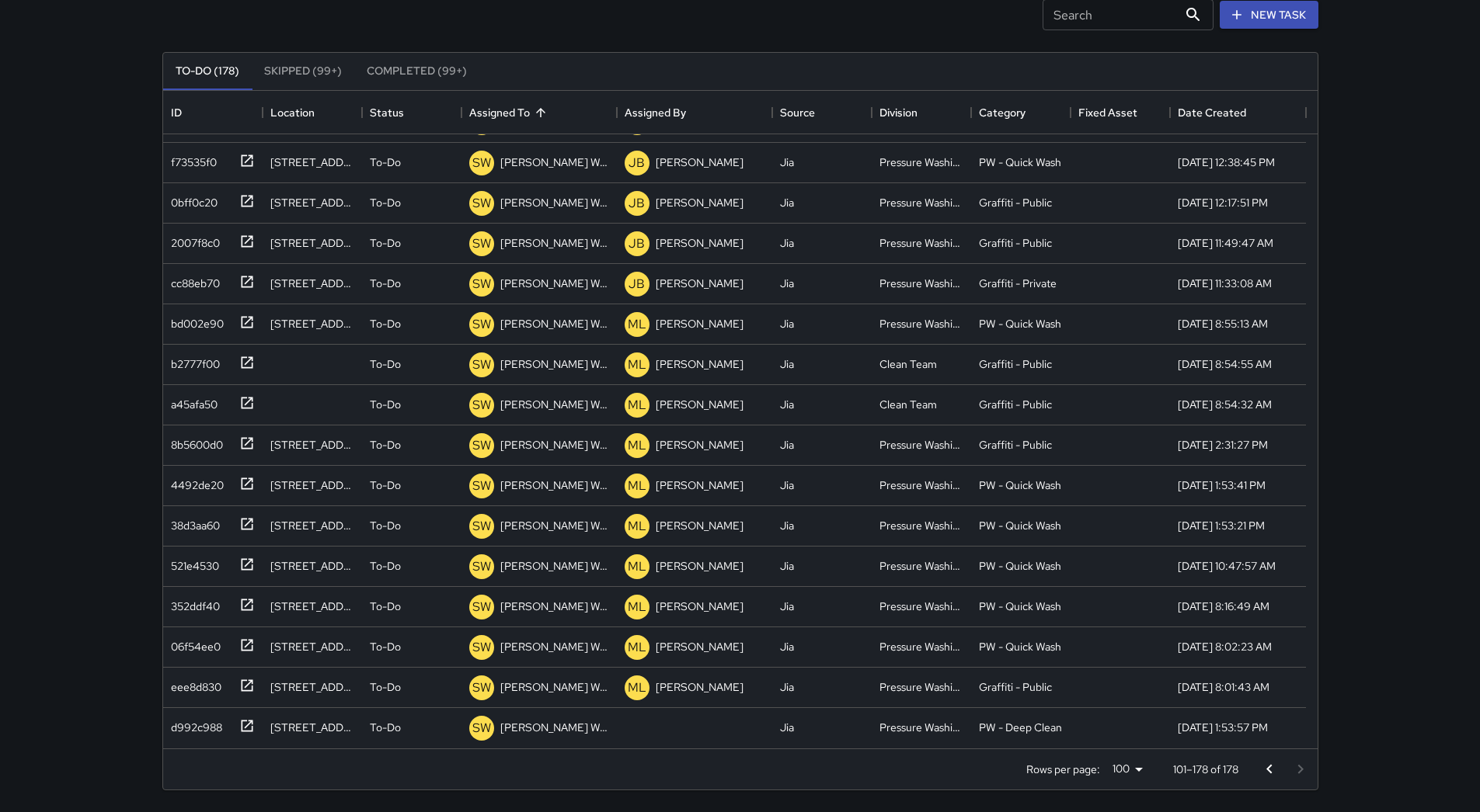
click at [1270, 769] on icon "Go to previous page" at bounding box center [1269, 770] width 19 height 19
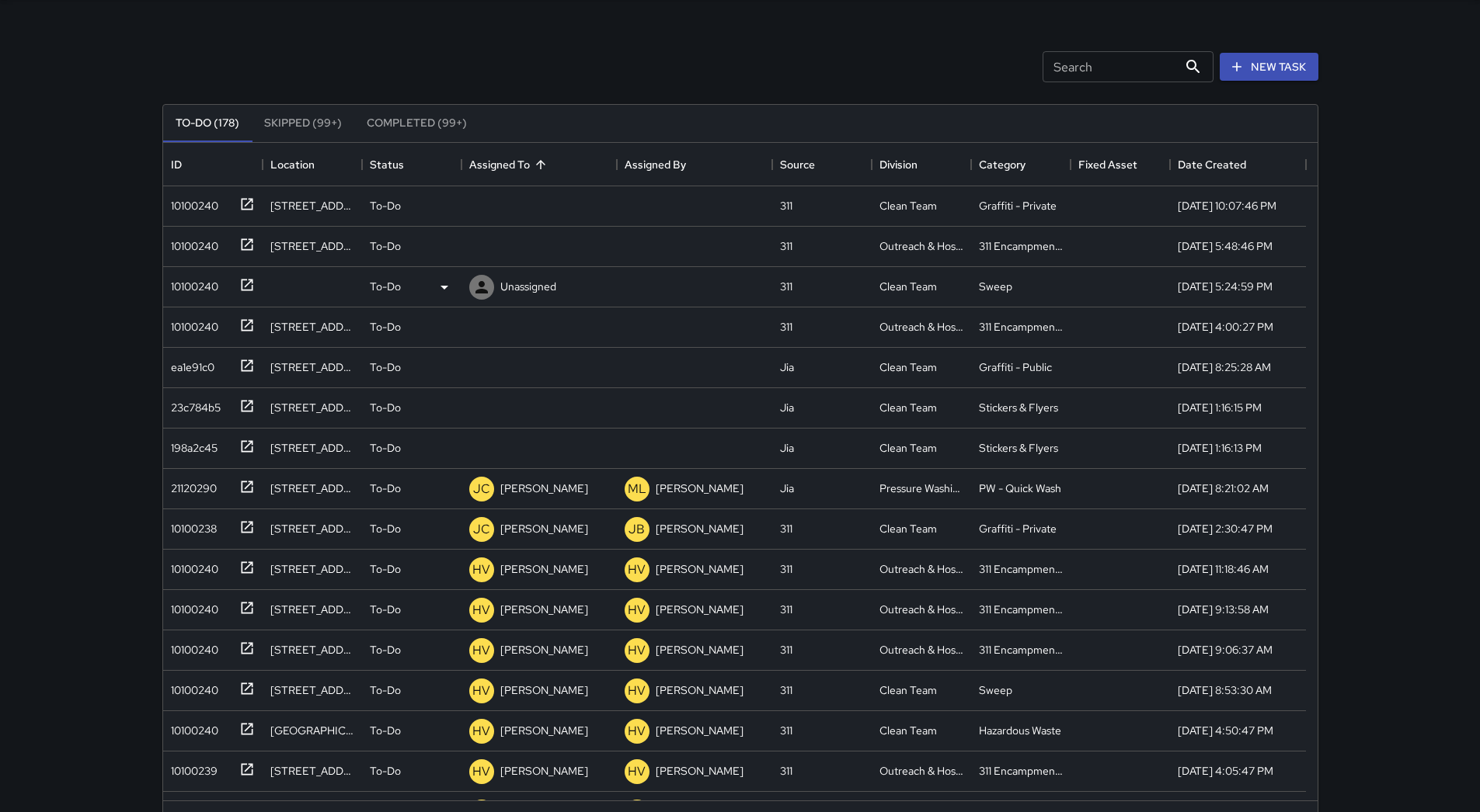
scroll to position [0, 0]
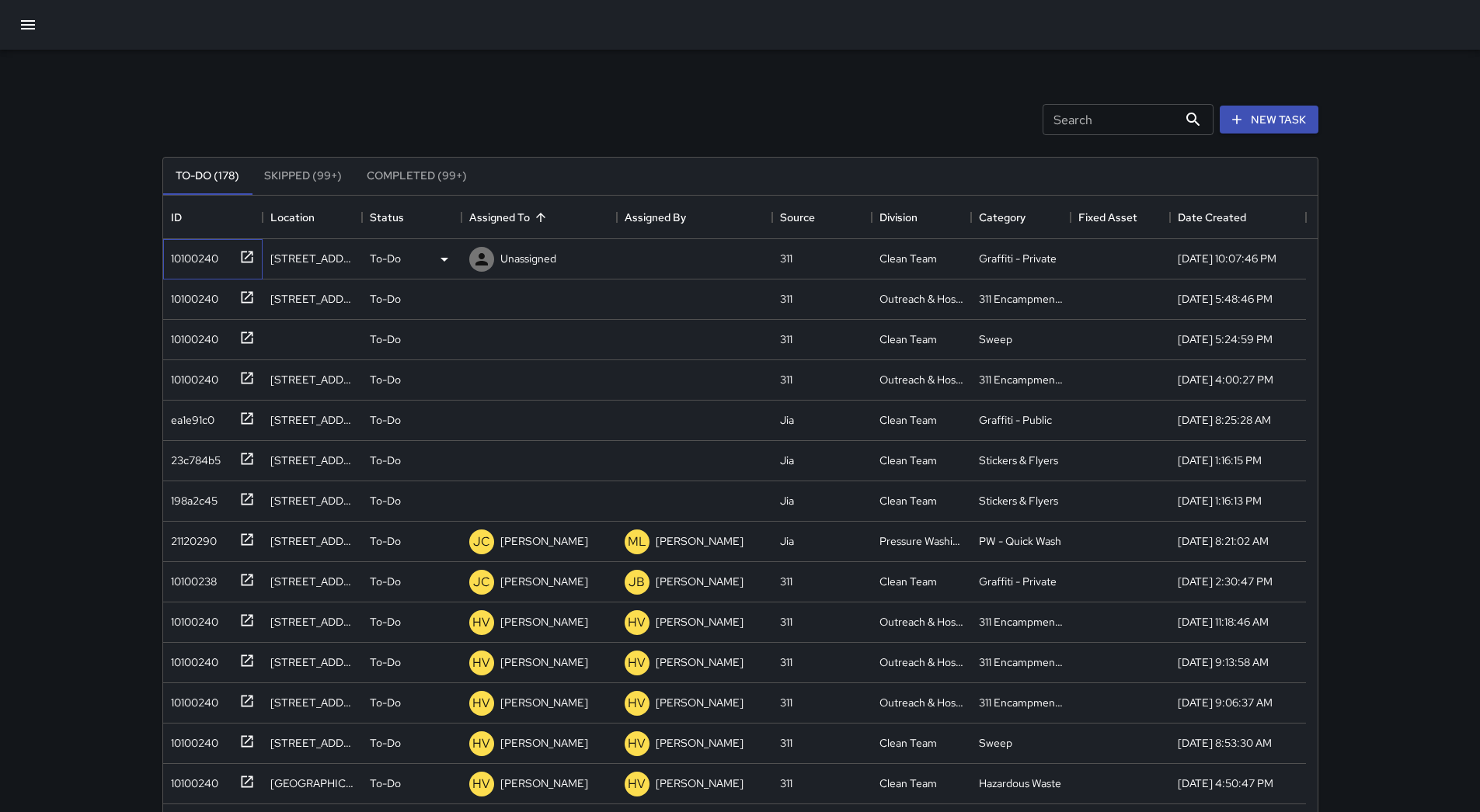
click at [195, 257] on div "10100240" at bounding box center [191, 255] width 54 height 21
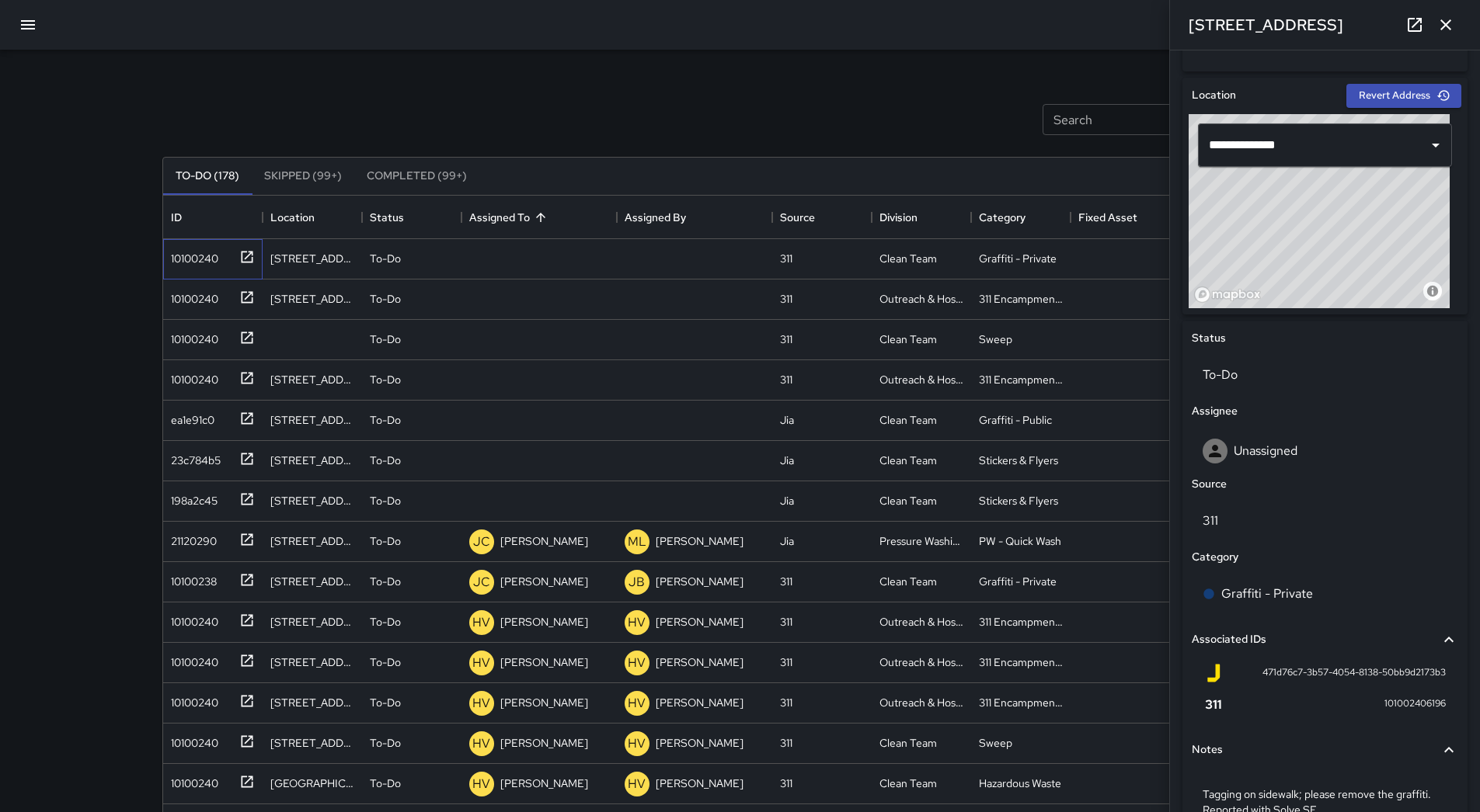
scroll to position [550, 0]
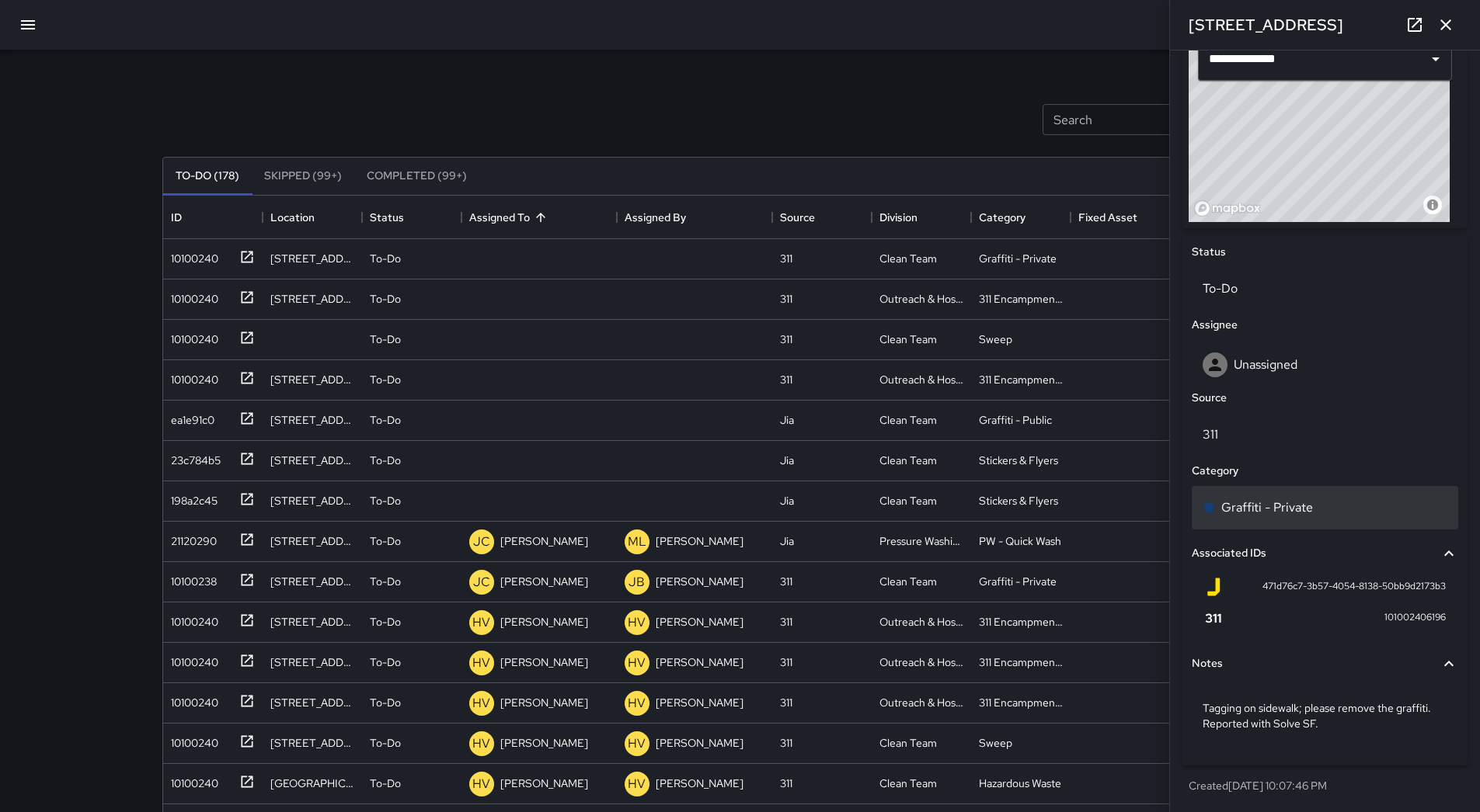
click at [1311, 513] on div "Graffiti - Private" at bounding box center [1325, 508] width 245 height 19
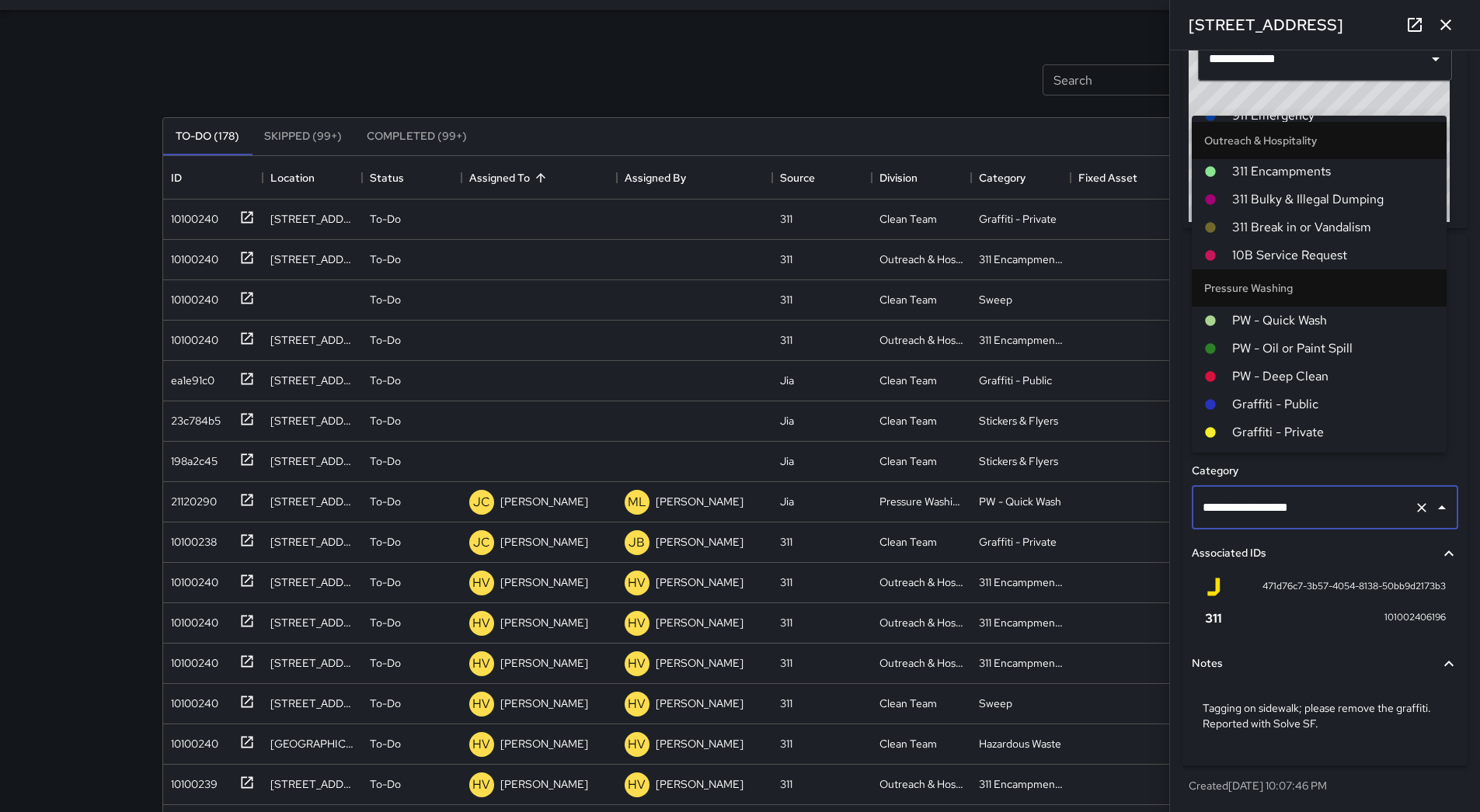
scroll to position [105, 0]
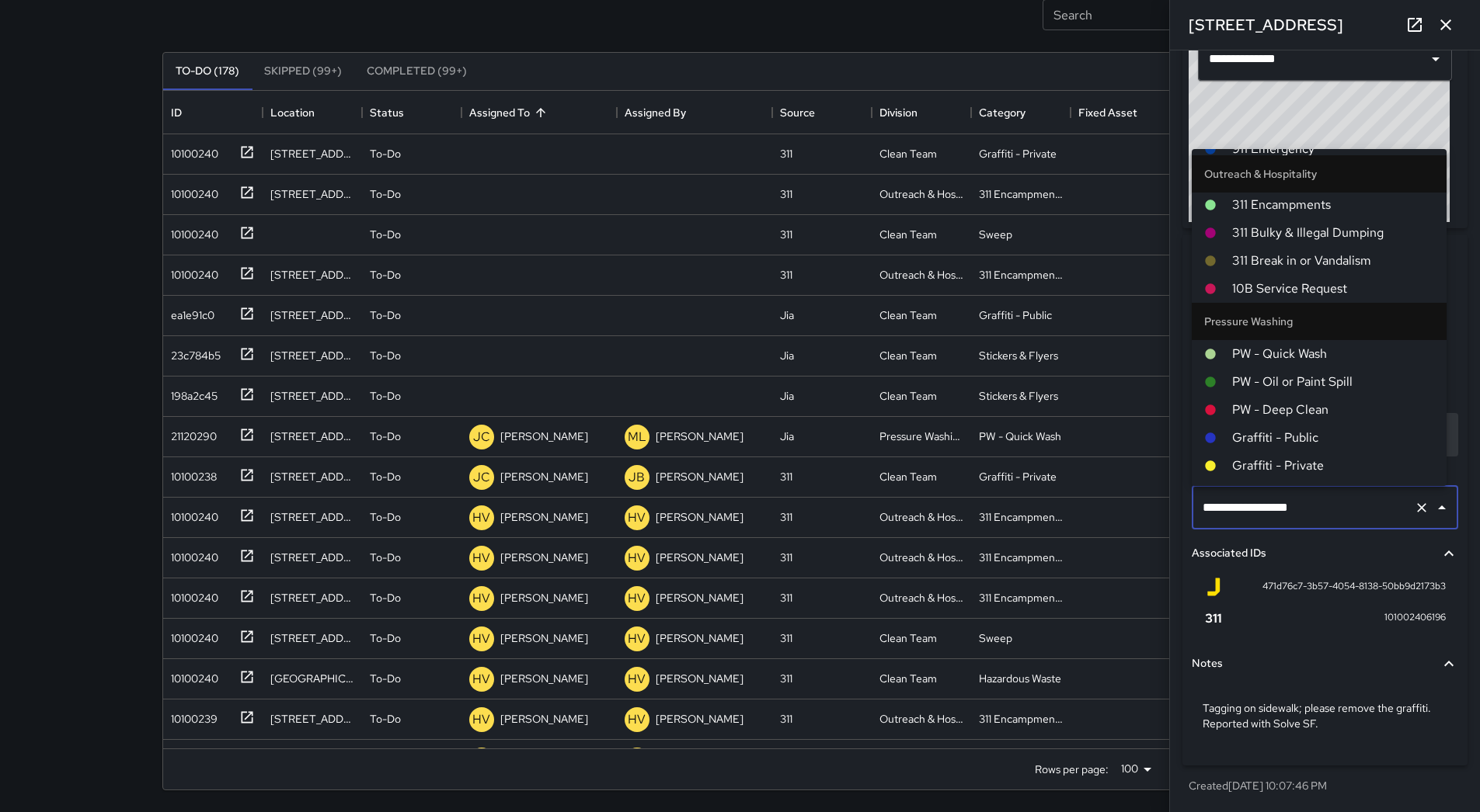
click at [1349, 437] on span "Graffiti - Public" at bounding box center [1334, 438] width 202 height 19
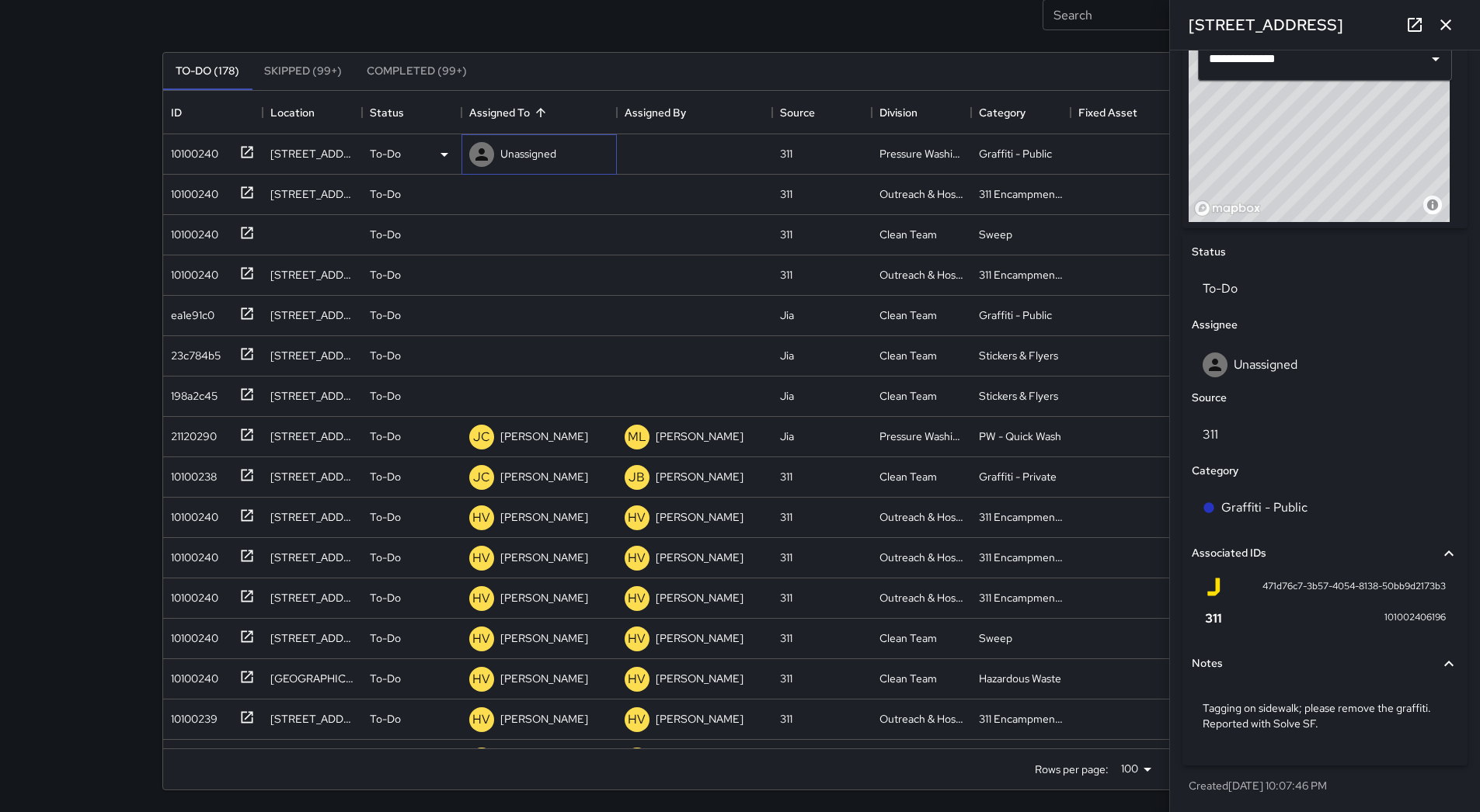
click at [546, 162] on p "Unassigned" at bounding box center [528, 154] width 56 height 15
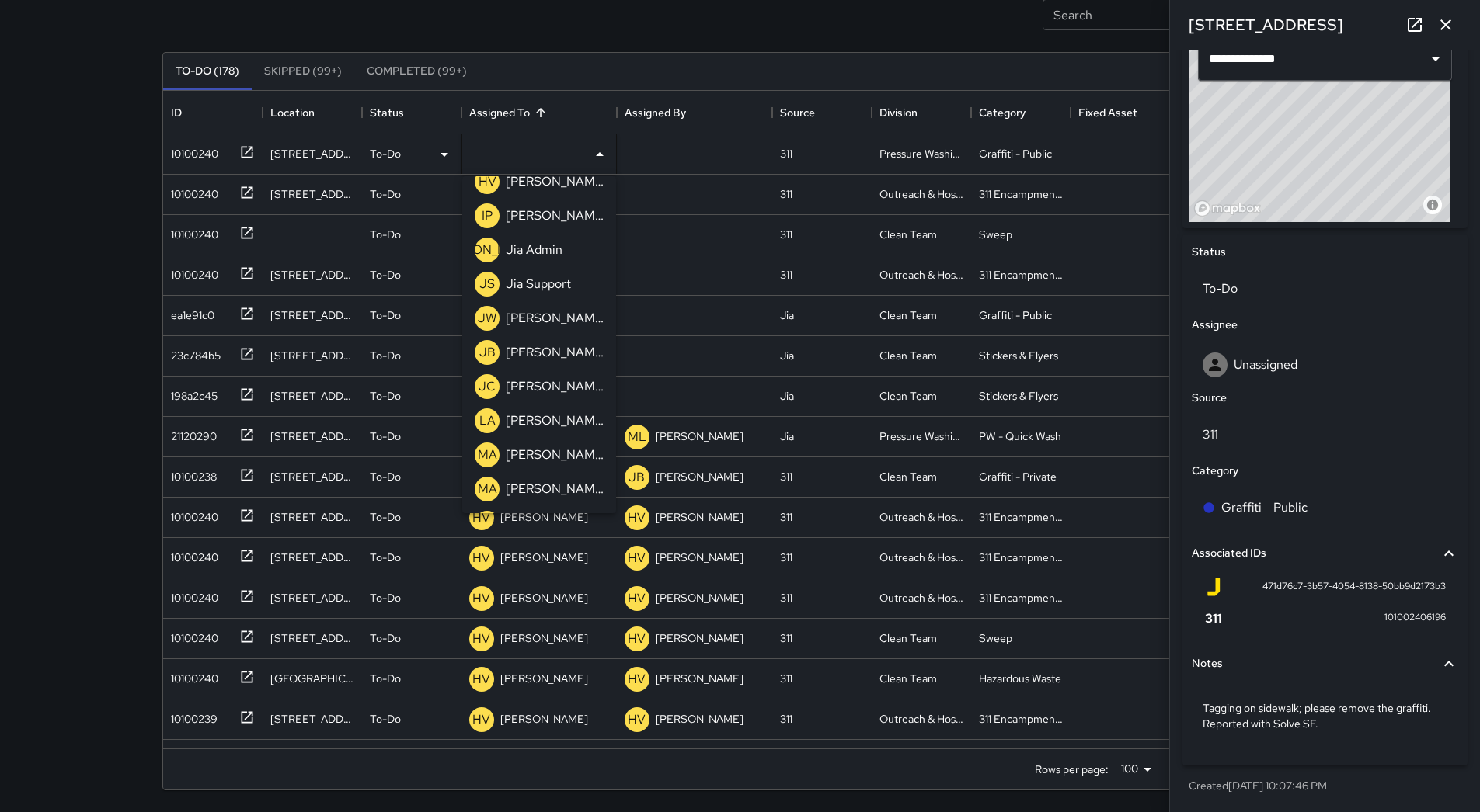
scroll to position [156, 0]
click at [565, 382] on p "[PERSON_NAME]" at bounding box center [555, 386] width 98 height 19
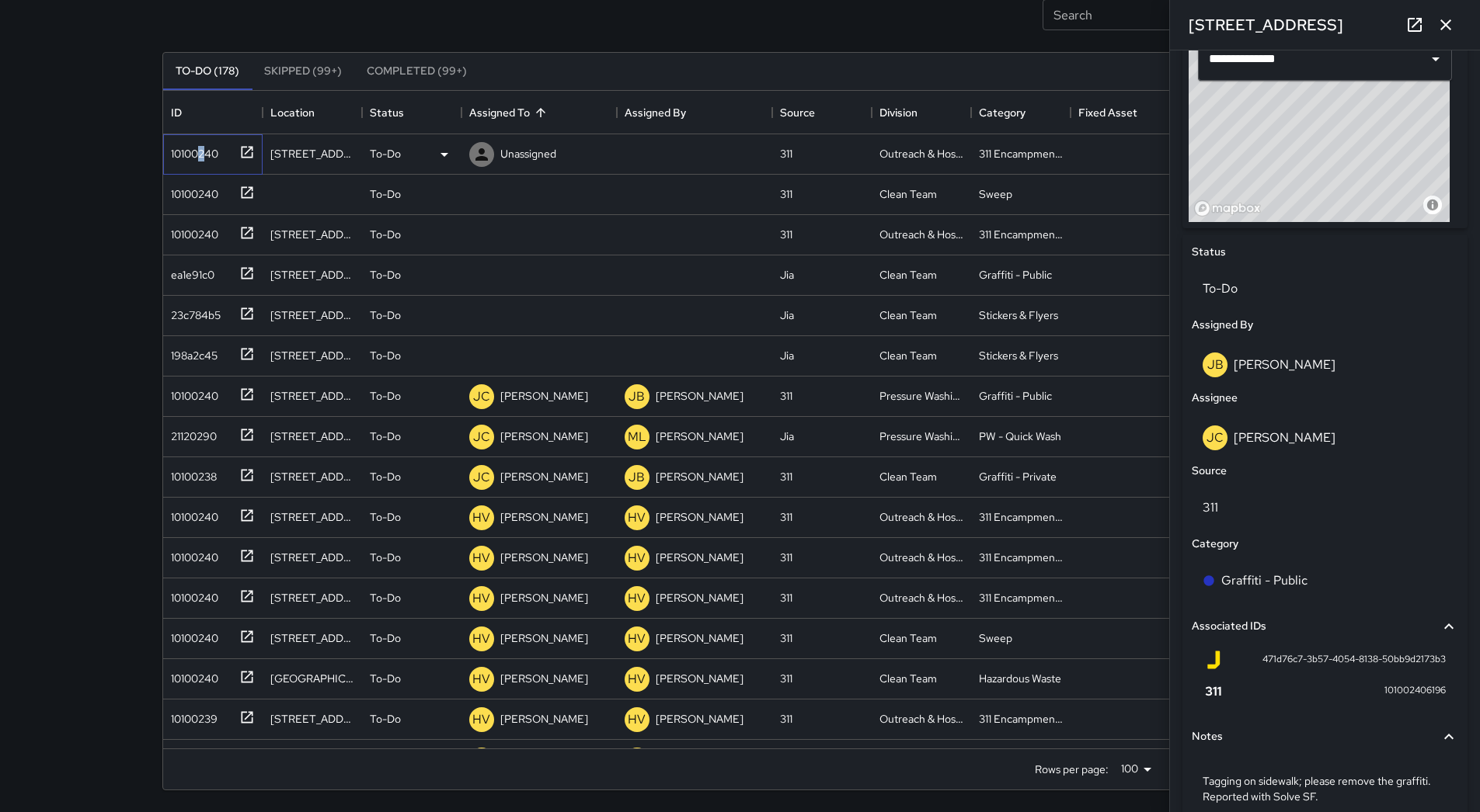
click at [202, 156] on div "10100240" at bounding box center [191, 150] width 54 height 21
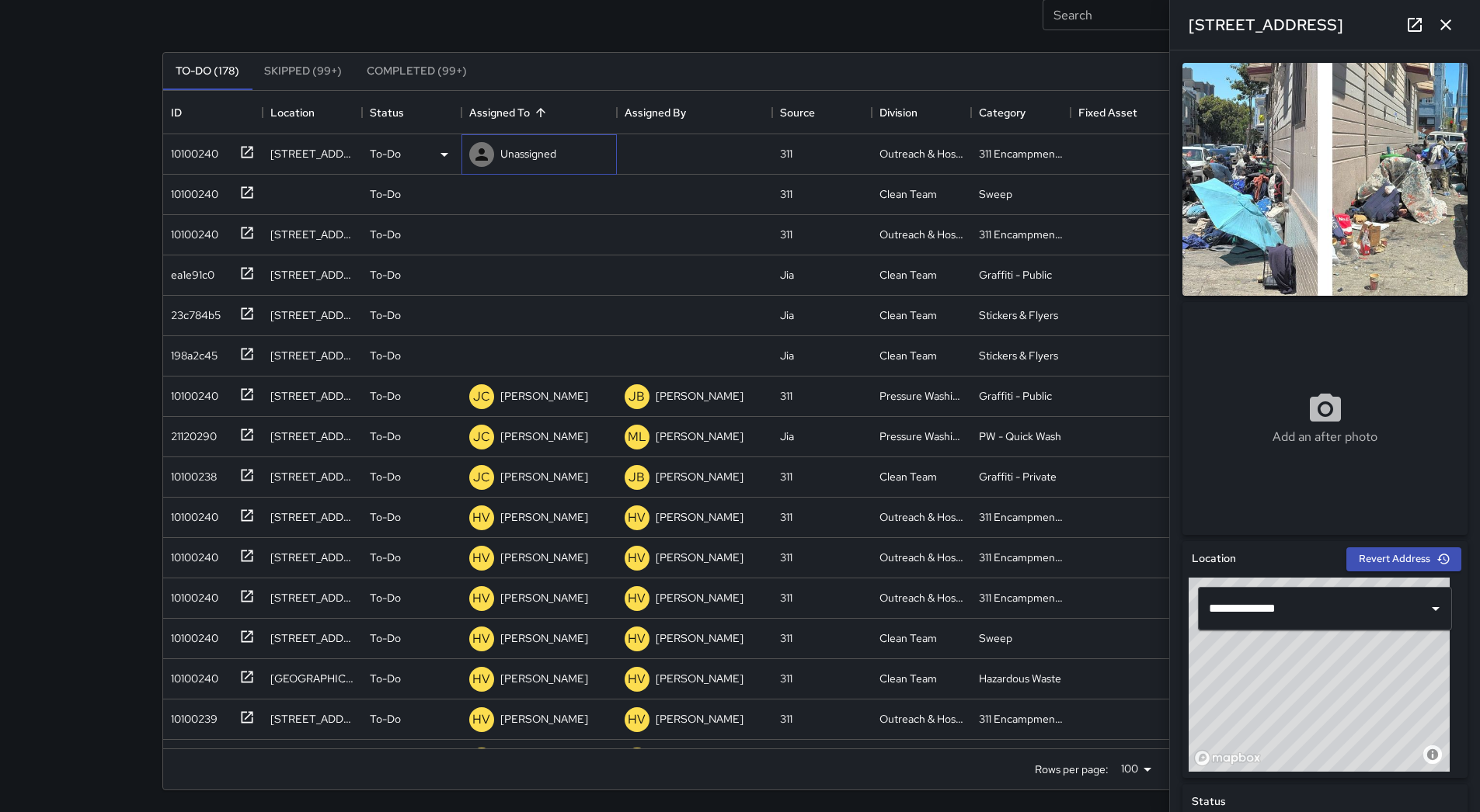
click at [526, 156] on p "Unassigned" at bounding box center [528, 154] width 56 height 15
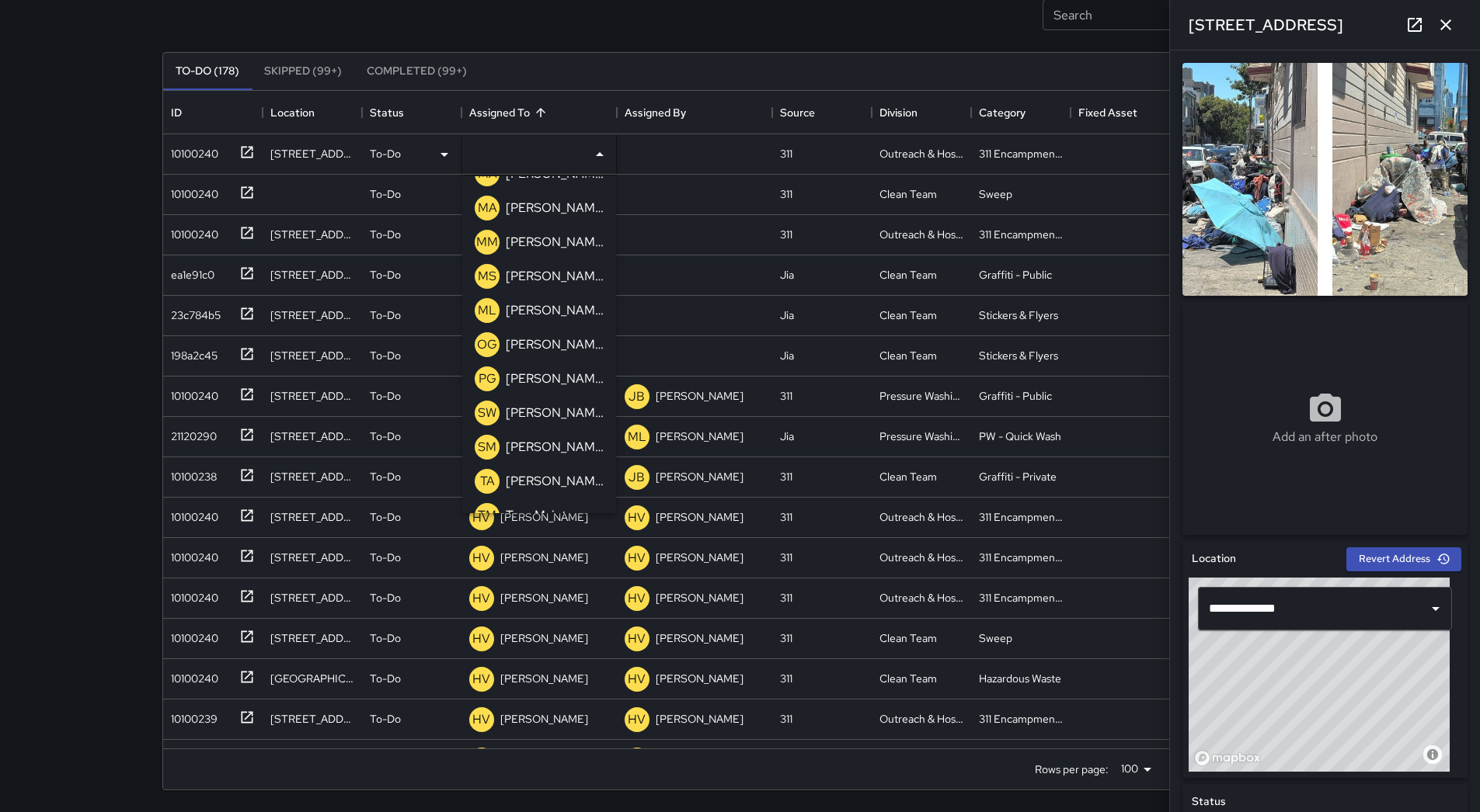
scroll to position [495, 0]
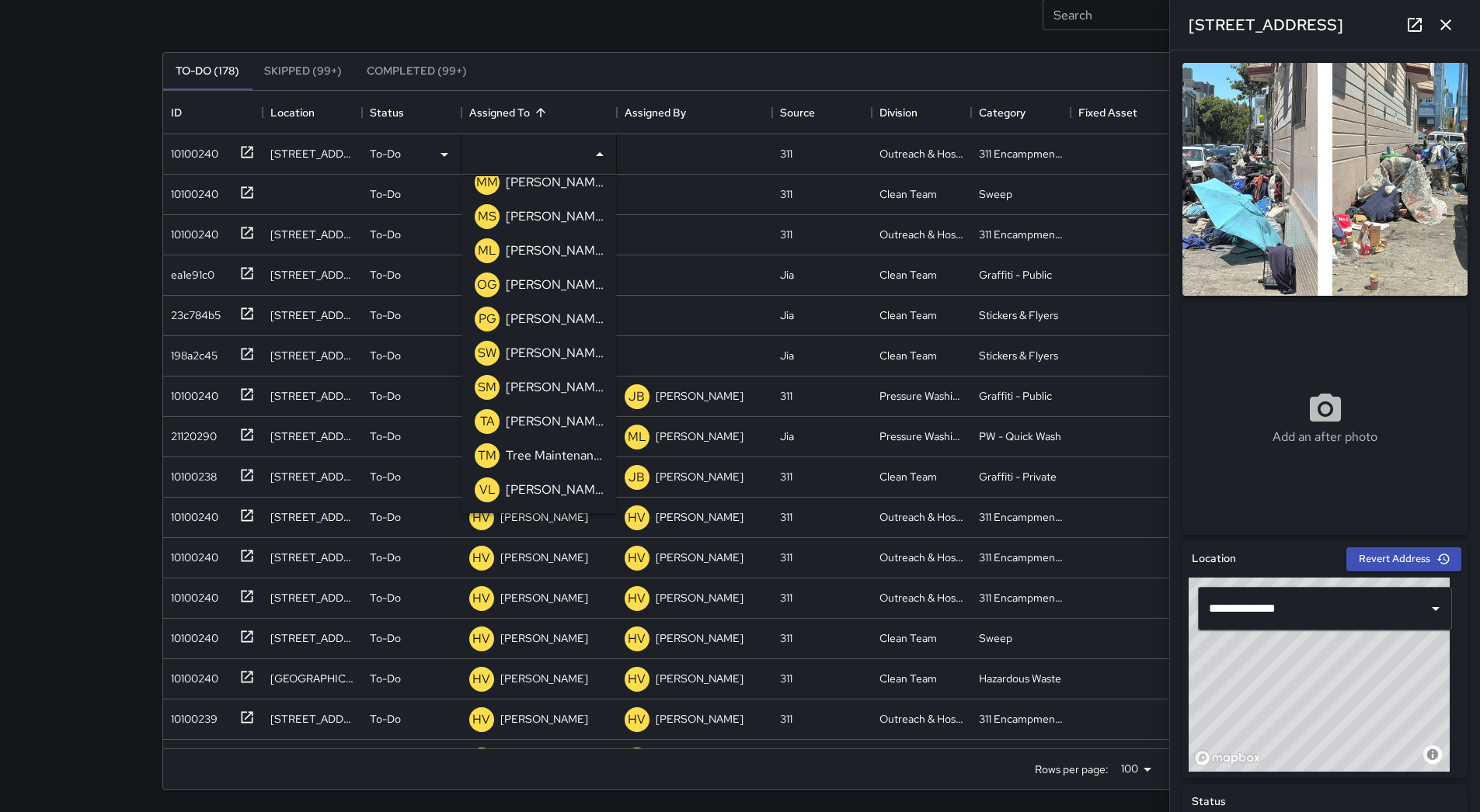
click at [568, 253] on p "[PERSON_NAME]" at bounding box center [555, 251] width 98 height 19
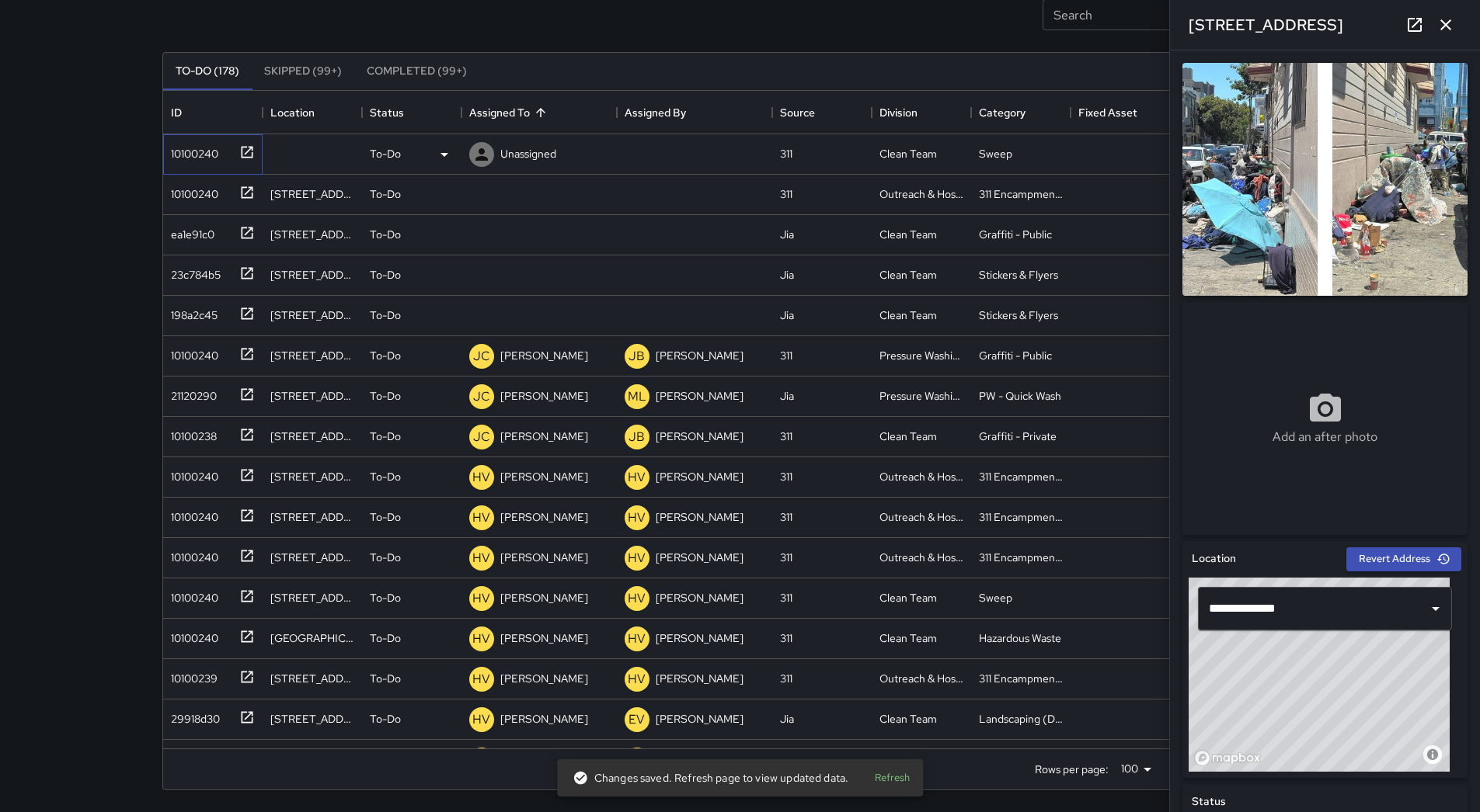
click at [185, 142] on div "10100240" at bounding box center [191, 150] width 54 height 21
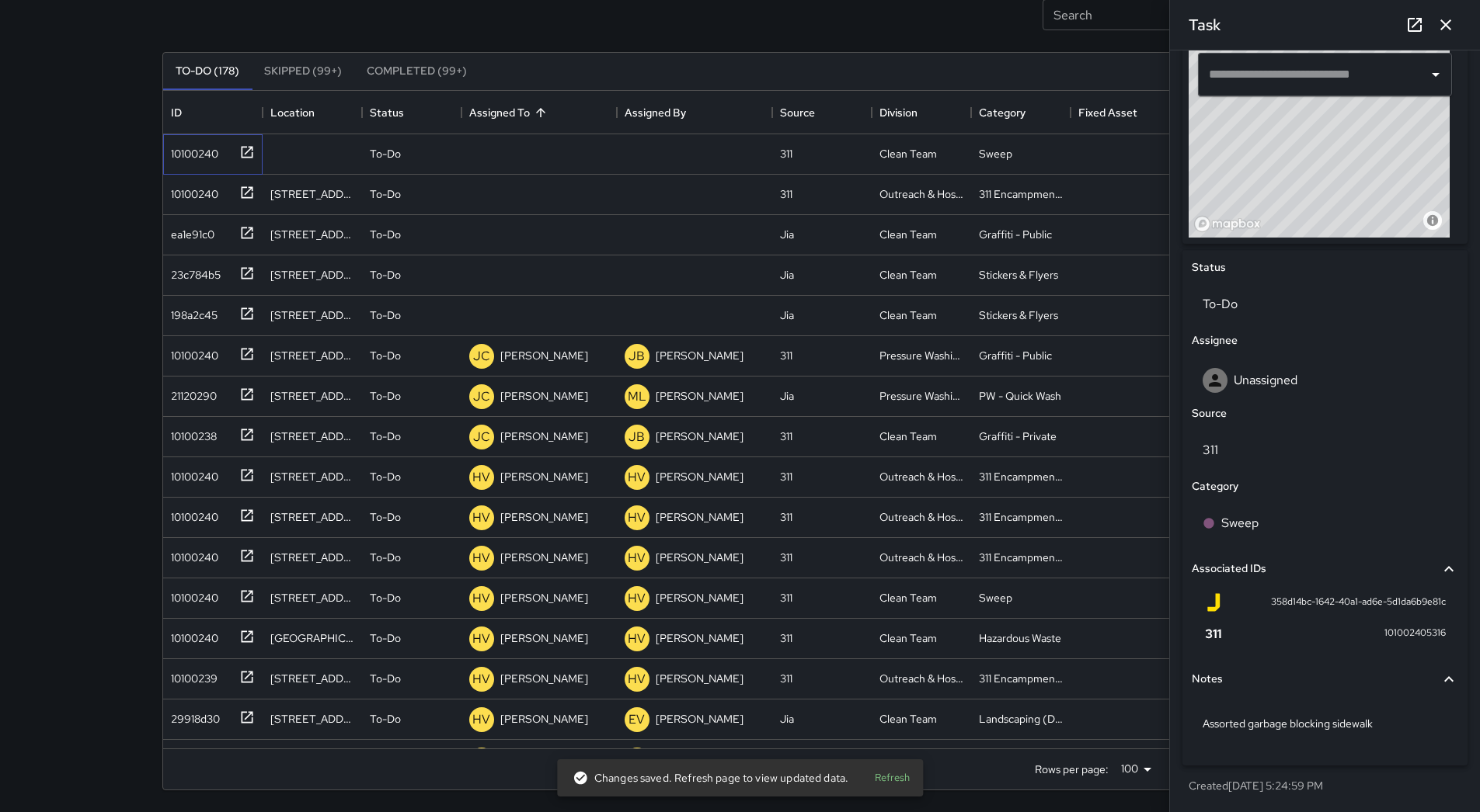
scroll to position [223, 0]
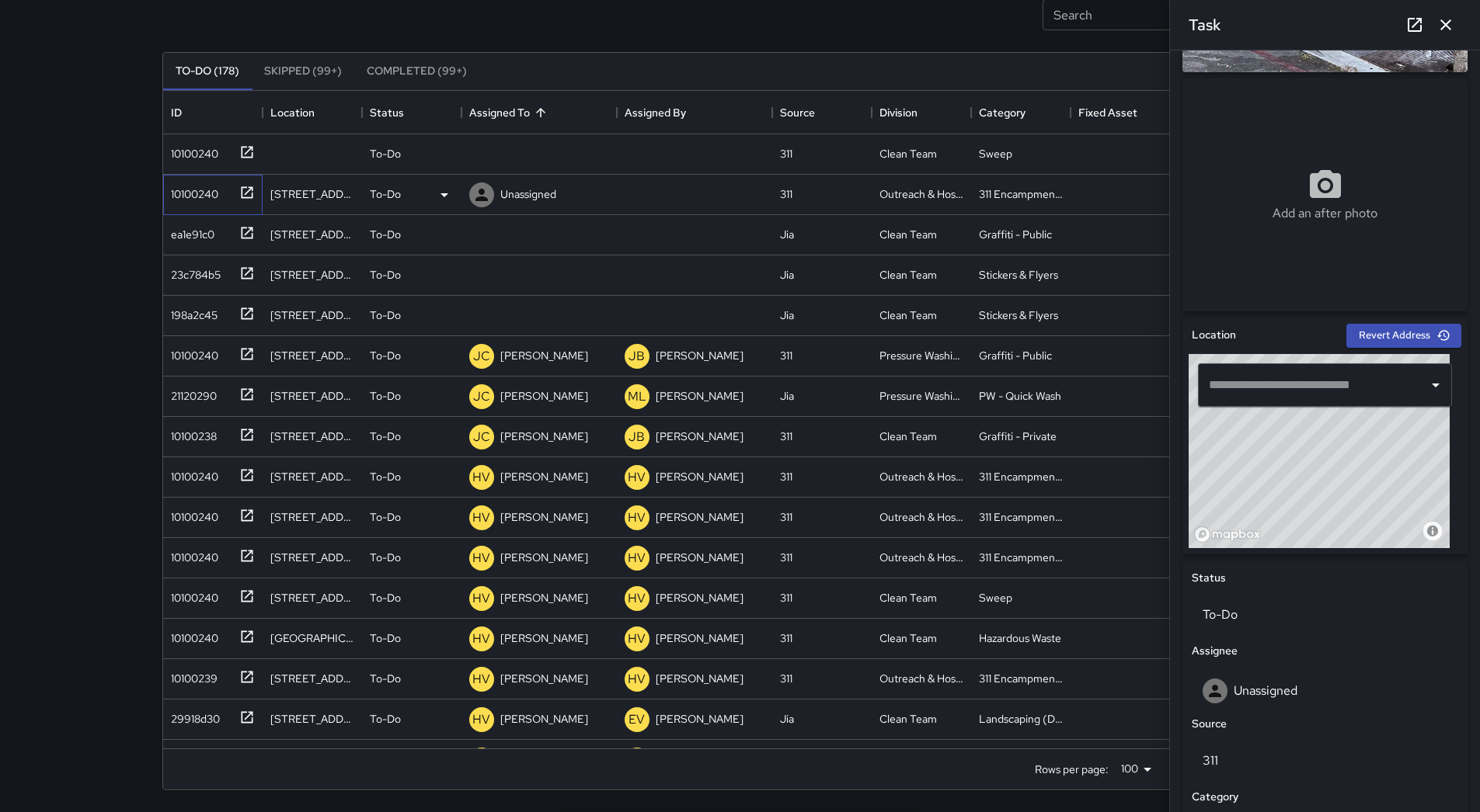
click at [201, 193] on div "10100240" at bounding box center [191, 191] width 54 height 21
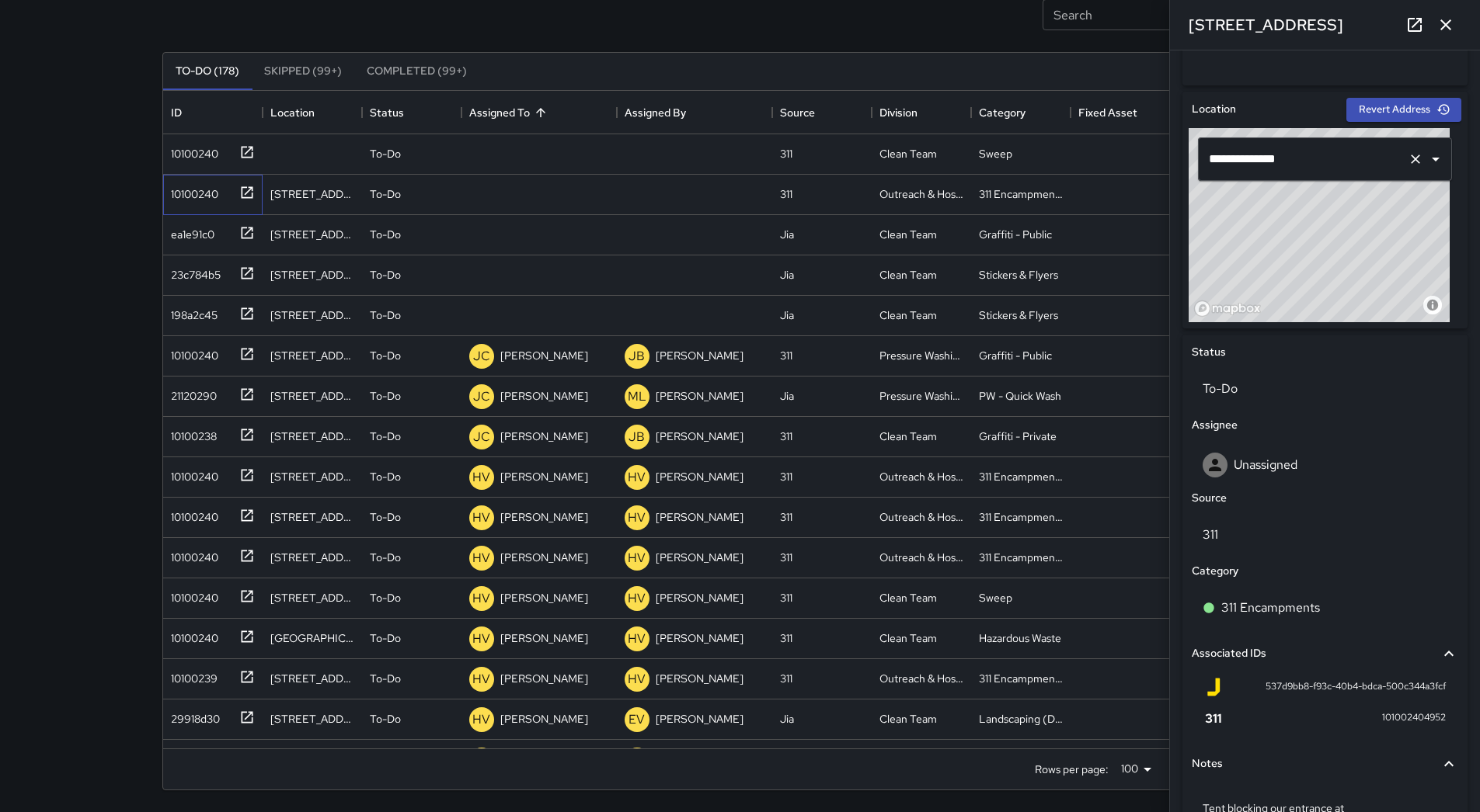
scroll to position [115, 0]
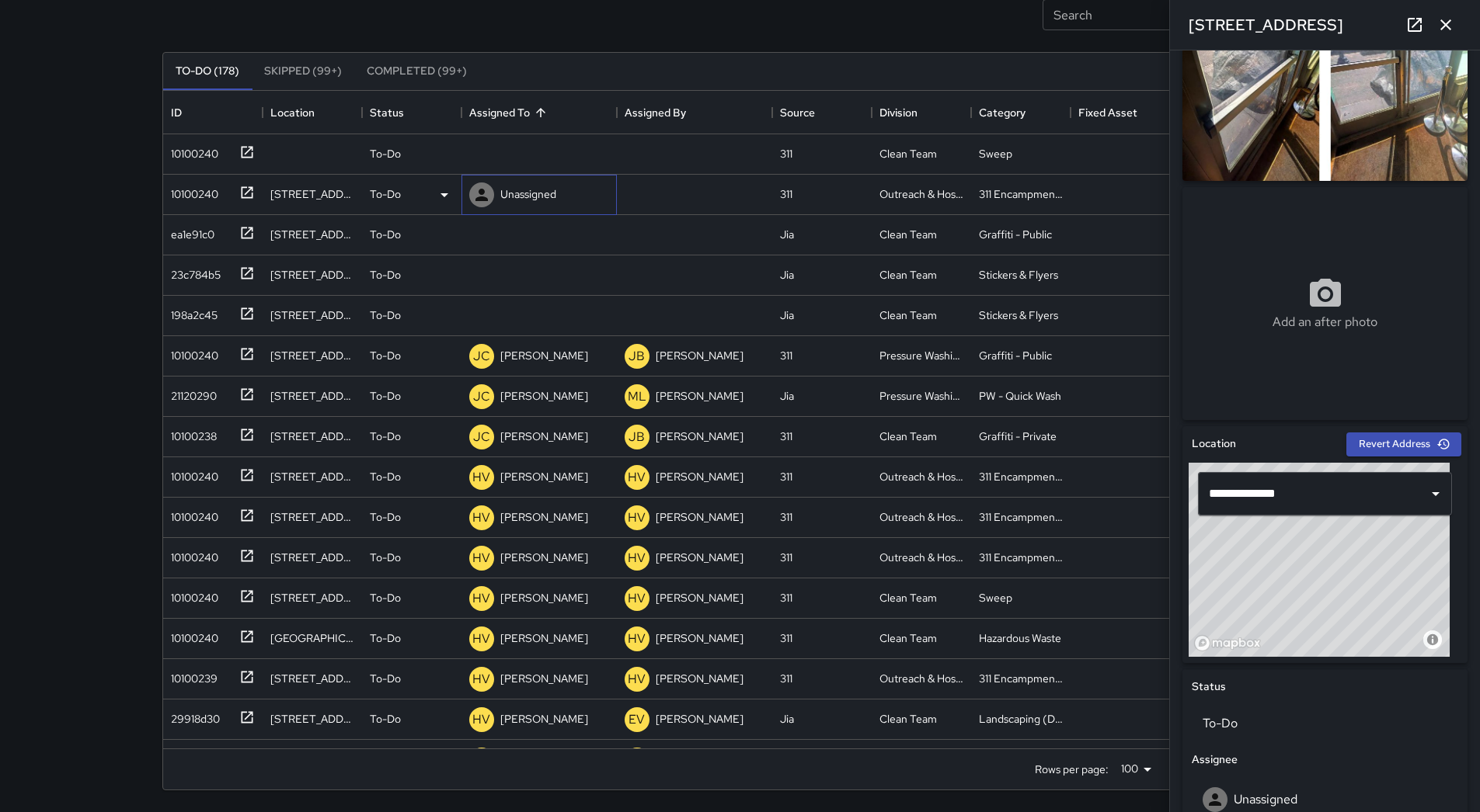
click at [503, 198] on p "Unassigned" at bounding box center [528, 194] width 56 height 15
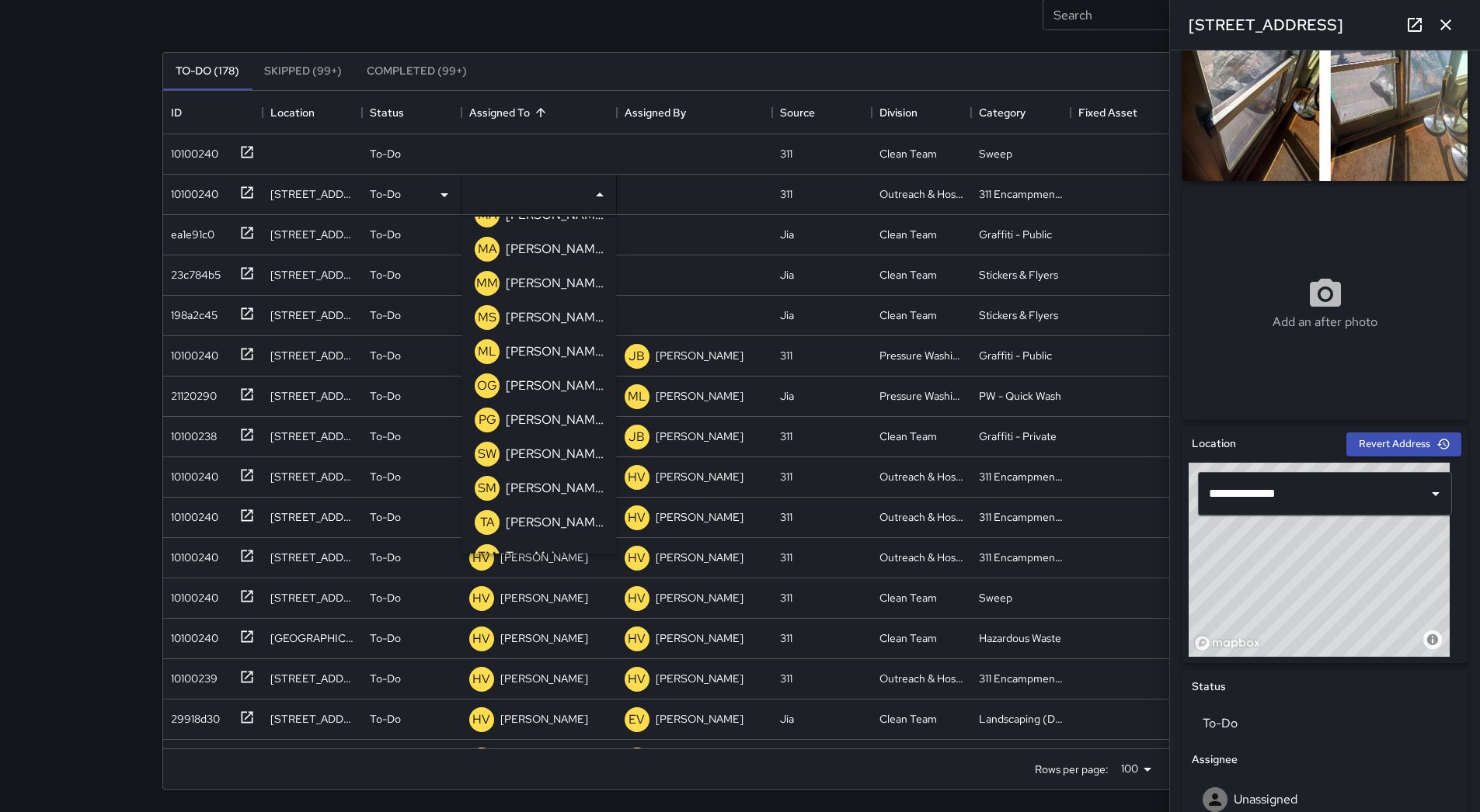
scroll to position [495, 0]
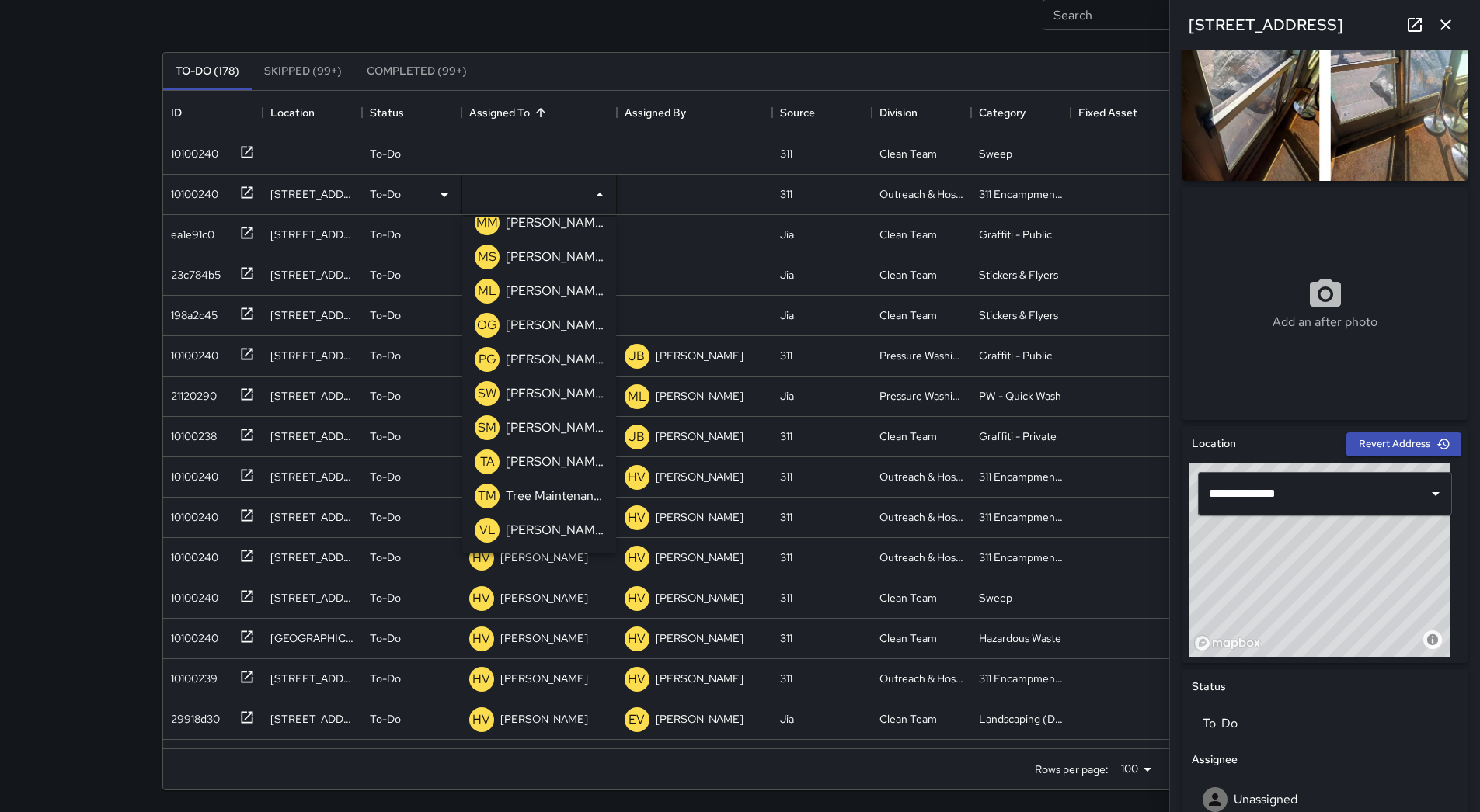
click at [552, 302] on div "[PERSON_NAME]" at bounding box center [555, 291] width 104 height 25
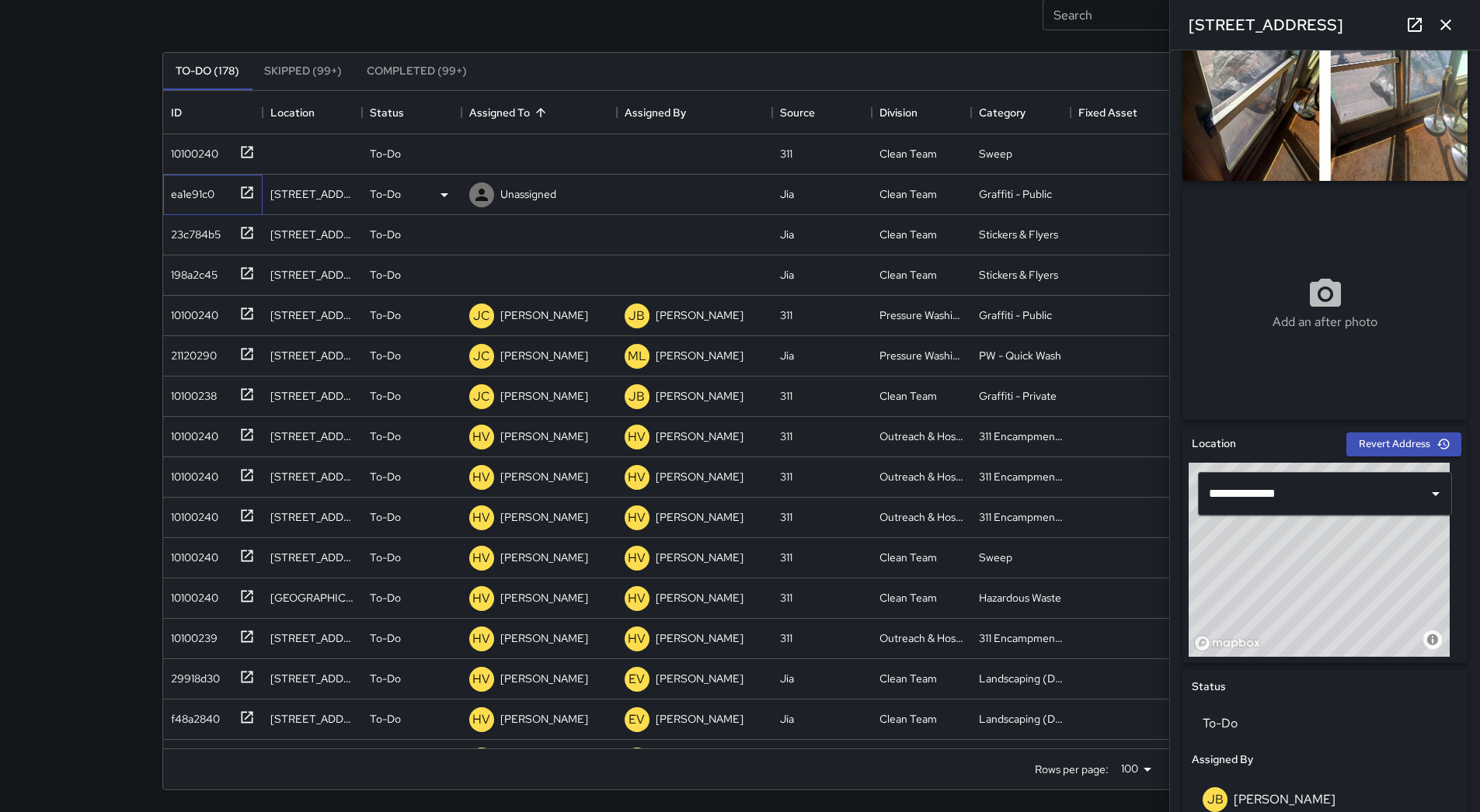
click at [177, 192] on div "ea1e91c0" at bounding box center [189, 191] width 50 height 21
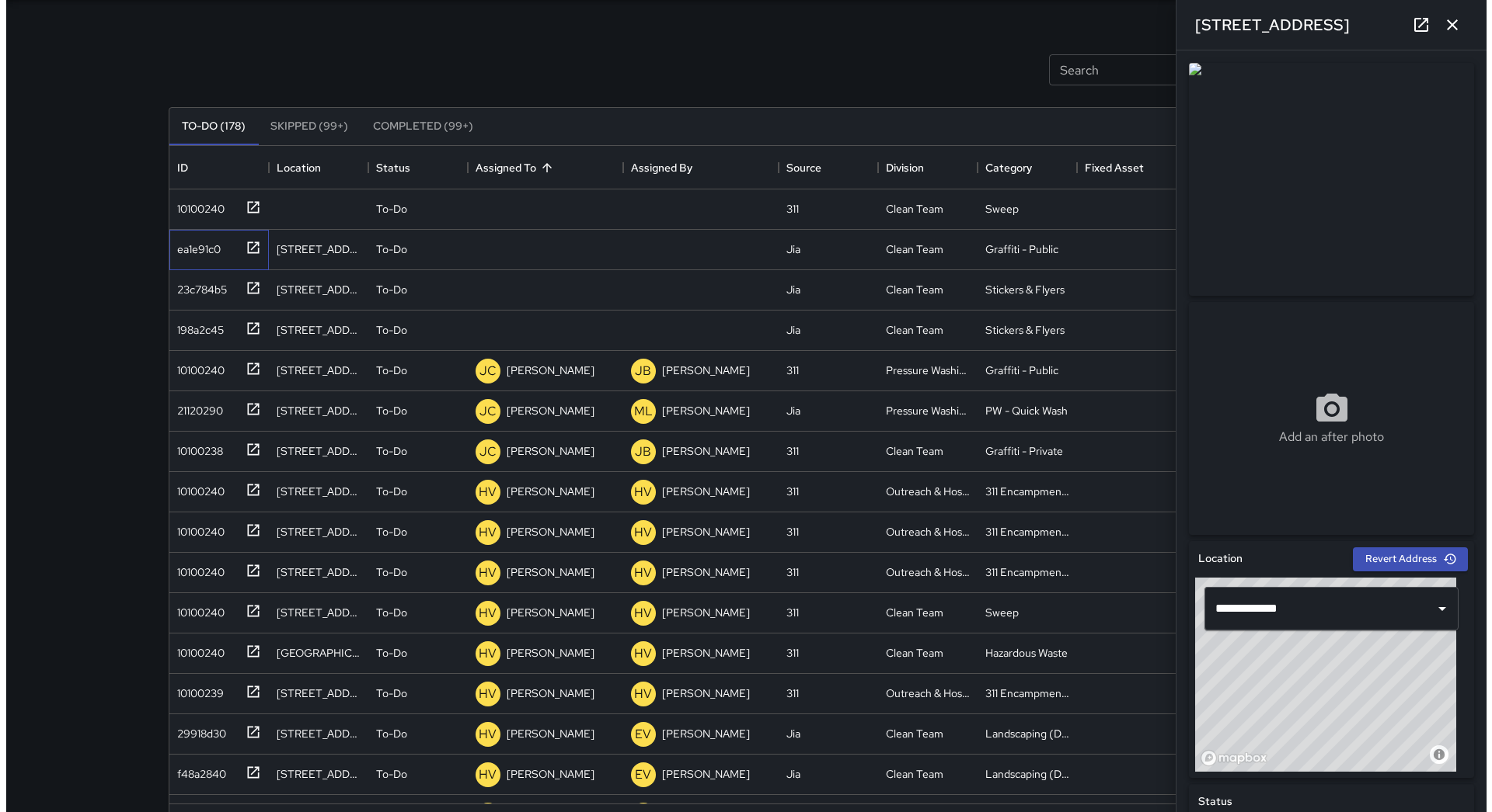
scroll to position [0, 0]
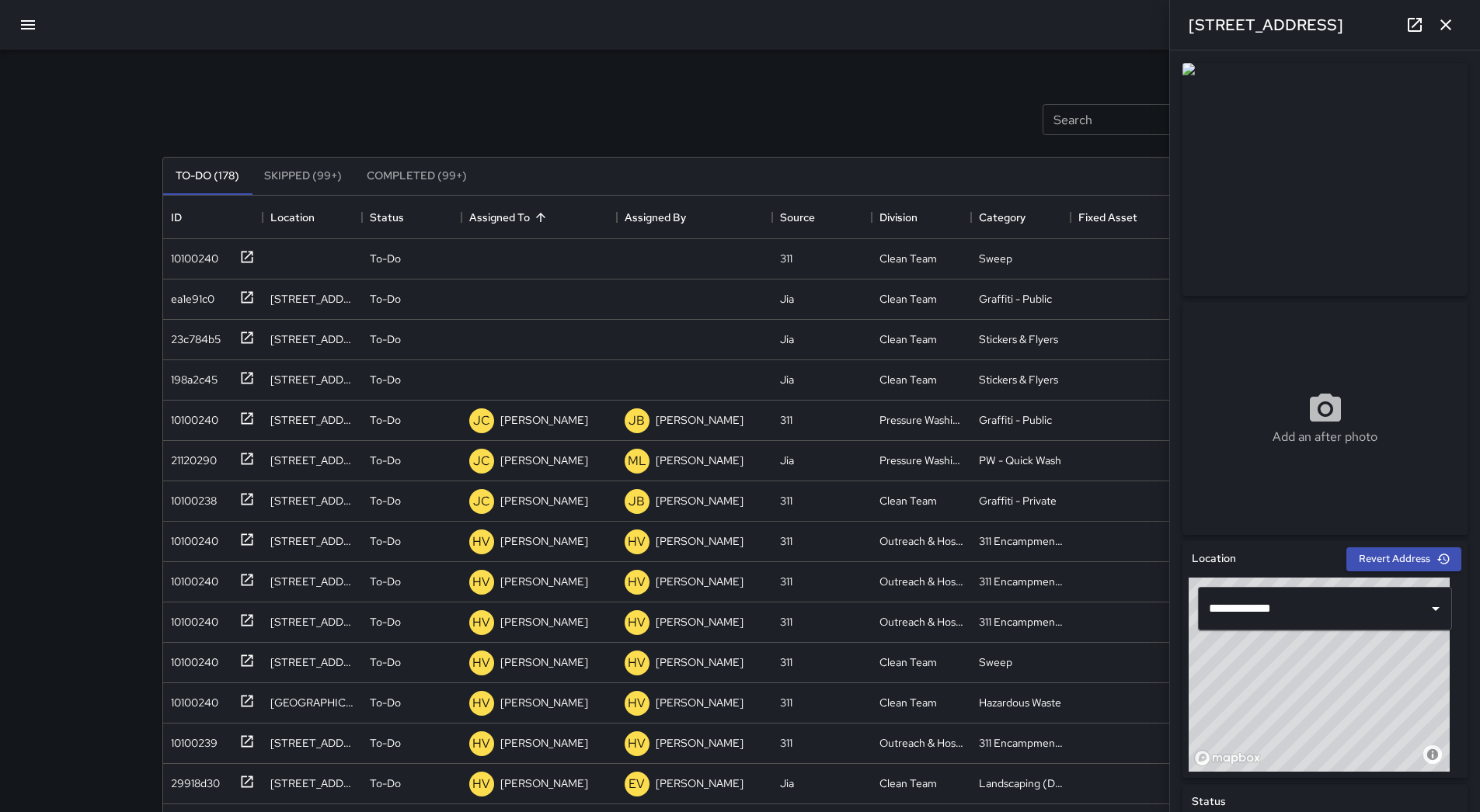
click at [13, 22] on button "button" at bounding box center [28, 25] width 38 height 38
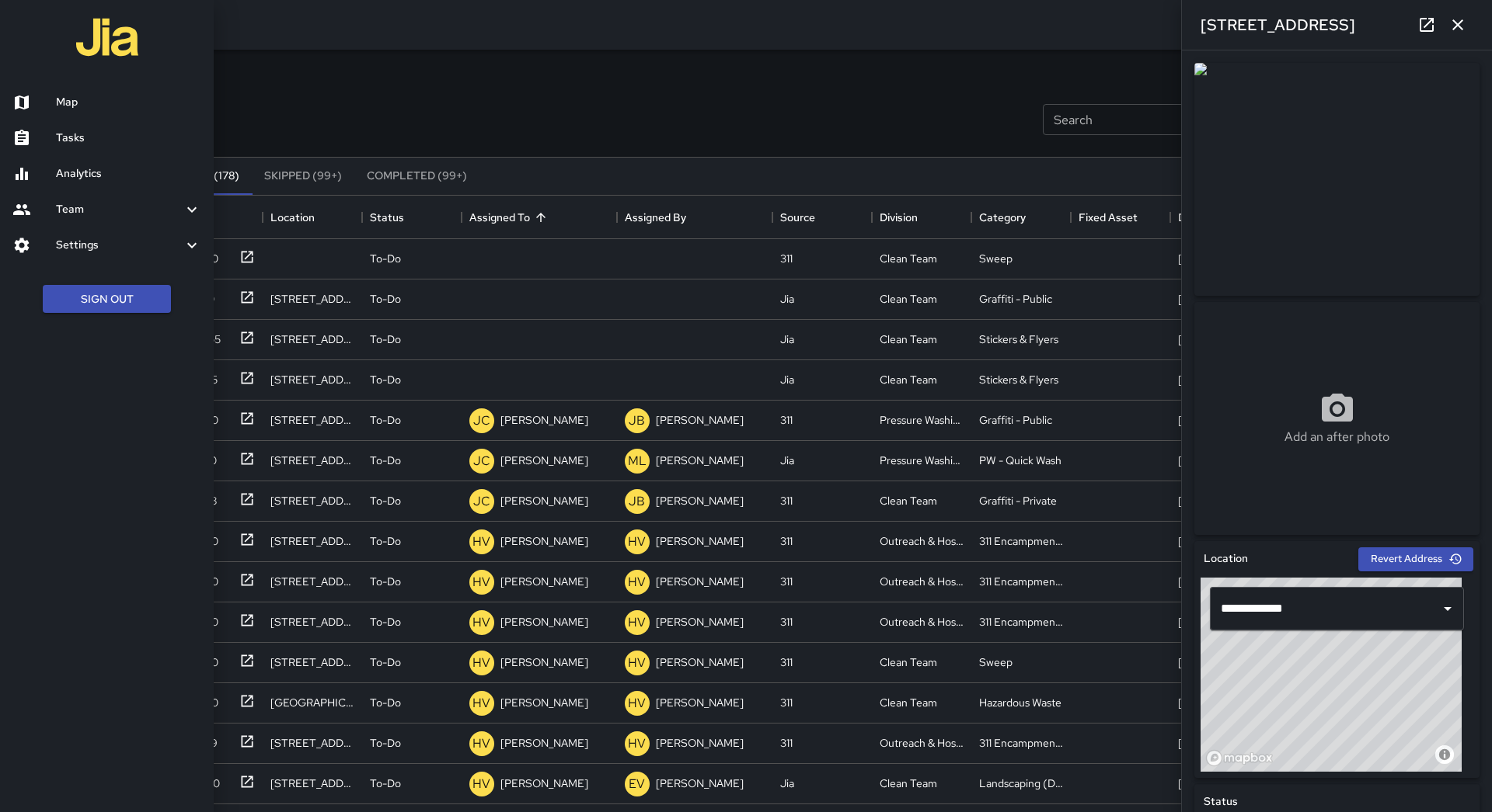
drag, startPoint x: 57, startPoint y: 76, endPoint x: 57, endPoint y: 93, distance: 17.0
click at [57, 78] on div at bounding box center [107, 39] width 214 height 79
click at [60, 96] on h6 "Map" at bounding box center [128, 103] width 146 height 17
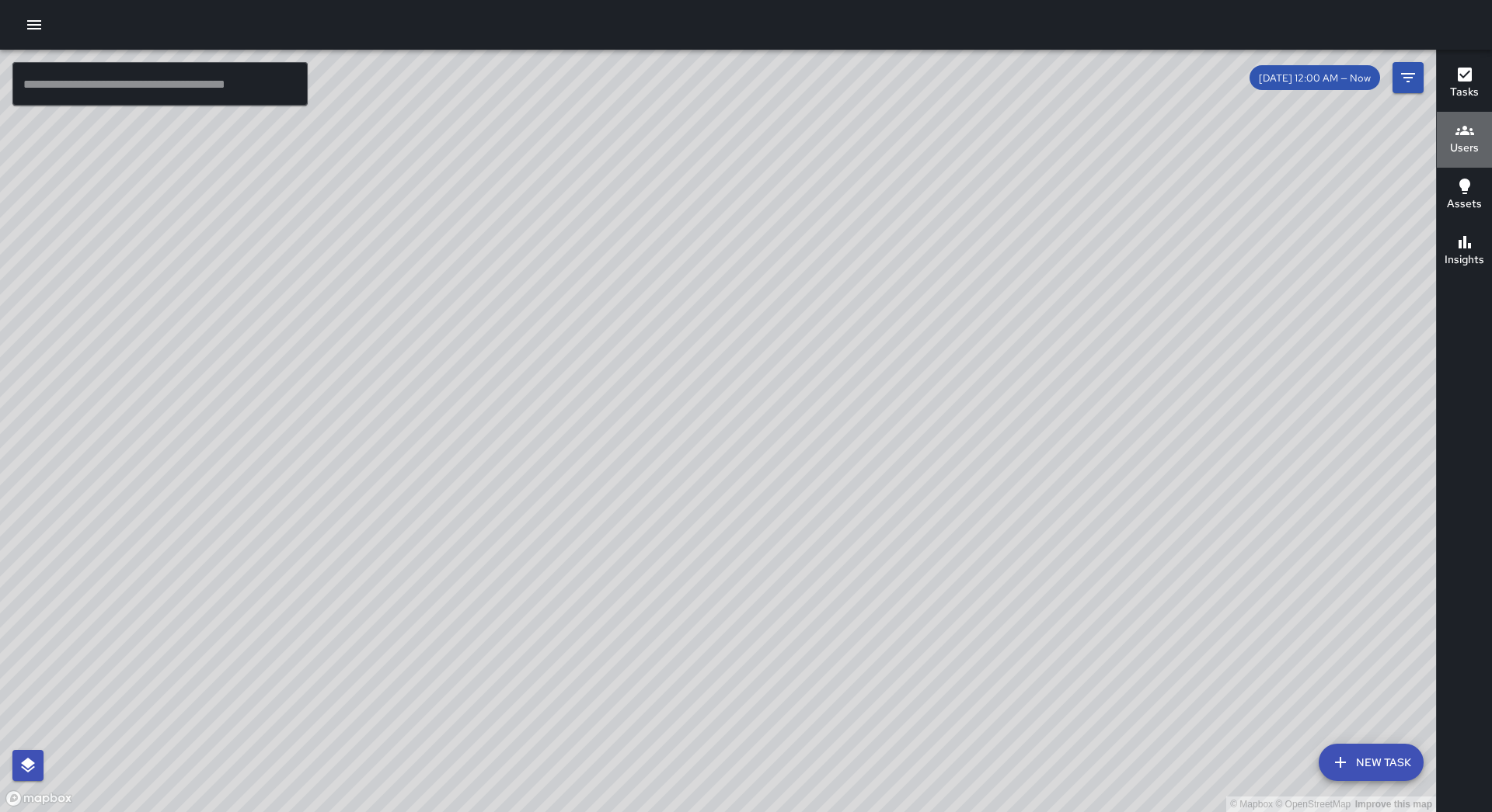
click at [1481, 146] on button "Users" at bounding box center [1464, 139] width 55 height 56
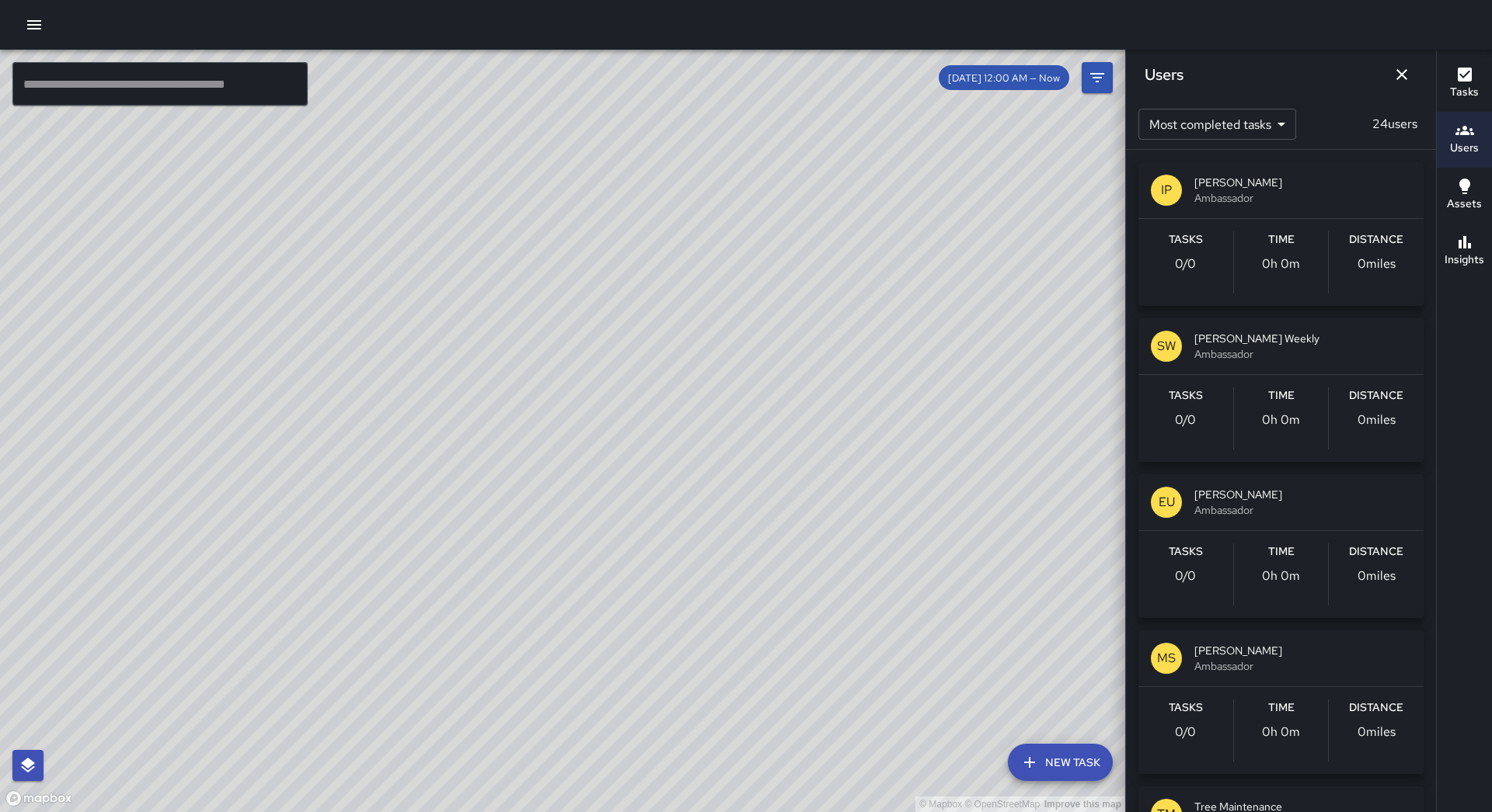
scroll to position [78, 0]
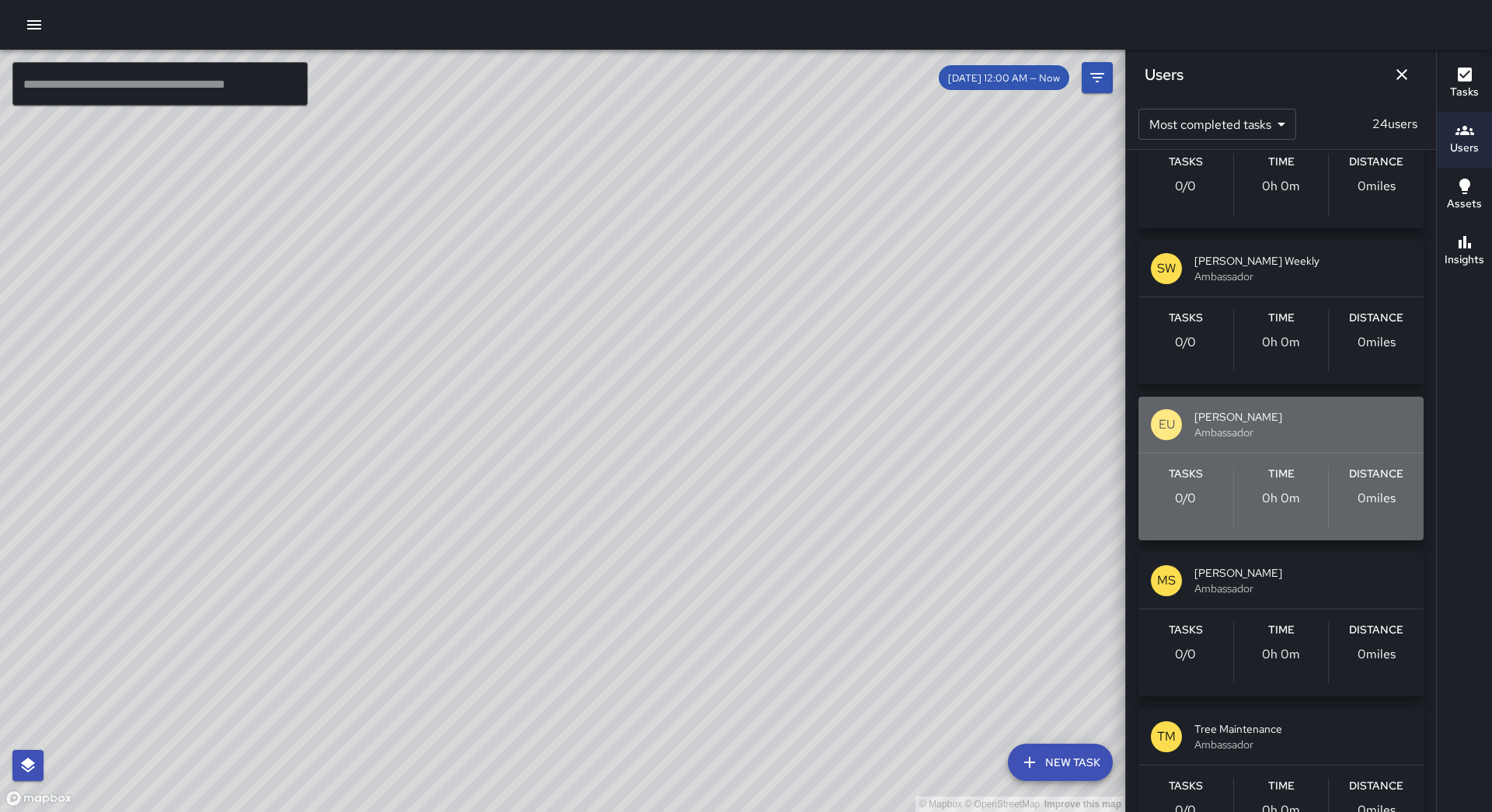
click at [1310, 496] on div "Time 0h 0m" at bounding box center [1281, 497] width 95 height 62
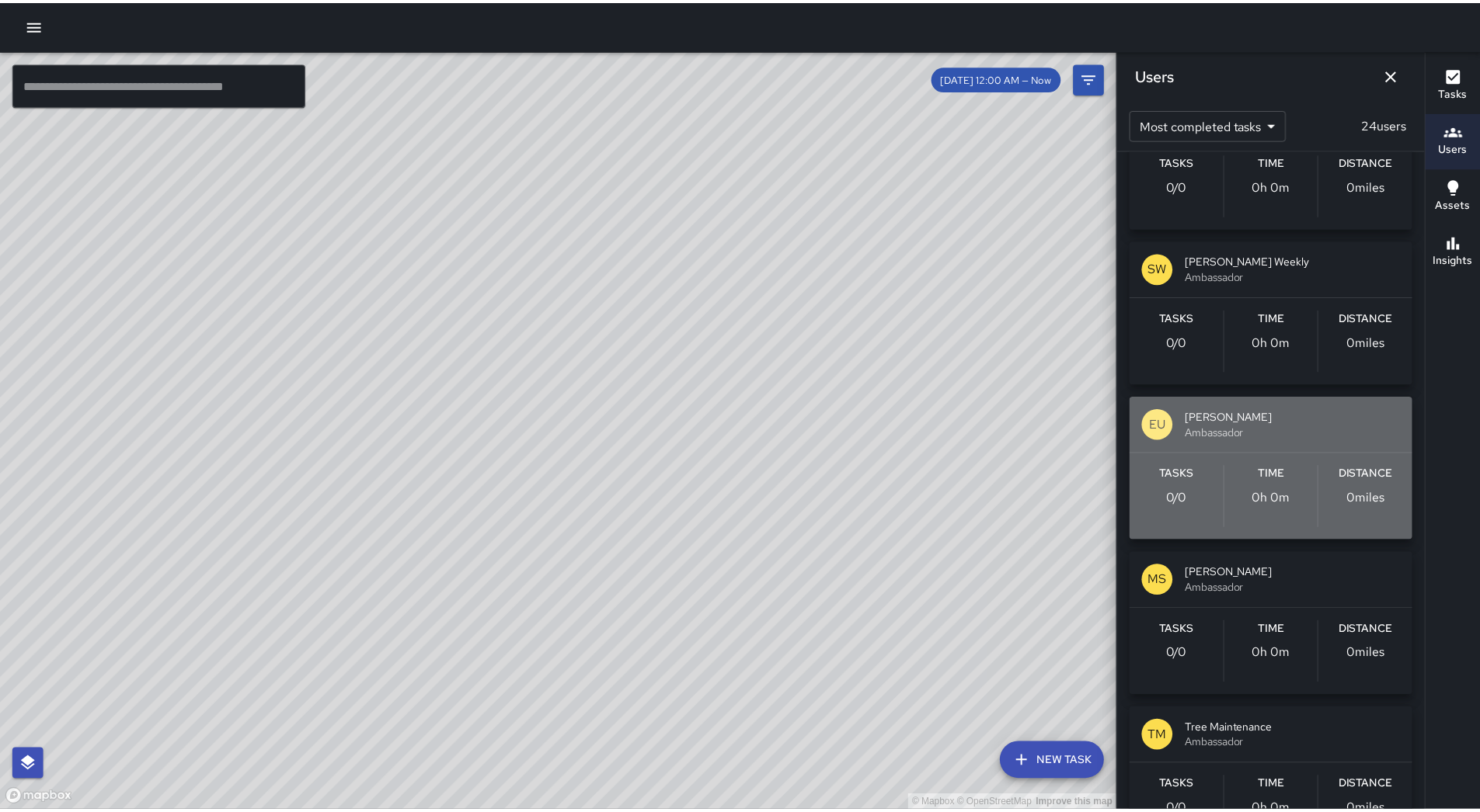
scroll to position [0, 0]
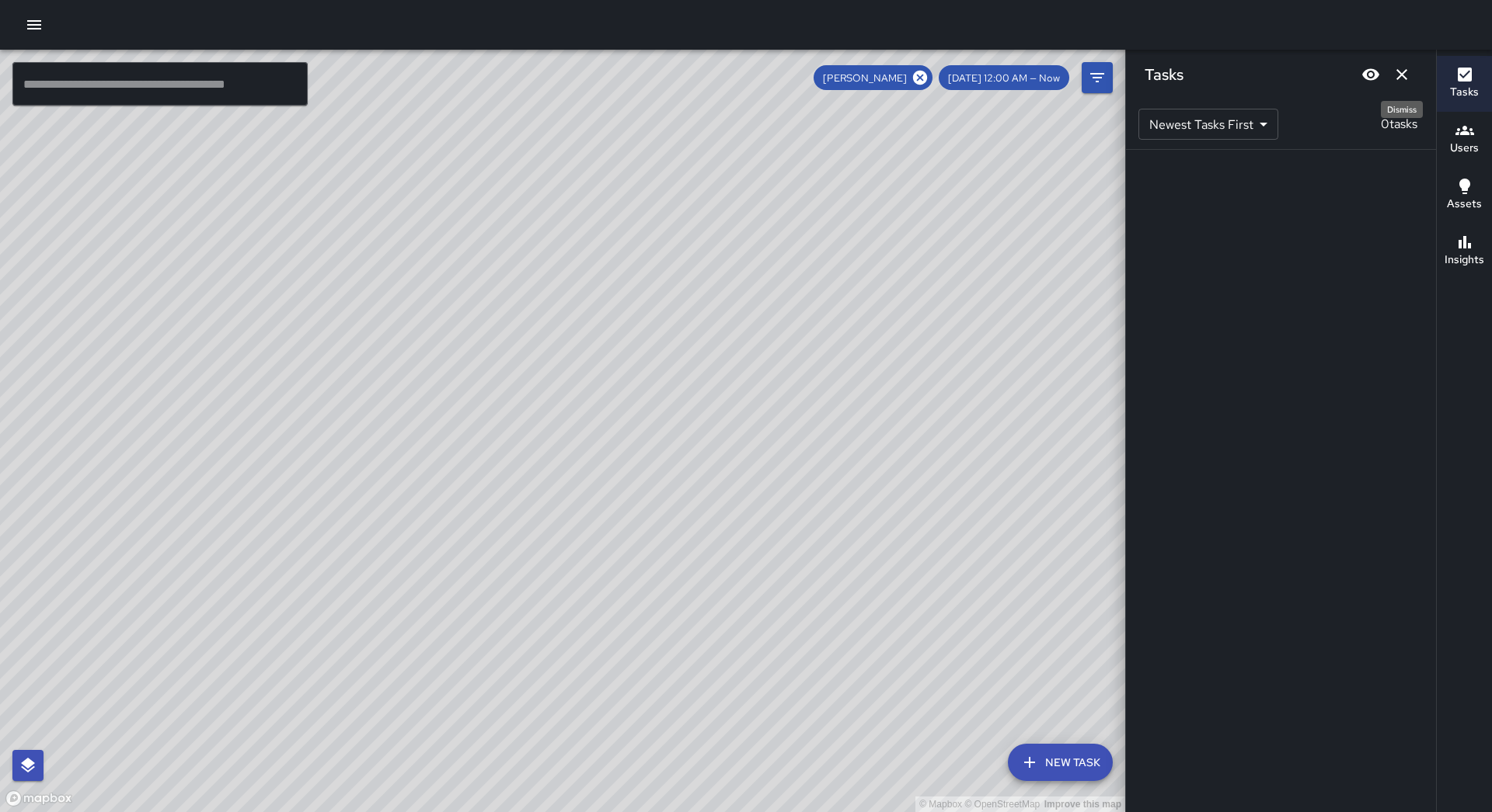
click at [1410, 66] on button "Dismiss" at bounding box center [1401, 74] width 31 height 31
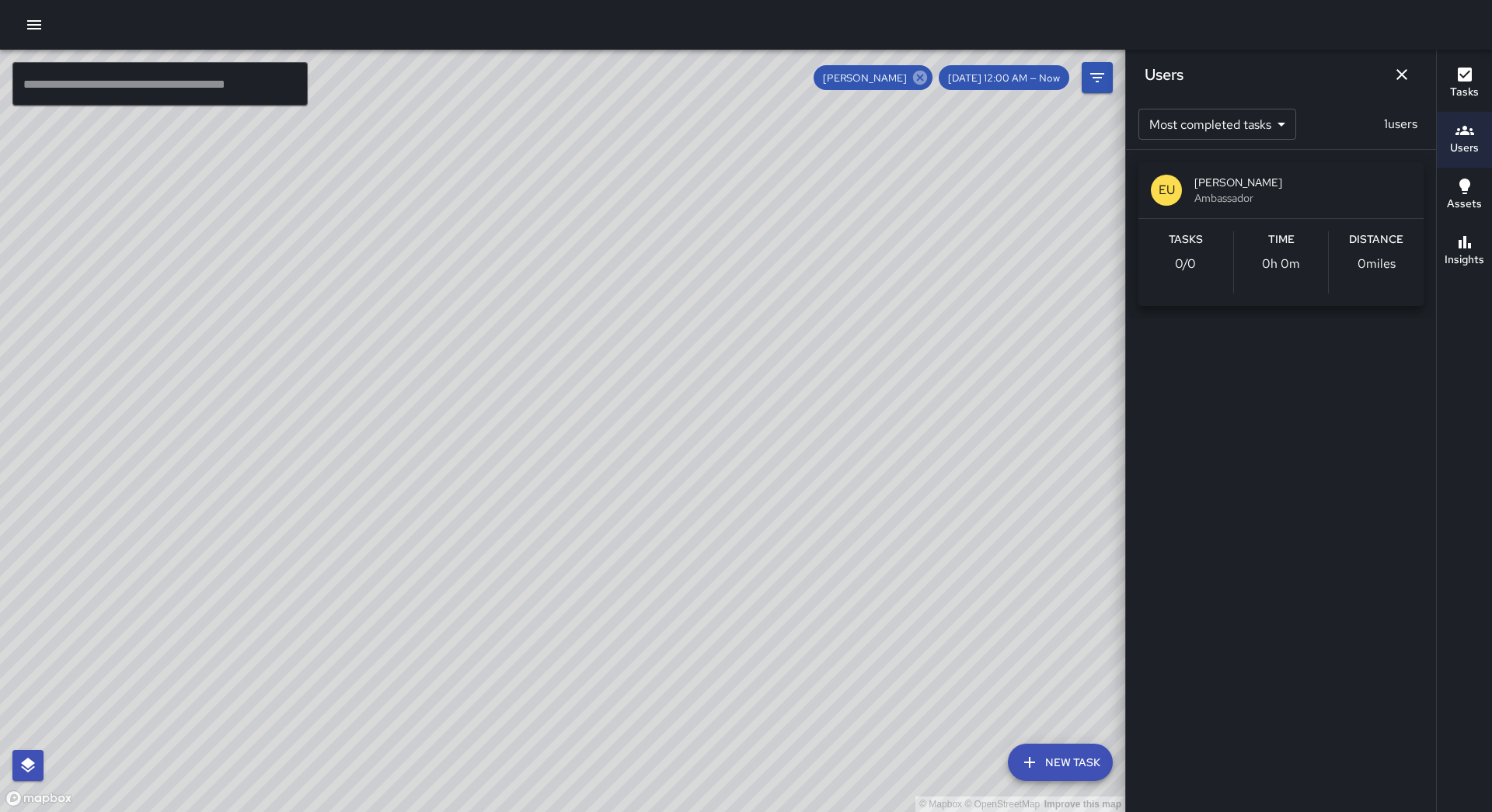
click at [929, 70] on icon at bounding box center [920, 78] width 17 height 17
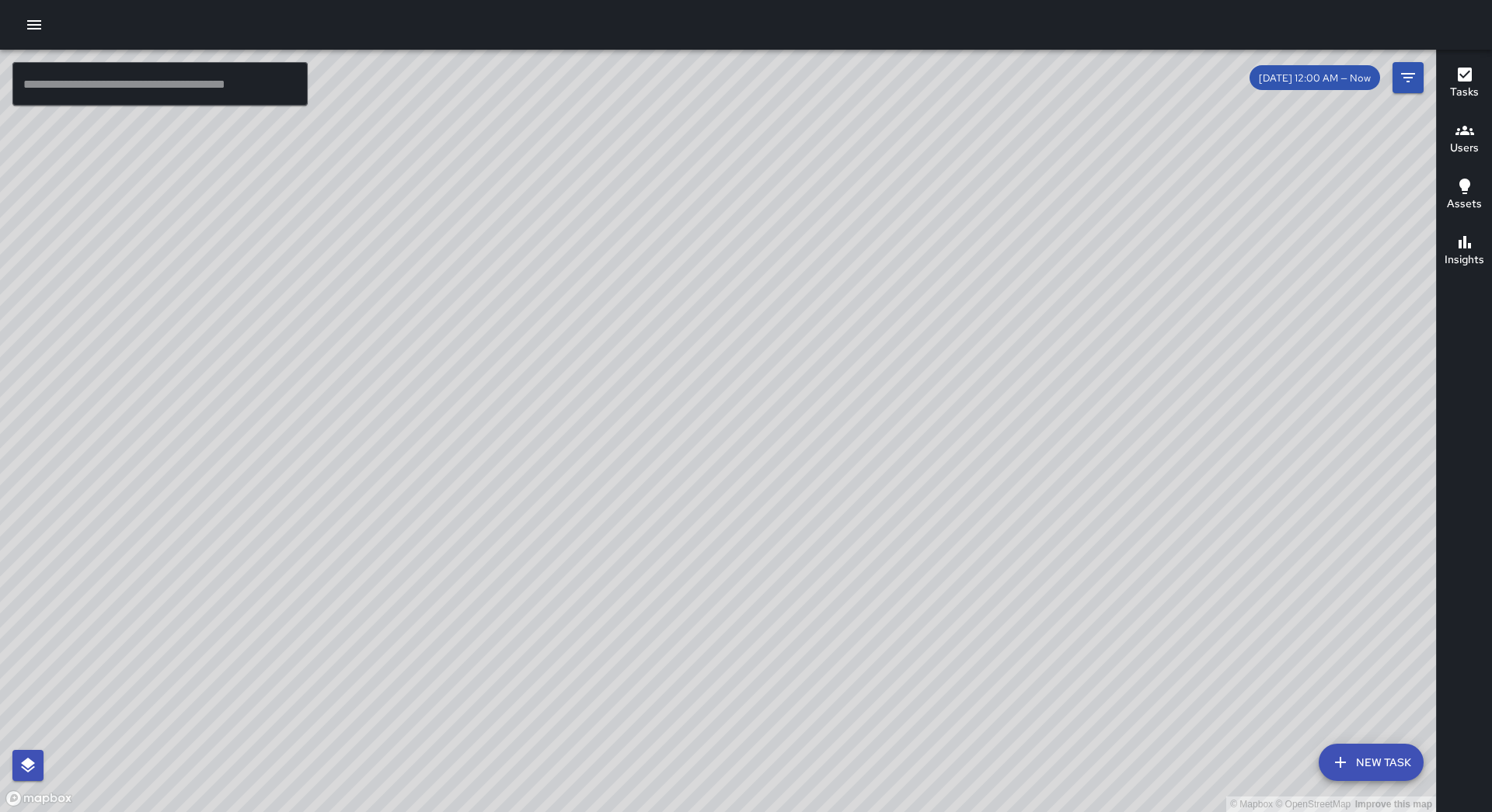
click at [56, 41] on div at bounding box center [746, 25] width 1492 height 50
click at [40, 36] on button "button" at bounding box center [34, 25] width 31 height 31
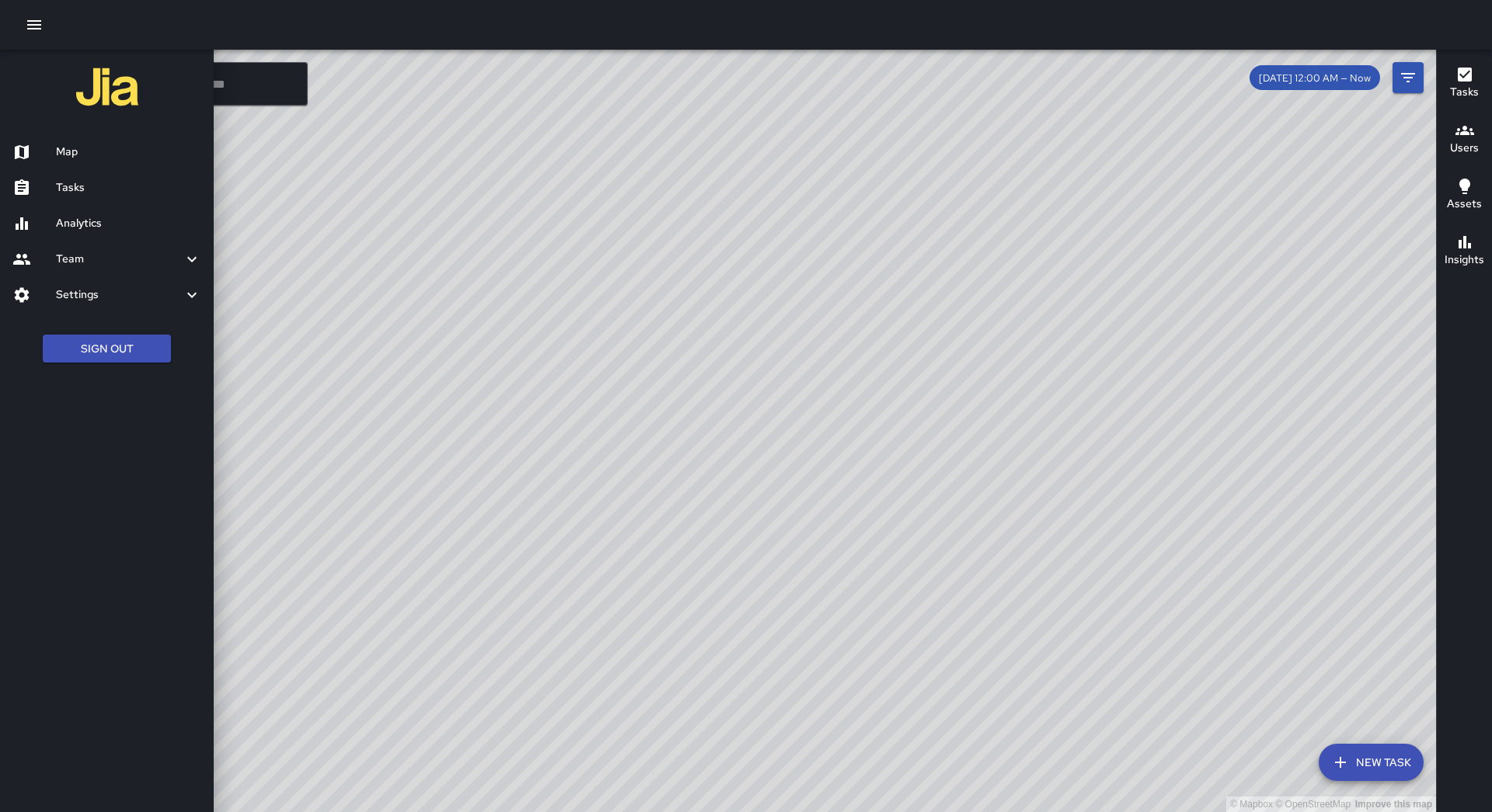
click at [147, 186] on h6 "Tasks" at bounding box center [128, 188] width 146 height 17
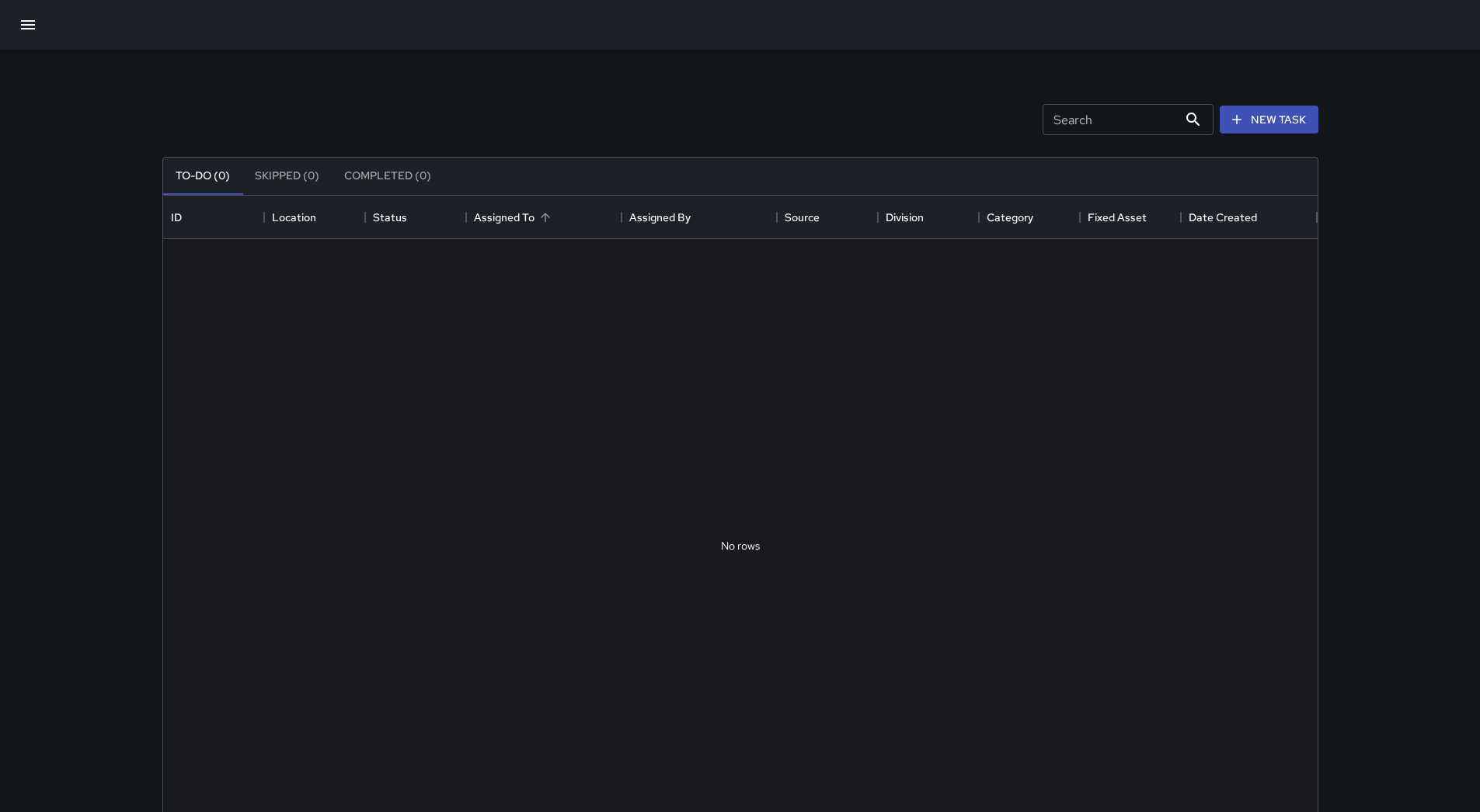
scroll to position [646, 1143]
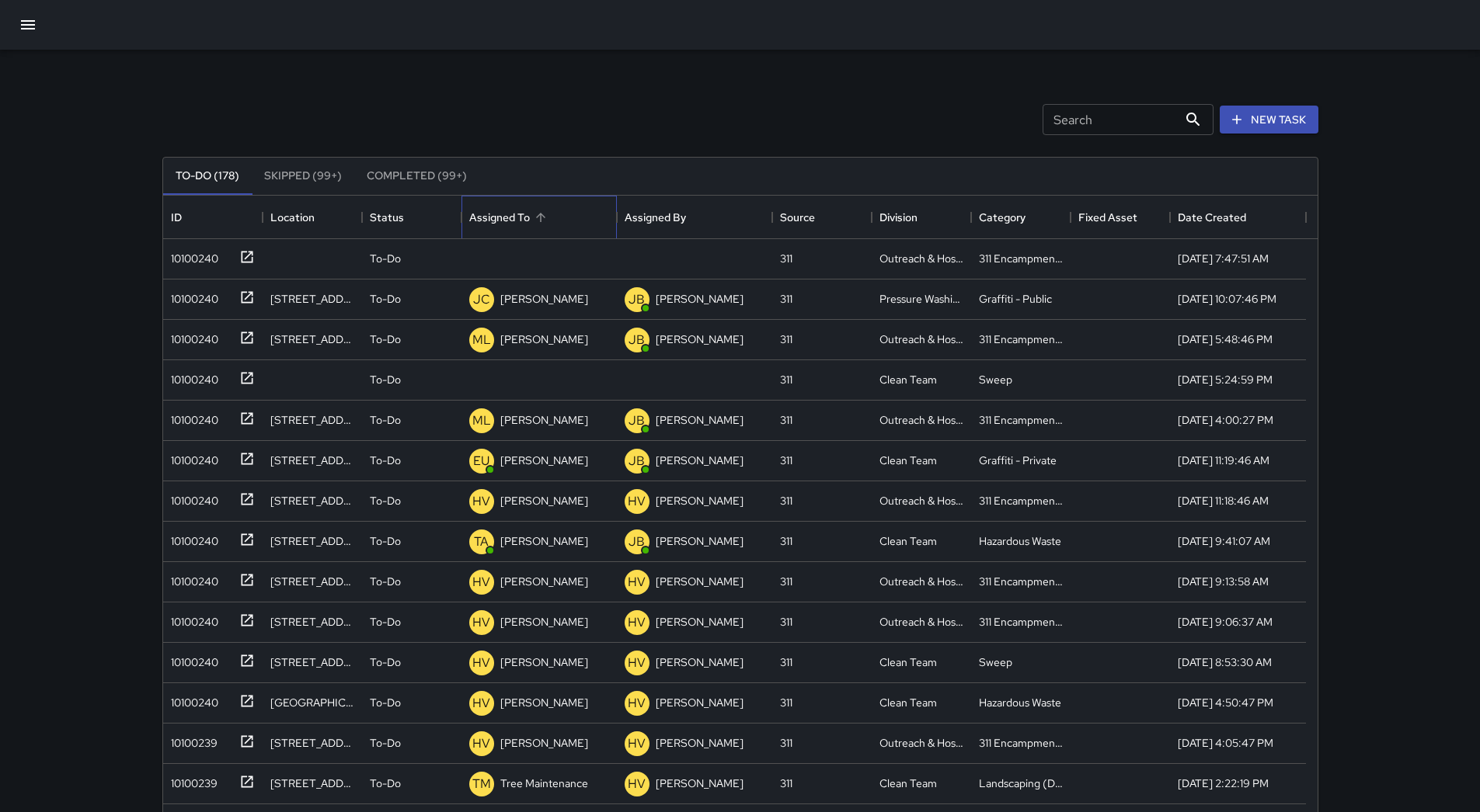
click at [492, 206] on div "Assigned To" at bounding box center [499, 217] width 61 height 44
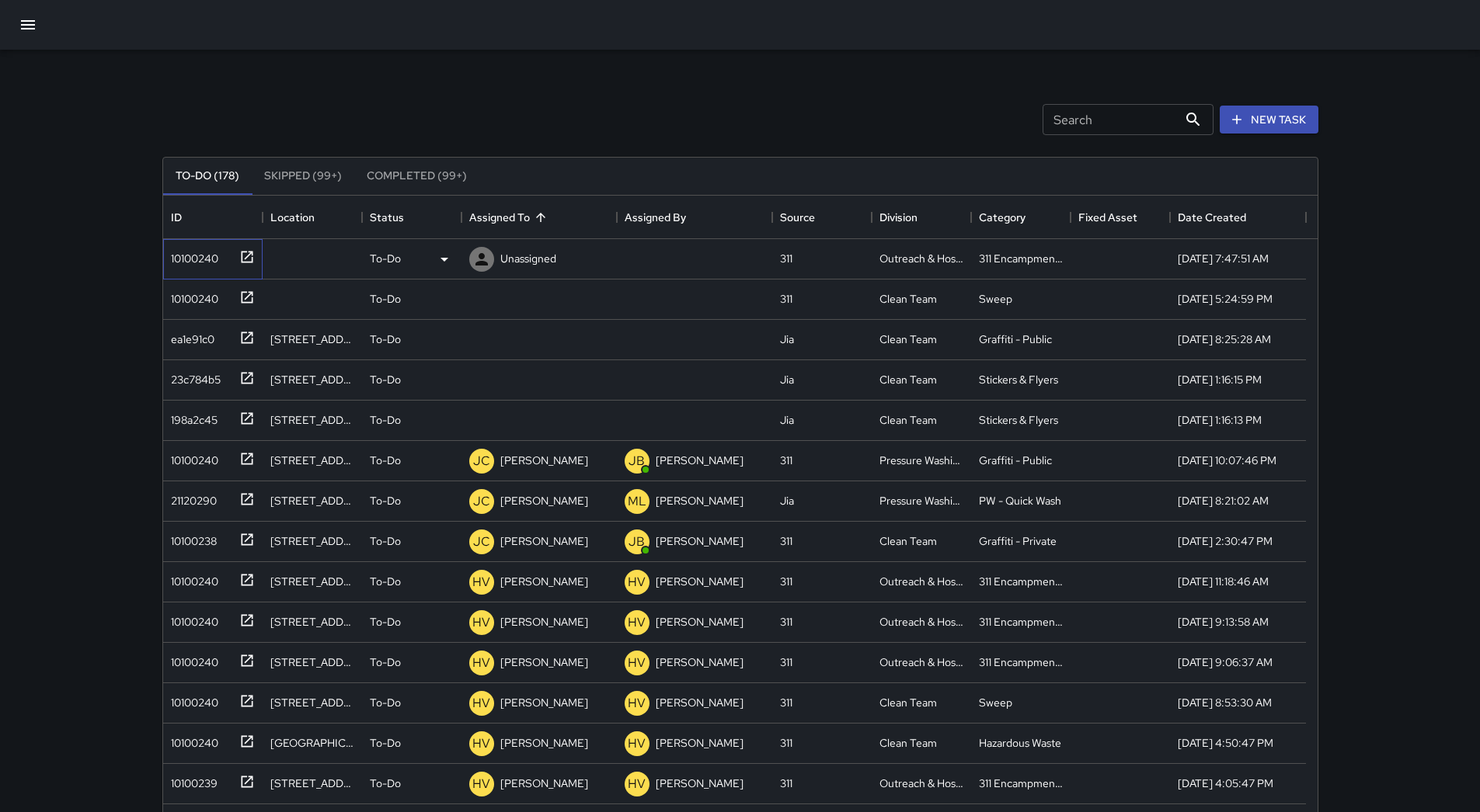
click at [181, 257] on div "10100240" at bounding box center [191, 255] width 54 height 21
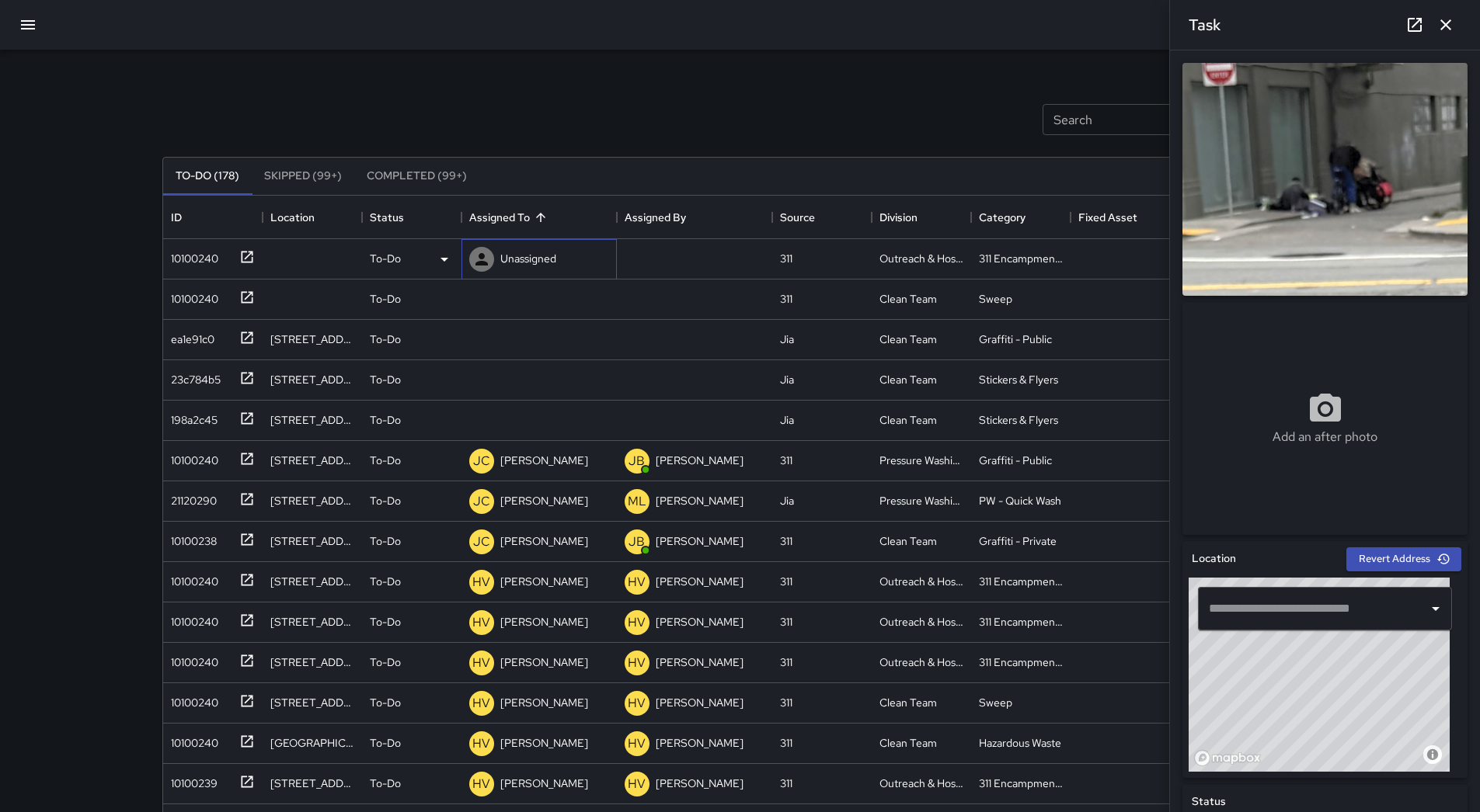
click at [514, 264] on p "Unassigned" at bounding box center [528, 258] width 56 height 15
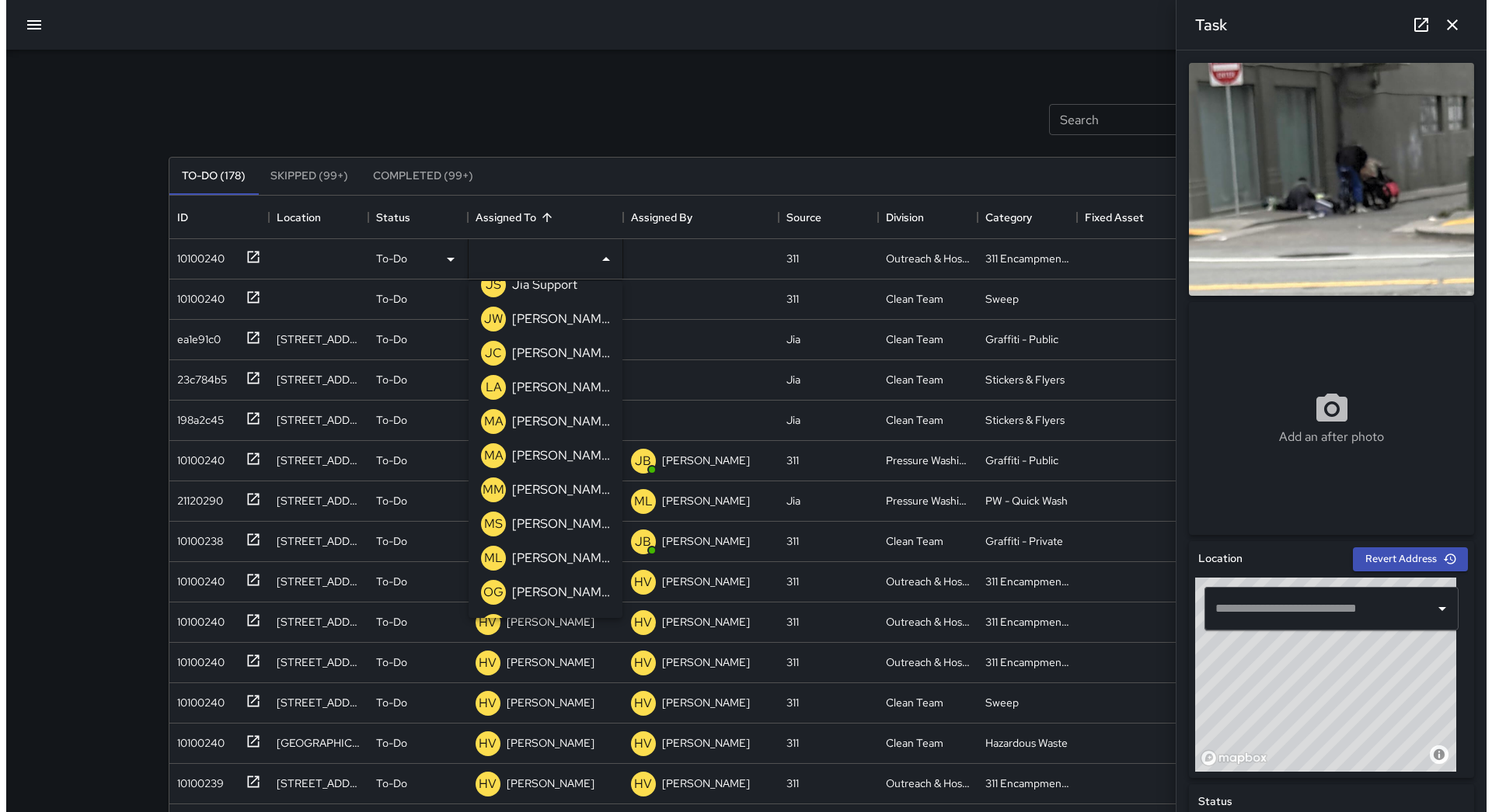
scroll to position [495, 0]
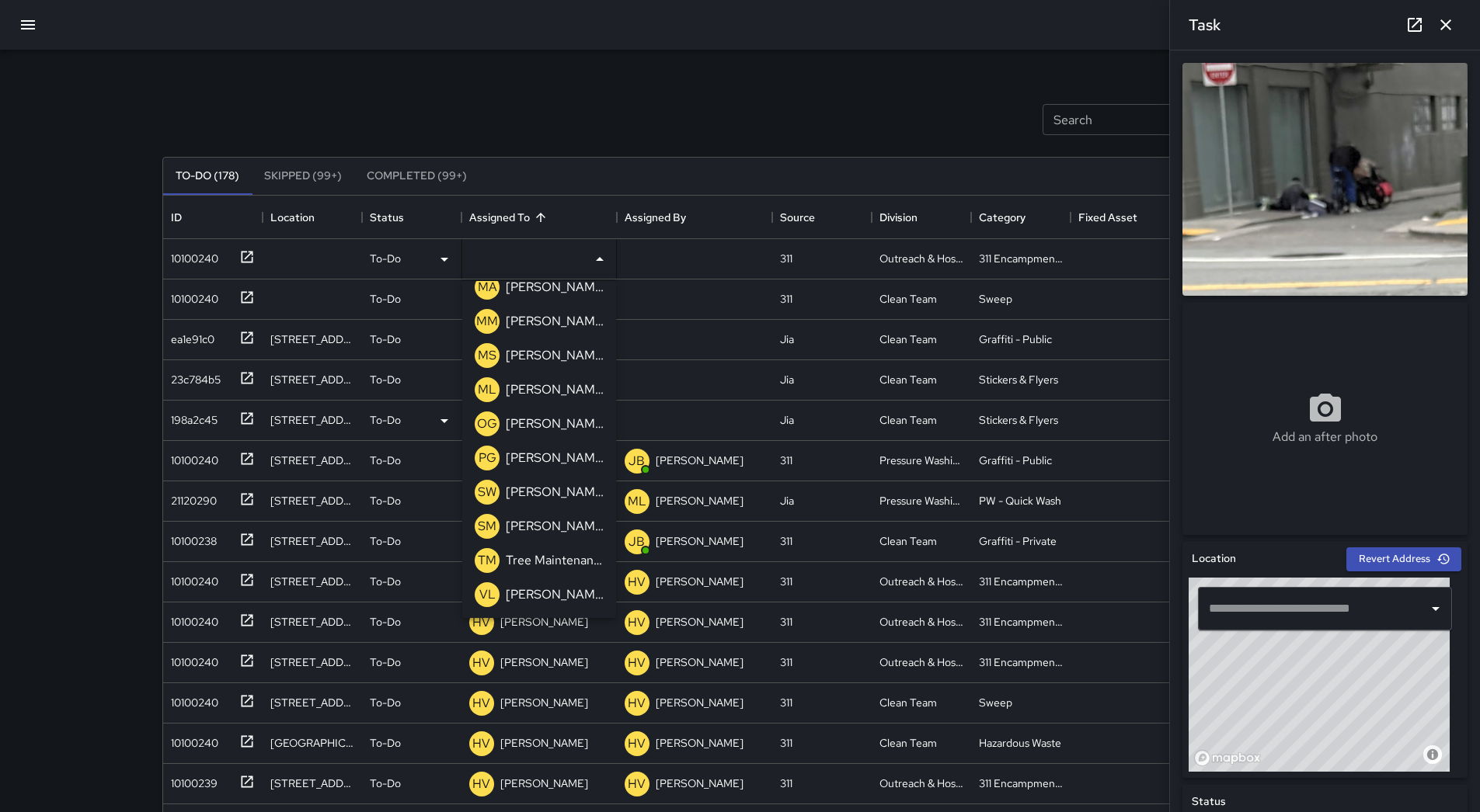
click at [536, 395] on p "[PERSON_NAME]" at bounding box center [555, 390] width 98 height 19
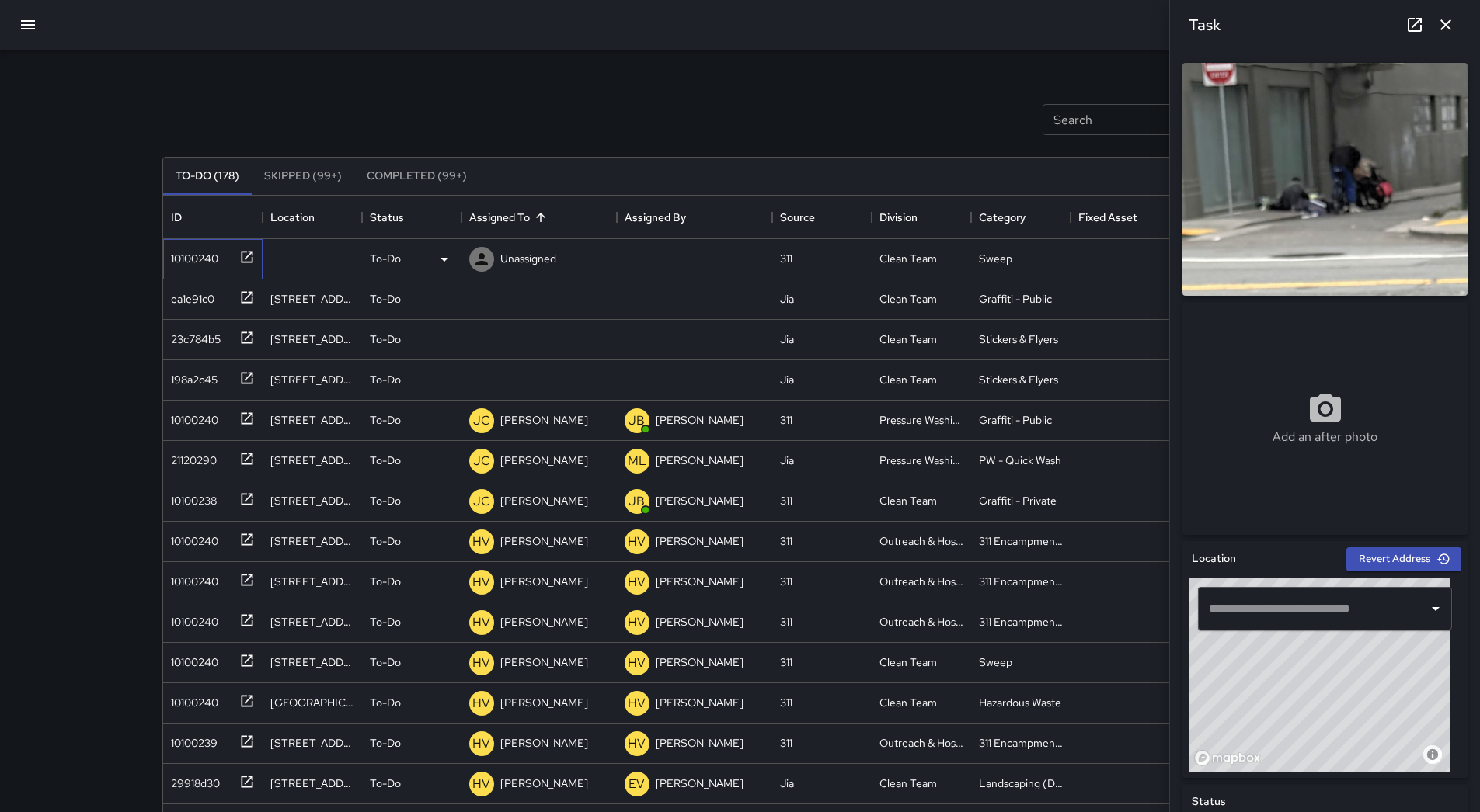
click at [175, 252] on div "10100240" at bounding box center [191, 255] width 54 height 21
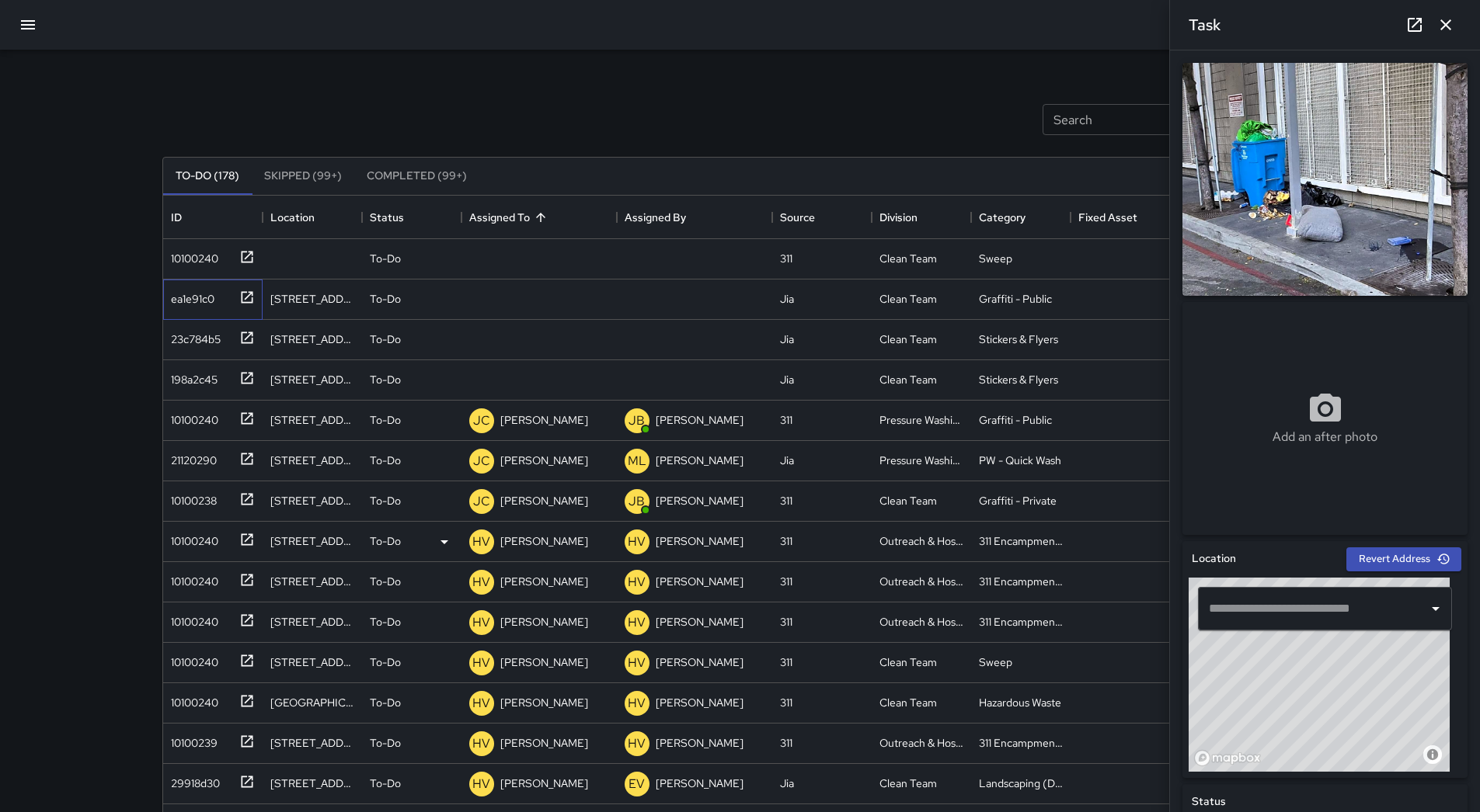
drag, startPoint x: 212, startPoint y: 299, endPoint x: 994, endPoint y: 542, distance: 818.9
click at [211, 299] on div "ea1e91c0" at bounding box center [189, 295] width 50 height 21
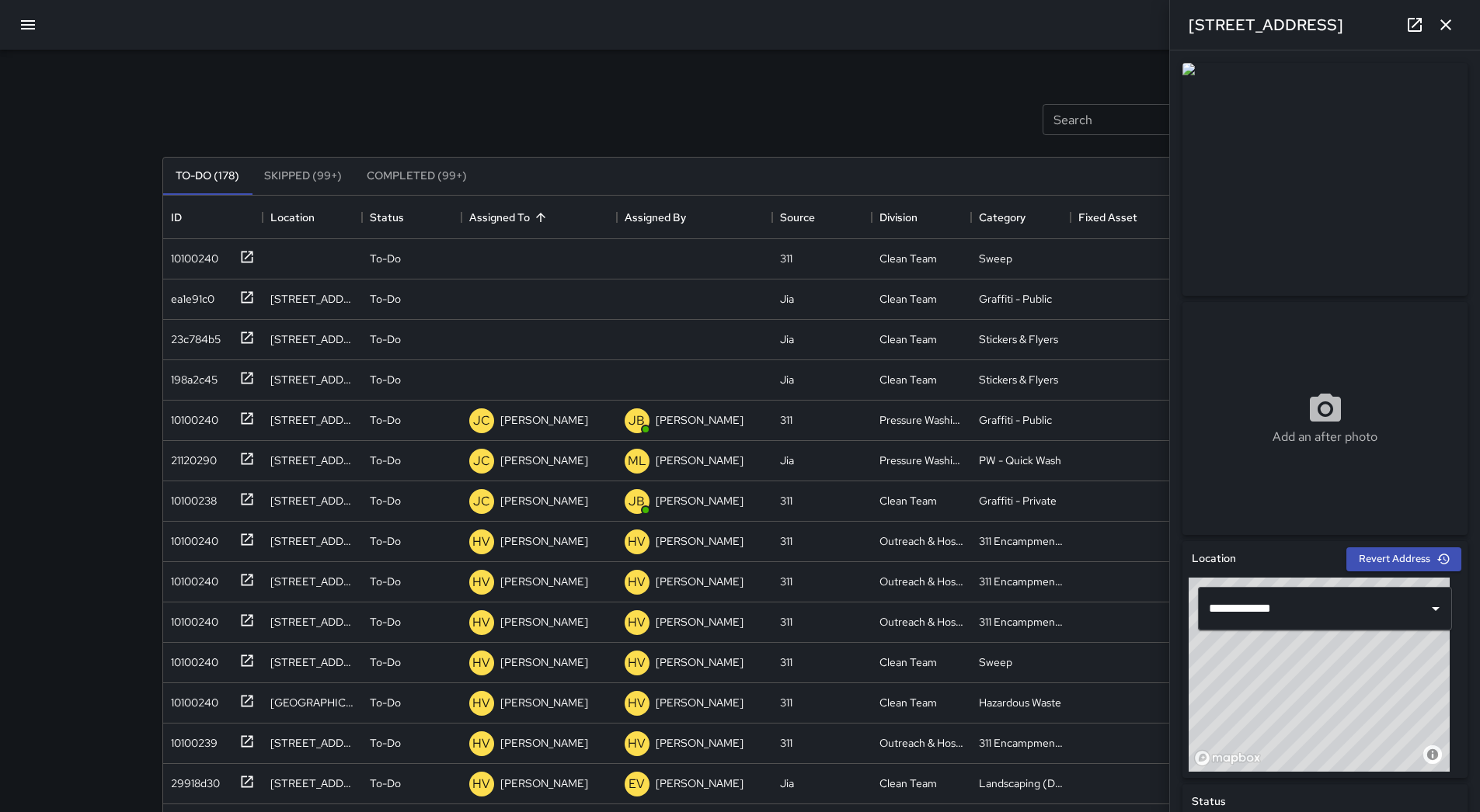
drag, startPoint x: 51, startPoint y: 21, endPoint x: 39, endPoint y: 24, distance: 12.4
click at [49, 22] on div at bounding box center [740, 25] width 1480 height 50
click at [39, 24] on button "button" at bounding box center [28, 25] width 38 height 38
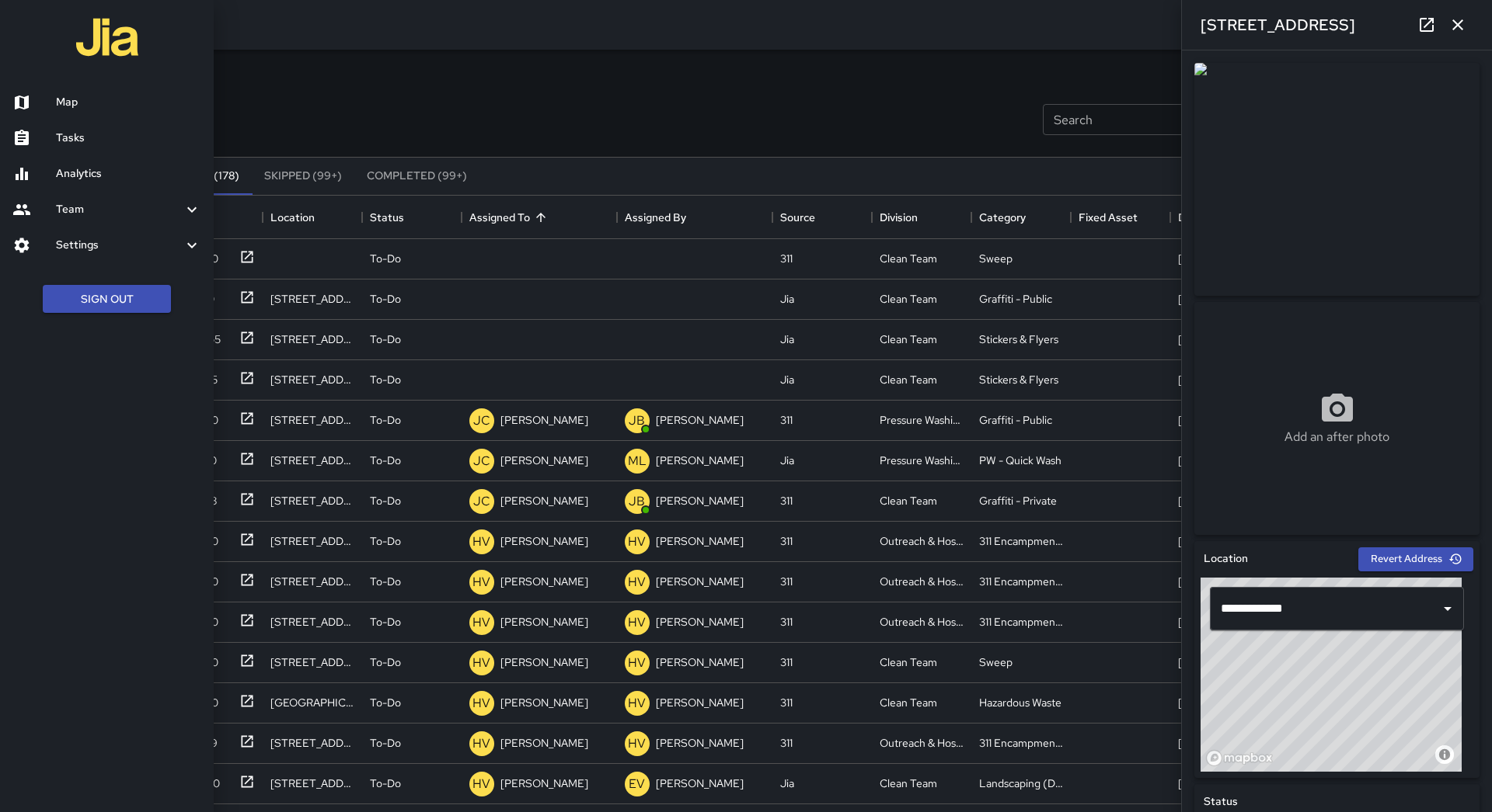
click at [105, 104] on h6 "Map" at bounding box center [128, 103] width 146 height 17
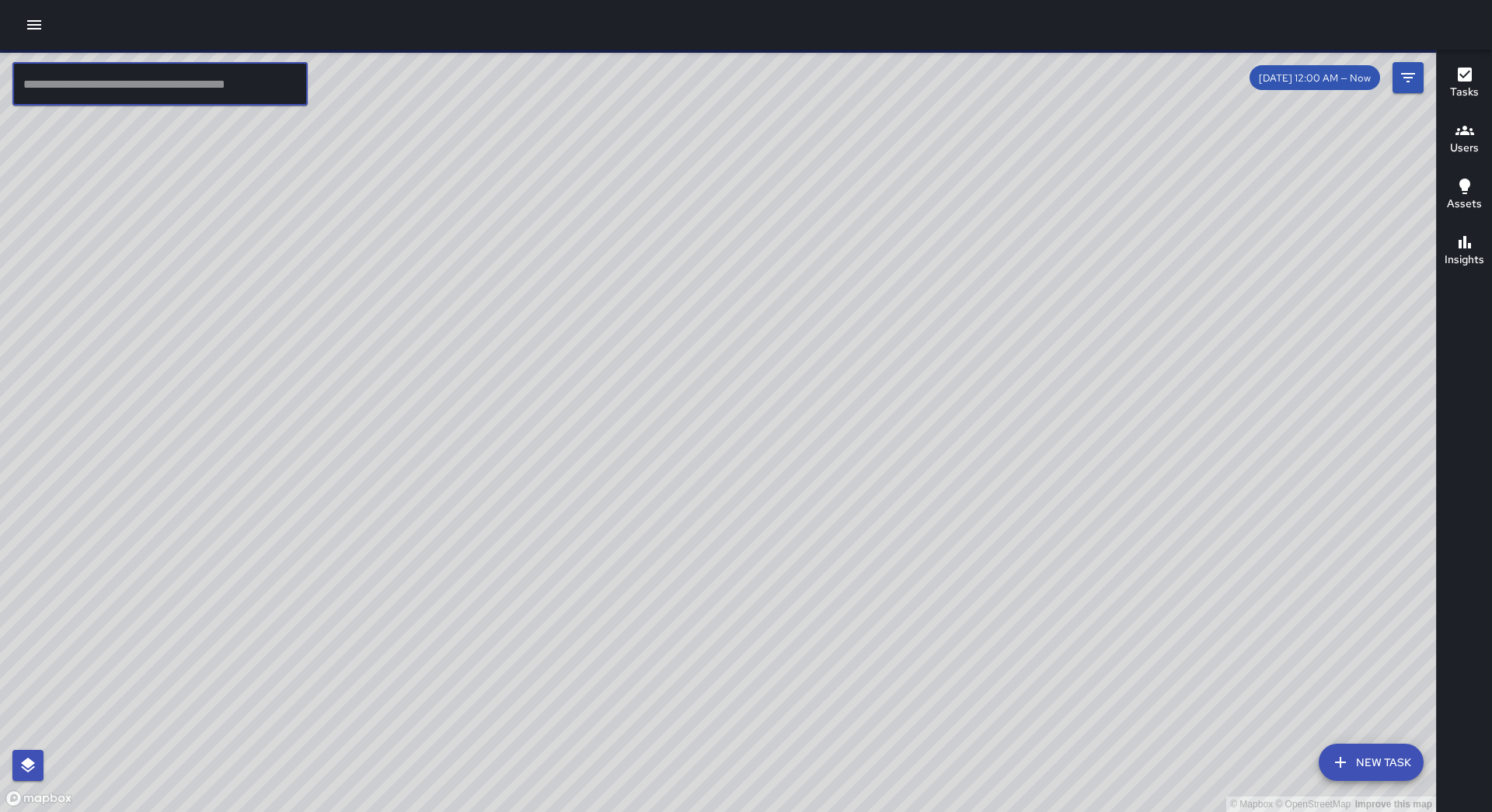
click at [125, 96] on input "text" at bounding box center [160, 84] width 295 height 44
